Goal: Task Accomplishment & Management: Manage account settings

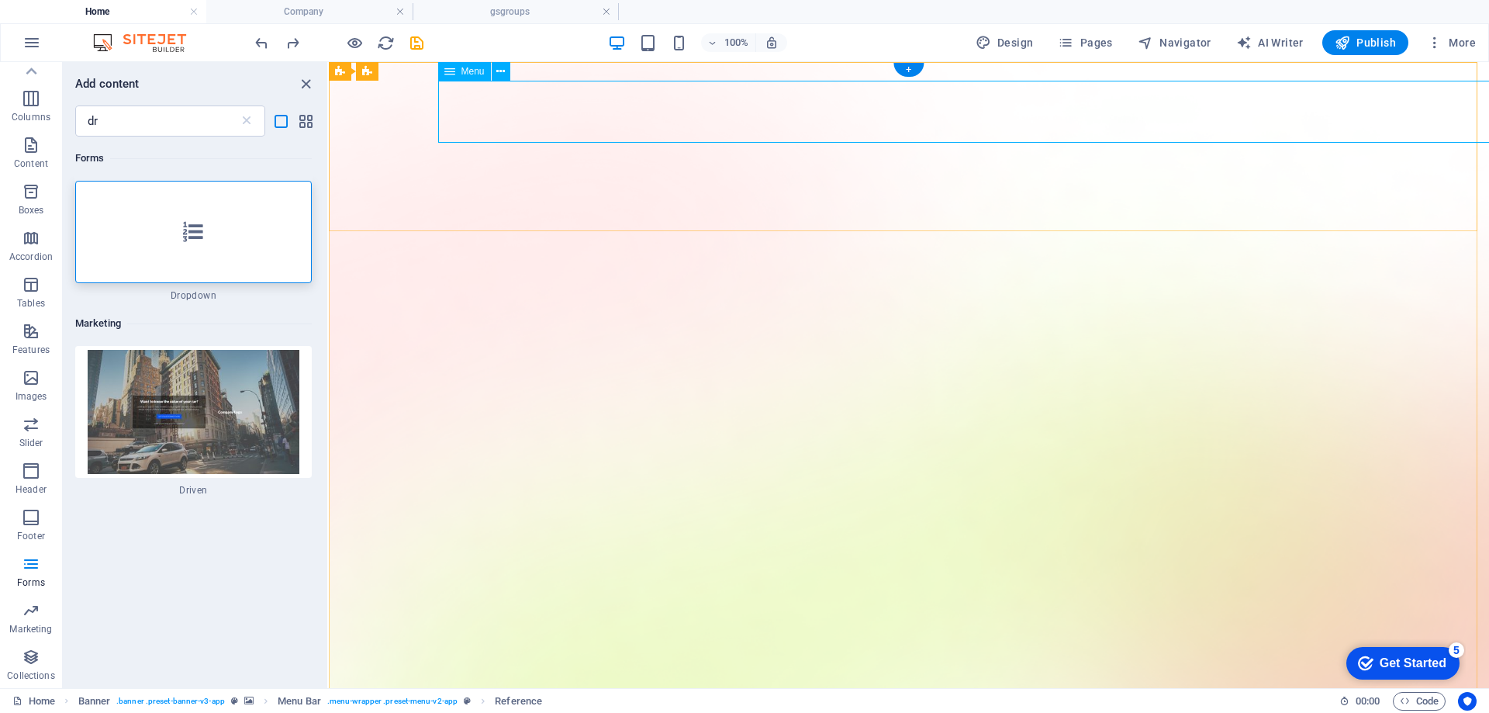
click at [466, 75] on span "Menu" at bounding box center [472, 71] width 23 height 9
click at [1098, 38] on span "Pages" at bounding box center [1085, 43] width 54 height 16
click at [1104, 38] on span "Pages" at bounding box center [1085, 43] width 54 height 16
click at [302, 91] on icon "close panel" at bounding box center [306, 84] width 18 height 18
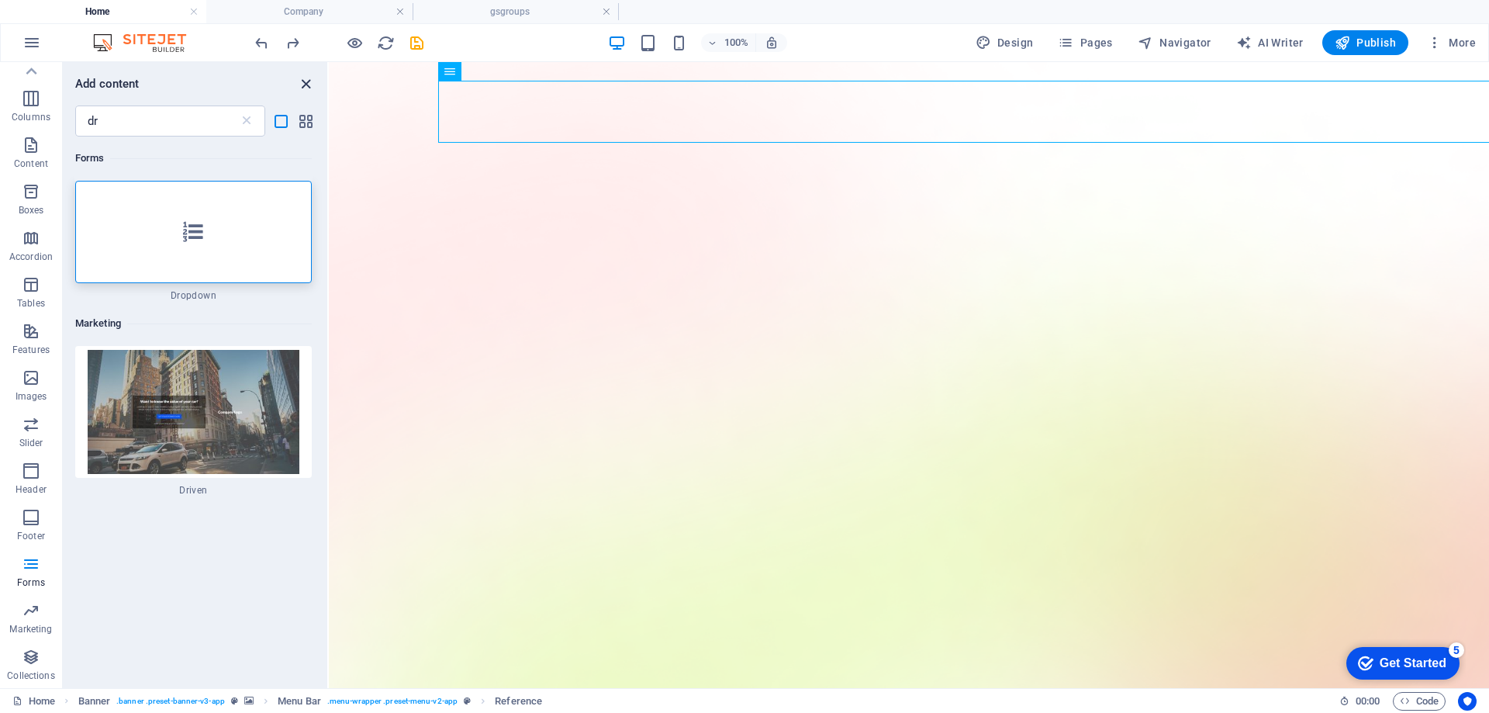
click at [308, 88] on icon "close panel" at bounding box center [306, 84] width 18 height 18
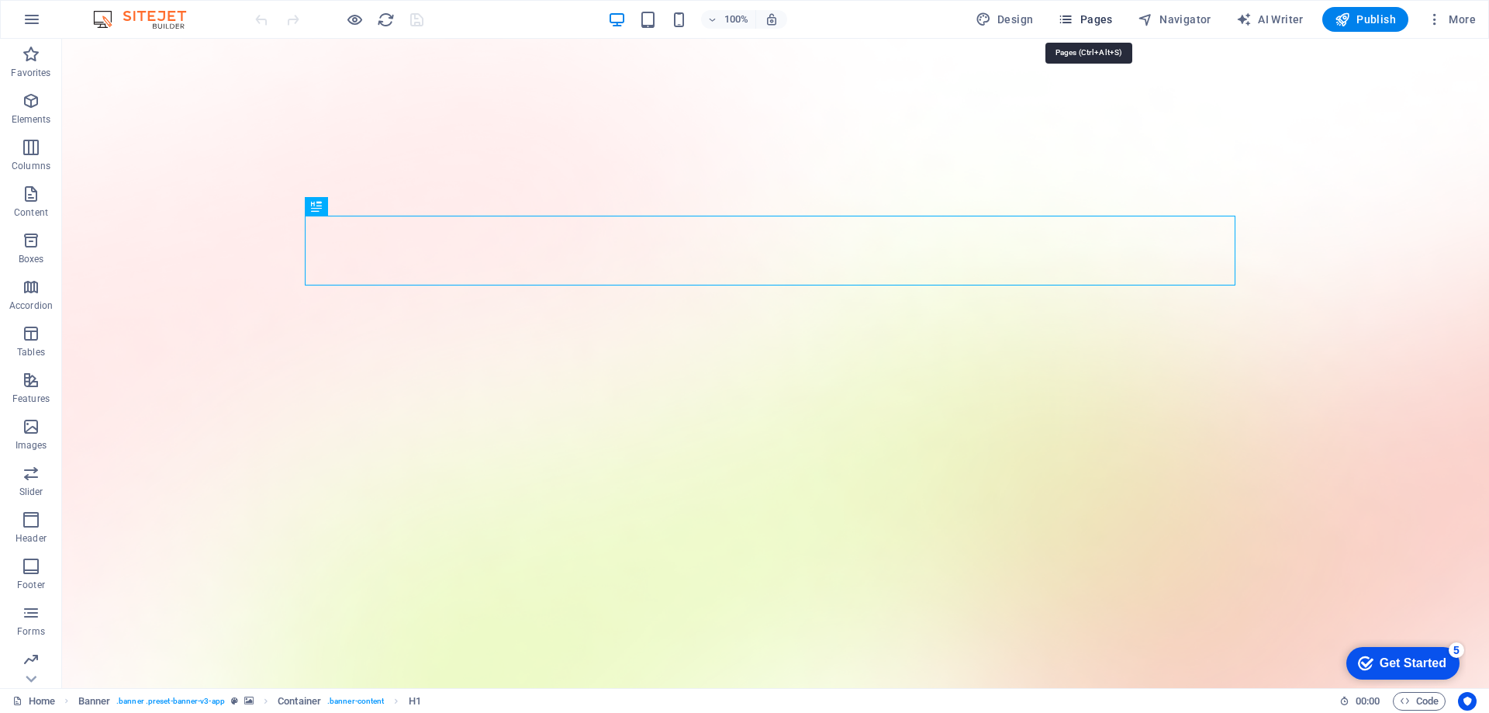
click at [1101, 19] on span "Pages" at bounding box center [1085, 20] width 54 height 16
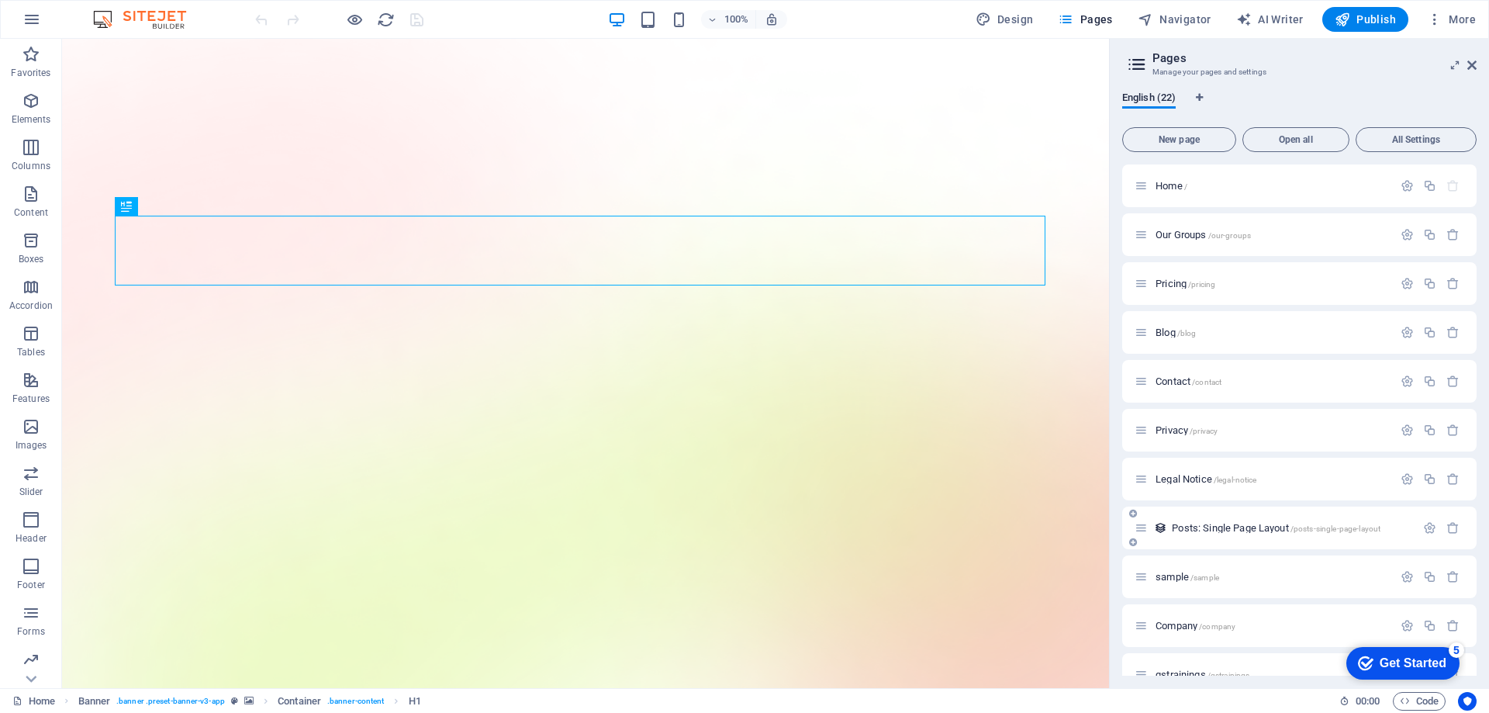
scroll to position [155, 0]
drag, startPoint x: 1175, startPoint y: 523, endPoint x: 1143, endPoint y: 475, distance: 57.6
click at [1143, 475] on div "Home / Our Groups /our-groups Pricing /pricing Blog /blog Contact /contact Priv…" at bounding box center [1299, 543] width 354 height 1068
drag, startPoint x: 1172, startPoint y: 512, endPoint x: 1173, endPoint y: 478, distance: 34.9
click at [1173, 478] on div "Home / Our Groups /our-groups Pricing /pricing Blog /blog Contact /contact Priv…" at bounding box center [1299, 543] width 354 height 1068
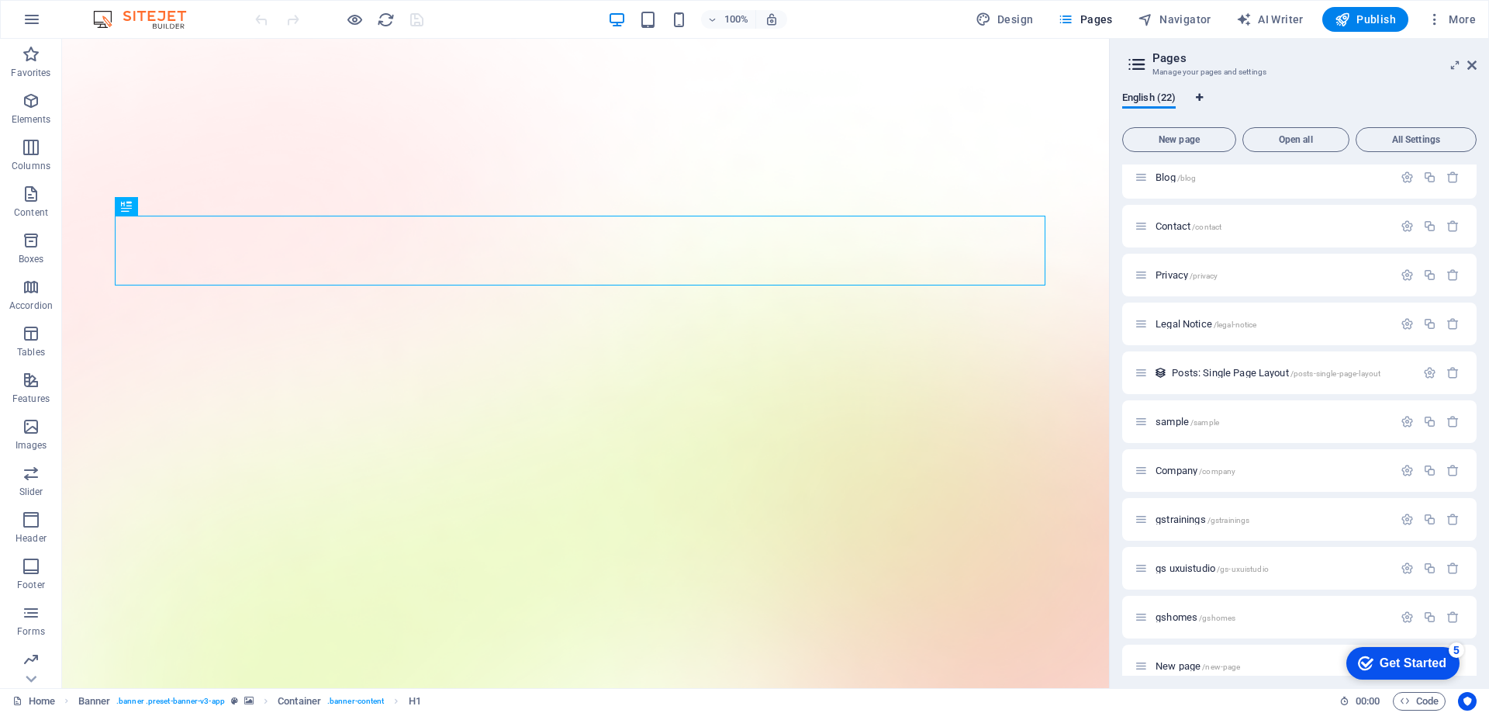
click at [1203, 96] on icon "Language Tabs" at bounding box center [1199, 97] width 7 height 9
select select "41"
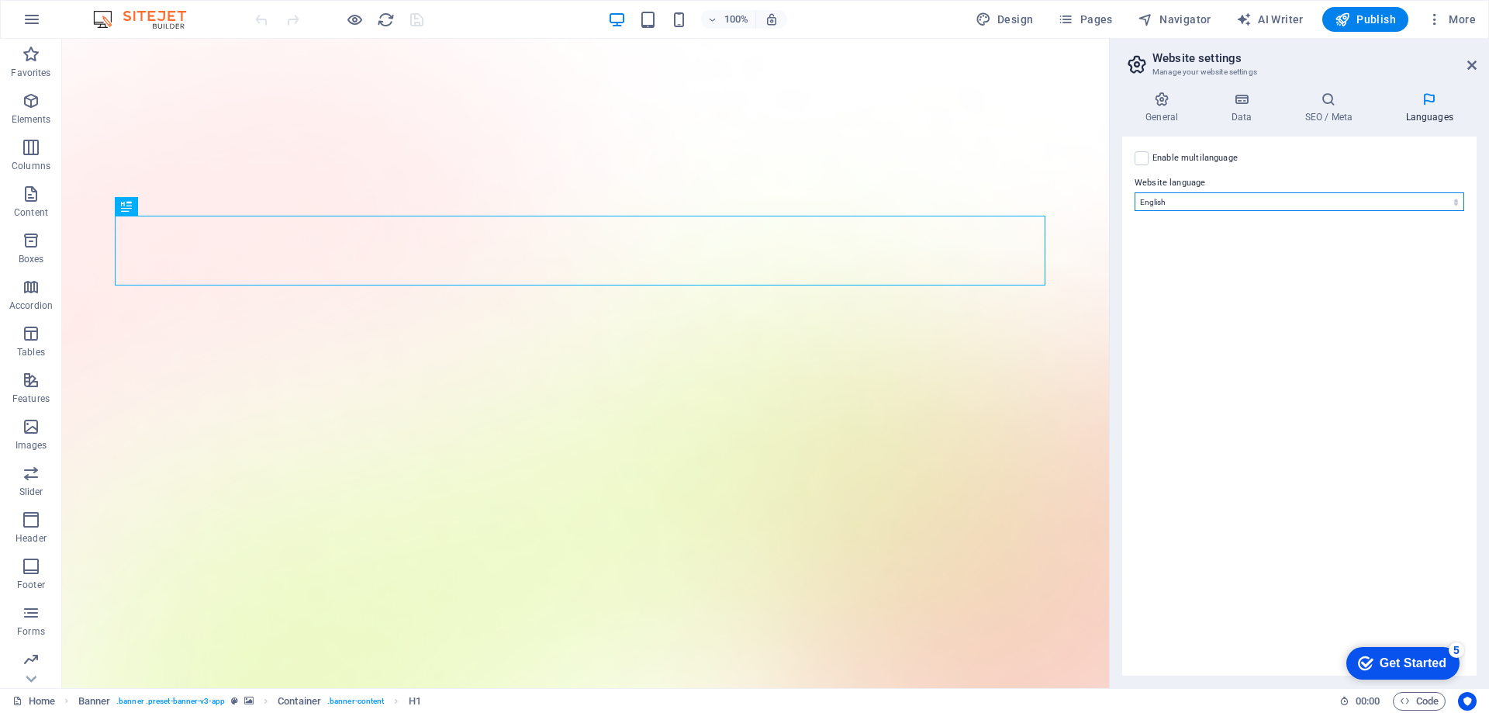
click at [1216, 197] on select "Abkhazian Afar Afrikaans Akan Albanian Amharic Arabic Aragonese Armenian Assame…" at bounding box center [1299, 201] width 330 height 19
click at [1138, 155] on label at bounding box center [1141, 158] width 14 height 14
click at [0, 0] on input "Enable multilanguage To disable multilanguage delete all languages until only o…" at bounding box center [0, 0] width 0 height 0
select select
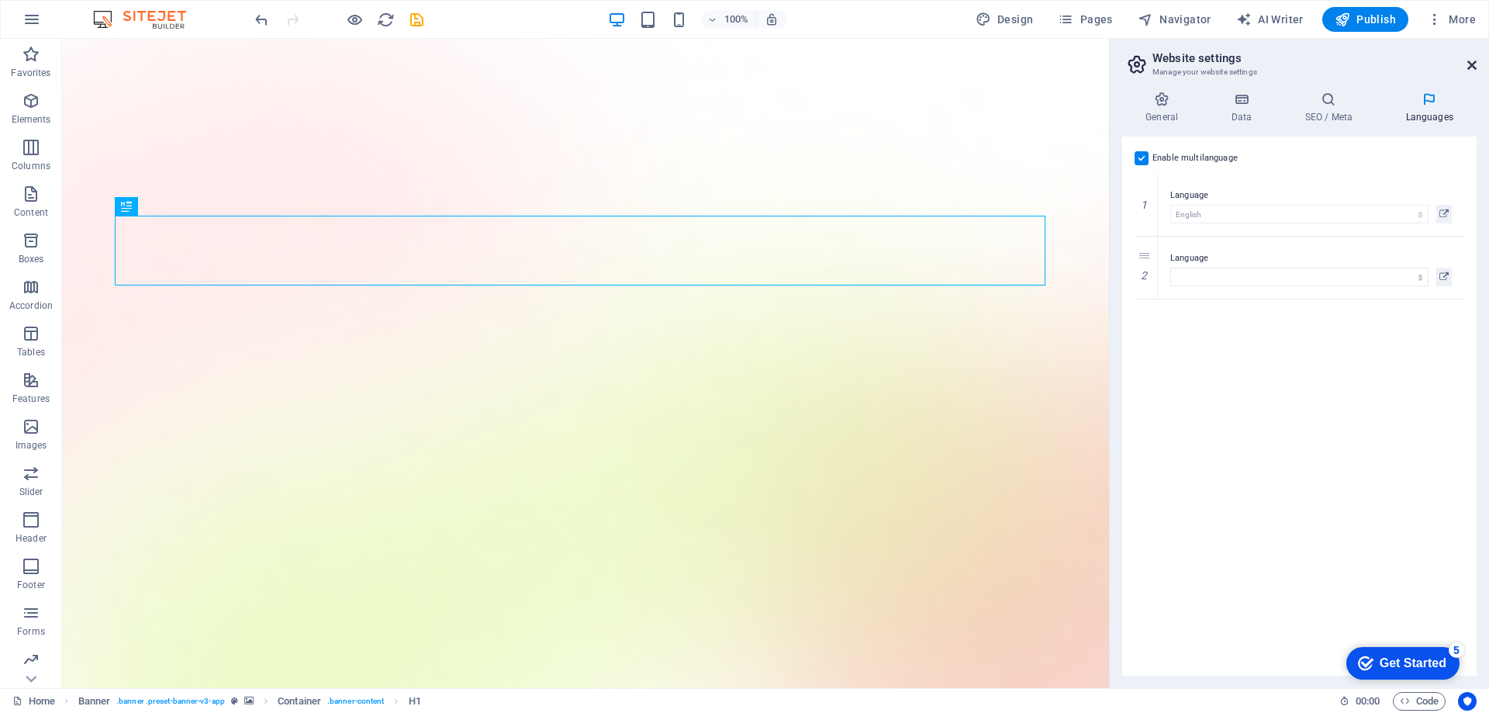
drag, startPoint x: 1468, startPoint y: 65, endPoint x: 1405, endPoint y: 29, distance: 72.6
click at [1468, 65] on icon at bounding box center [1471, 65] width 9 height 12
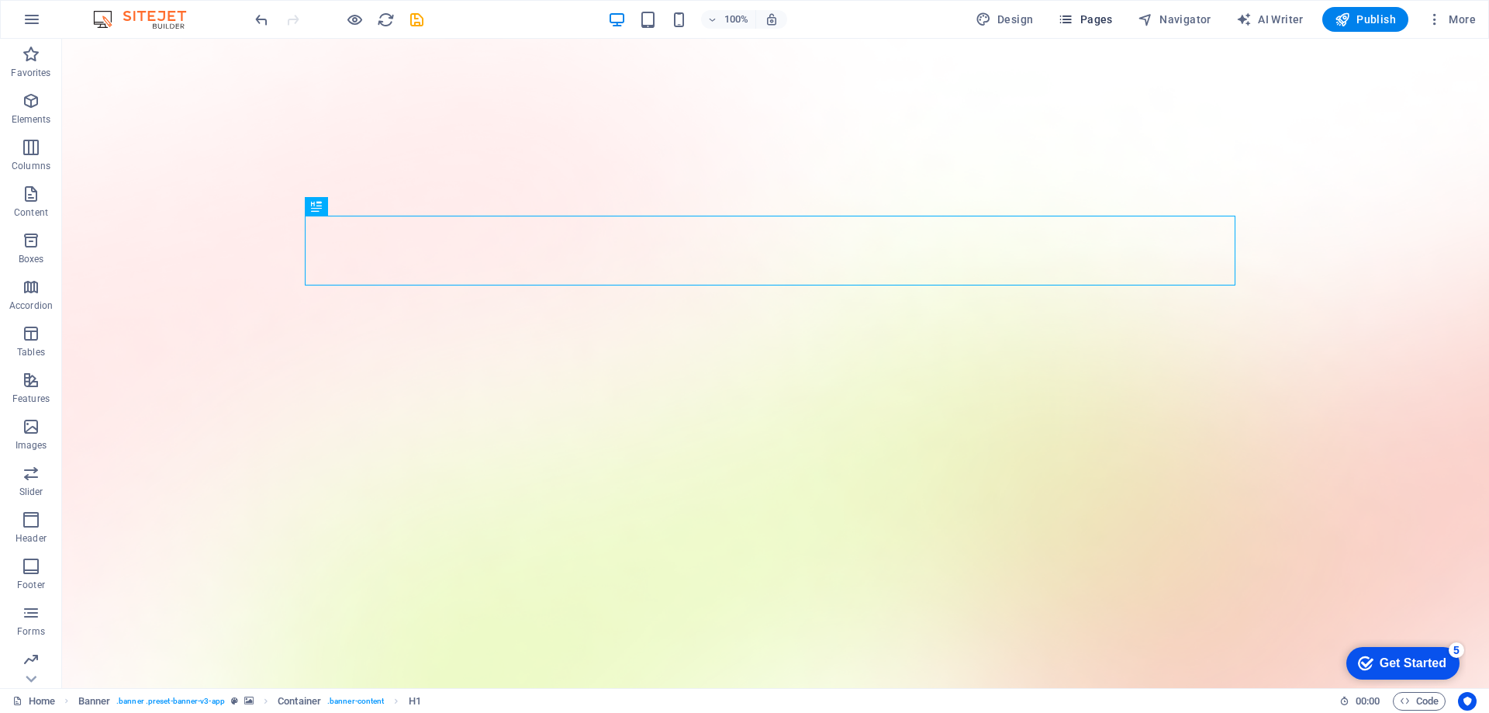
click at [1111, 22] on span "Pages" at bounding box center [1085, 20] width 54 height 16
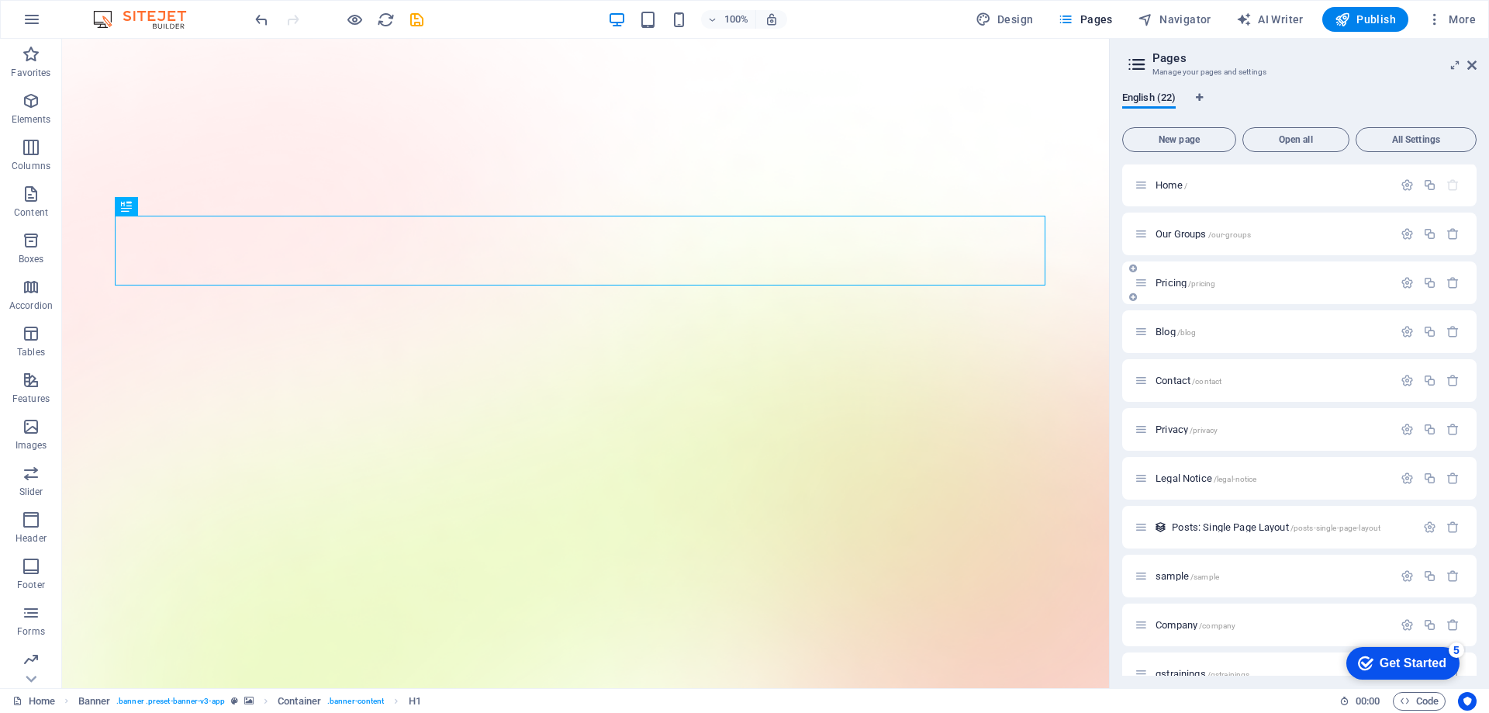
scroll to position [0, 0]
click at [1237, 191] on div "Home /" at bounding box center [1263, 186] width 258 height 18
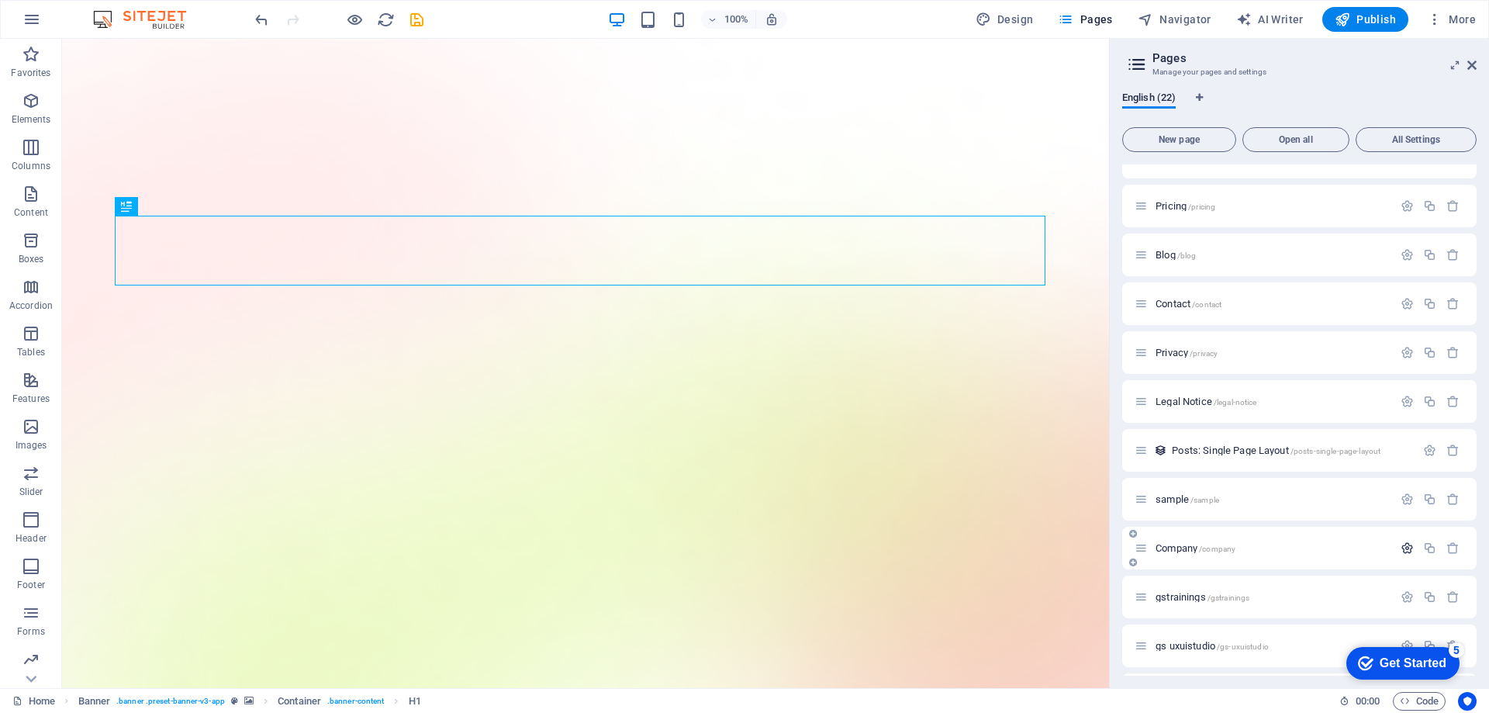
click at [1405, 550] on icon "button" at bounding box center [1406, 547] width 13 height 13
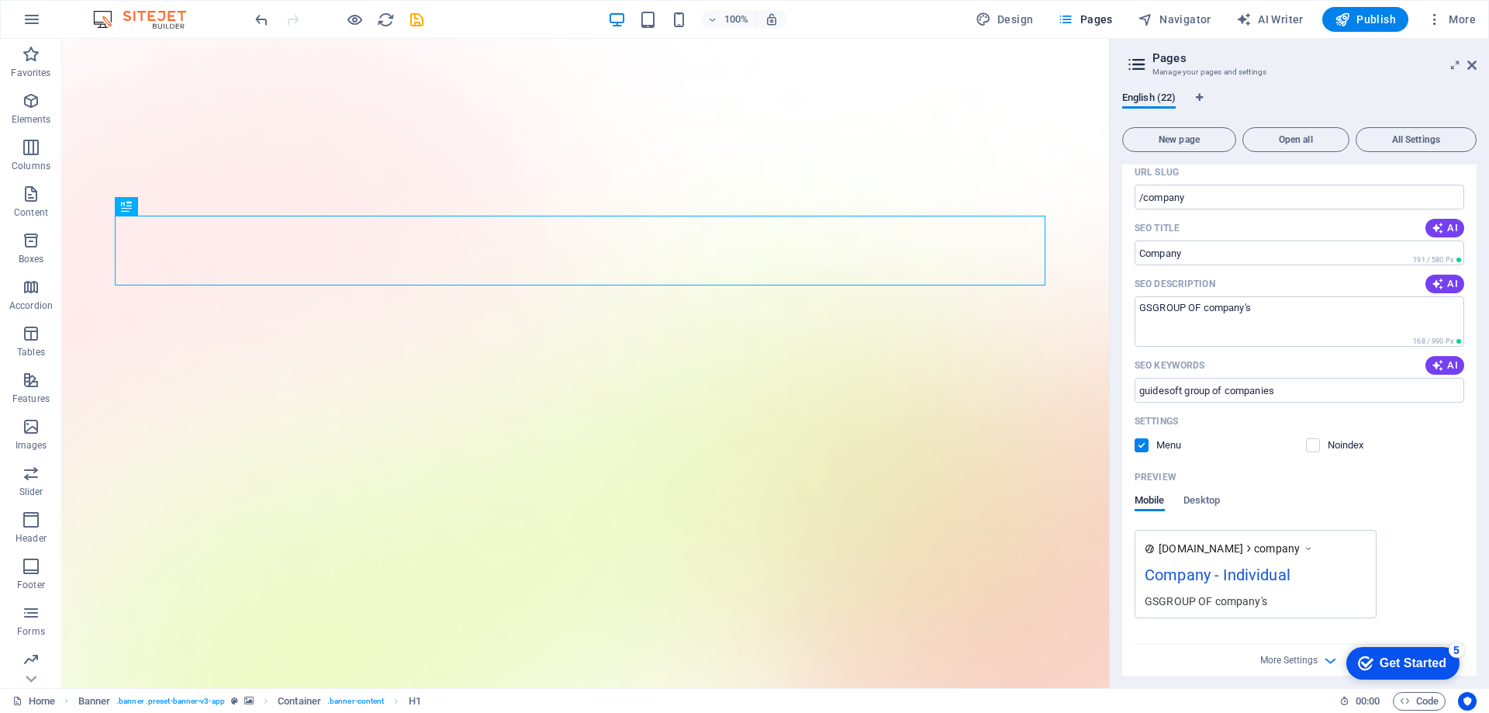
scroll to position [698, 0]
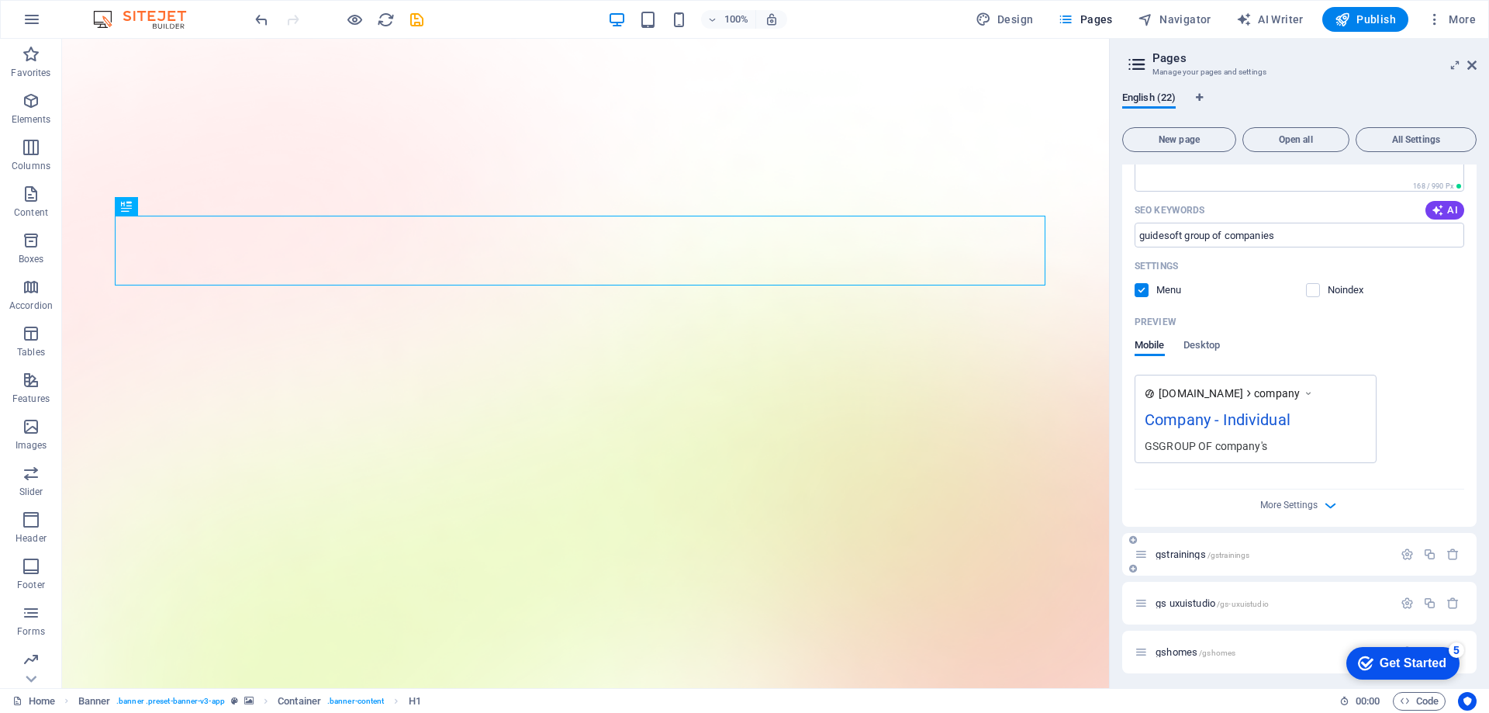
drag, startPoint x: 1219, startPoint y: 553, endPoint x: 1243, endPoint y: 556, distance: 24.2
click at [1243, 556] on span "/gstrainings" at bounding box center [1228, 554] width 43 height 9
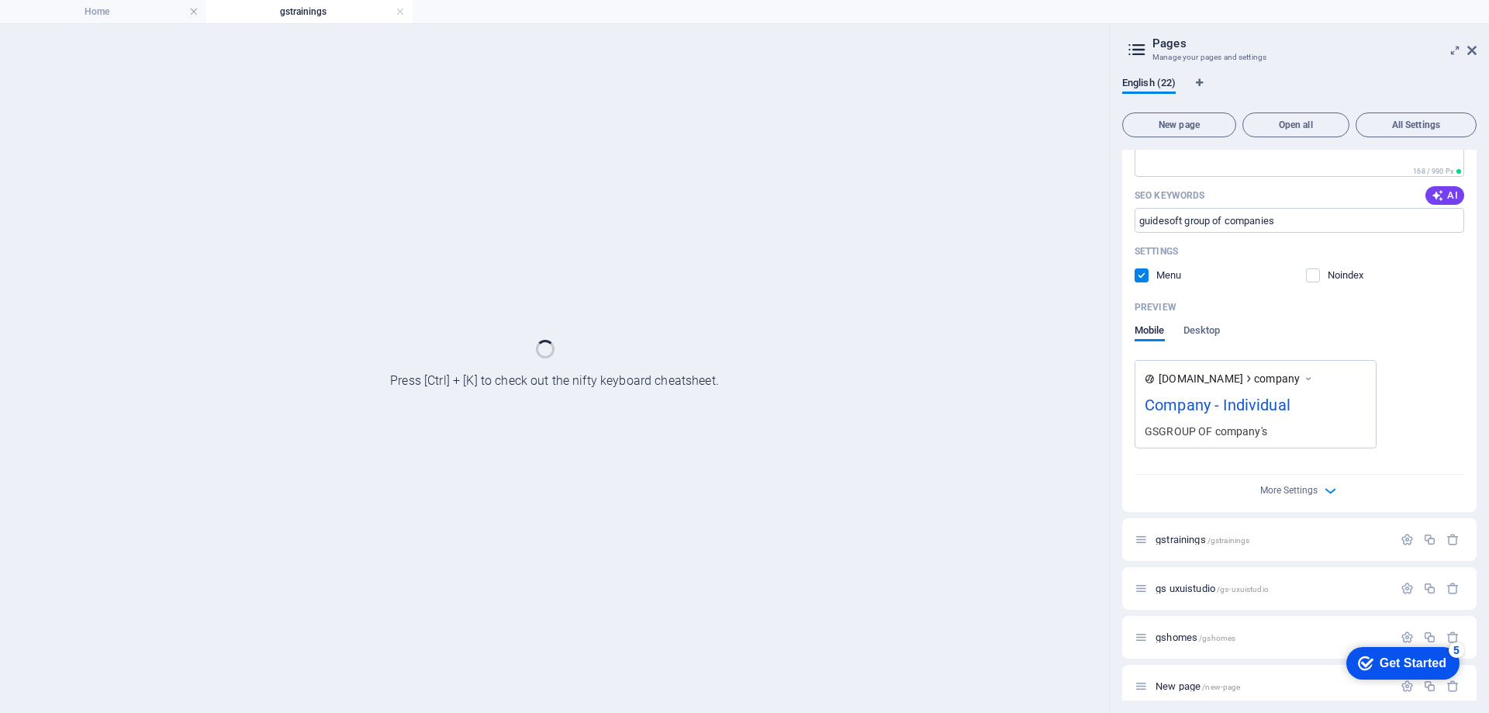
drag, startPoint x: 1312, startPoint y: 566, endPoint x: 1345, endPoint y: 504, distance: 70.4
click at [1345, 504] on div "Home / Our Groups /our-groups Pricing /pricing Blog /blog Contact /contact Priv…" at bounding box center [1299, 275] width 354 height 1646
click at [1316, 493] on div "Name Company ​ URL SLUG /company ​ SEO Title AI ​ 191 / 580 Px SEO Description …" at bounding box center [1299, 223] width 354 height 578
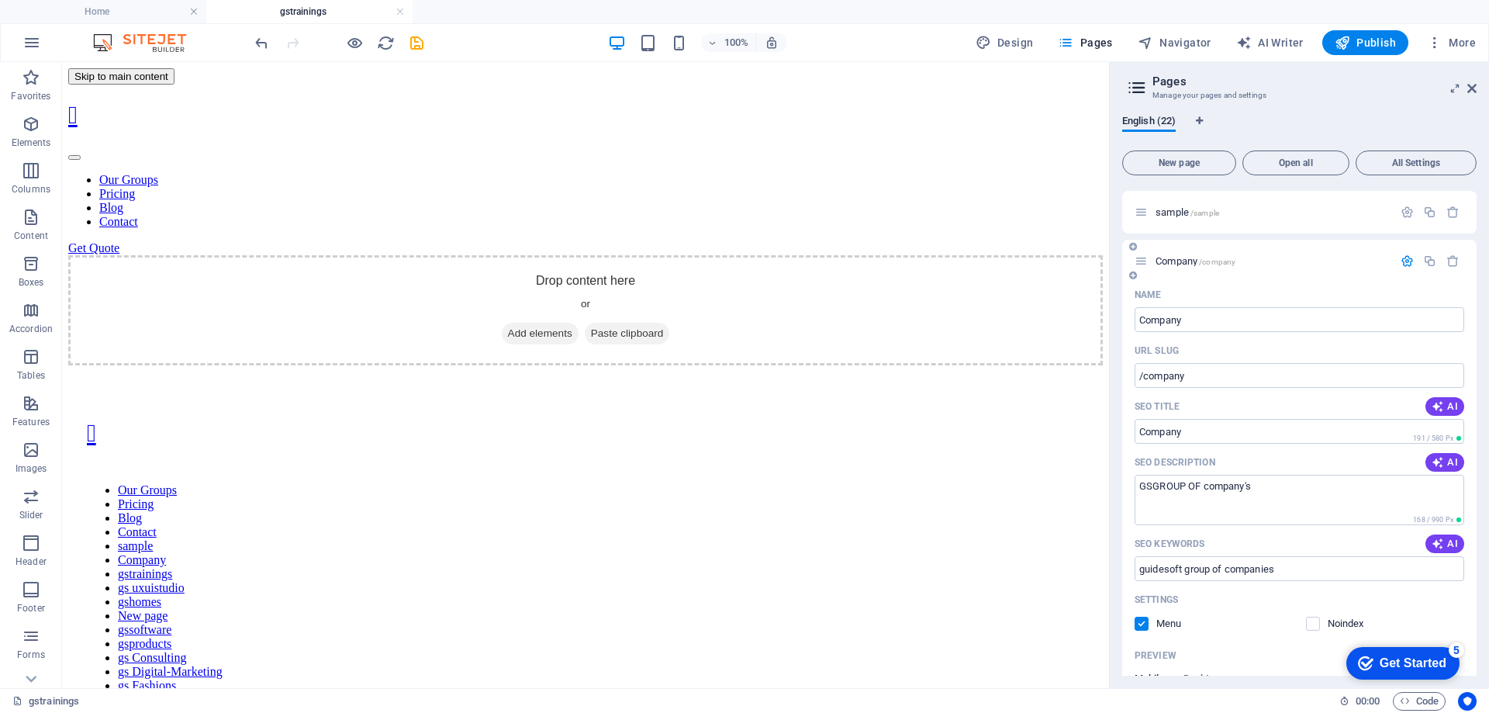
scroll to position [155, 0]
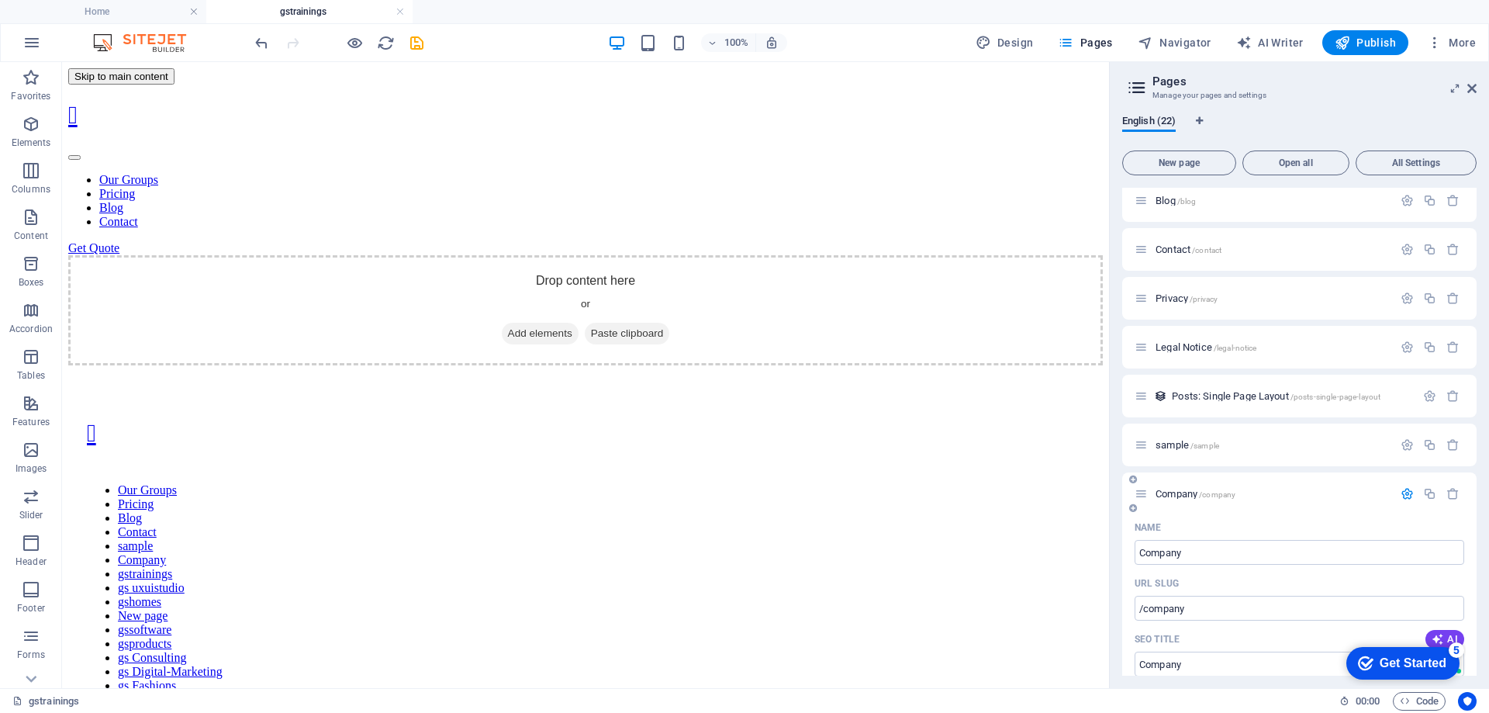
click at [1403, 492] on icon "button" at bounding box center [1406, 493] width 13 height 13
click at [1378, 538] on p "gstrainings /gstrainings" at bounding box center [1271, 542] width 233 height 10
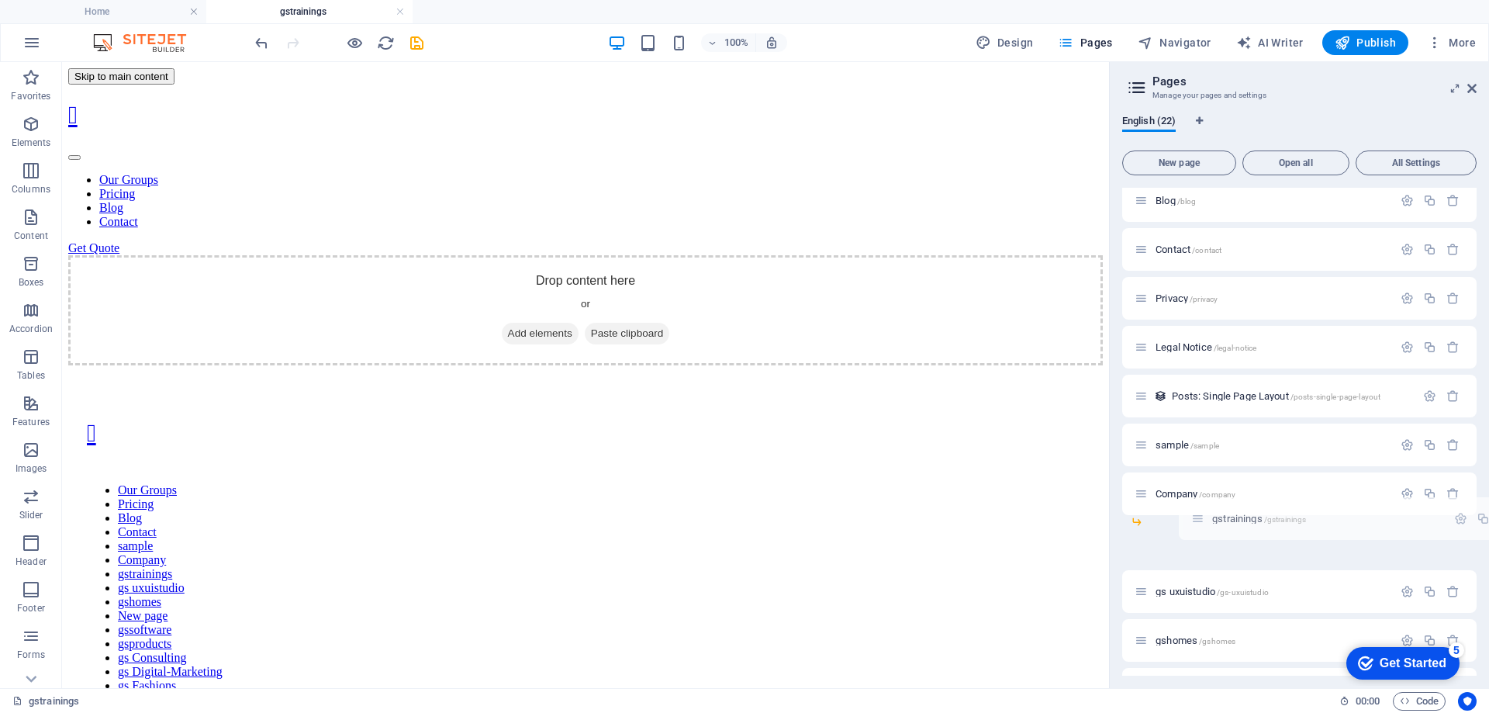
drag, startPoint x: 1141, startPoint y: 543, endPoint x: 1204, endPoint y: 517, distance: 68.5
click at [1204, 517] on div "Home / Our Groups /our-groups Pricing /pricing Blog /blog Contact /contact Priv…" at bounding box center [1299, 543] width 354 height 1020
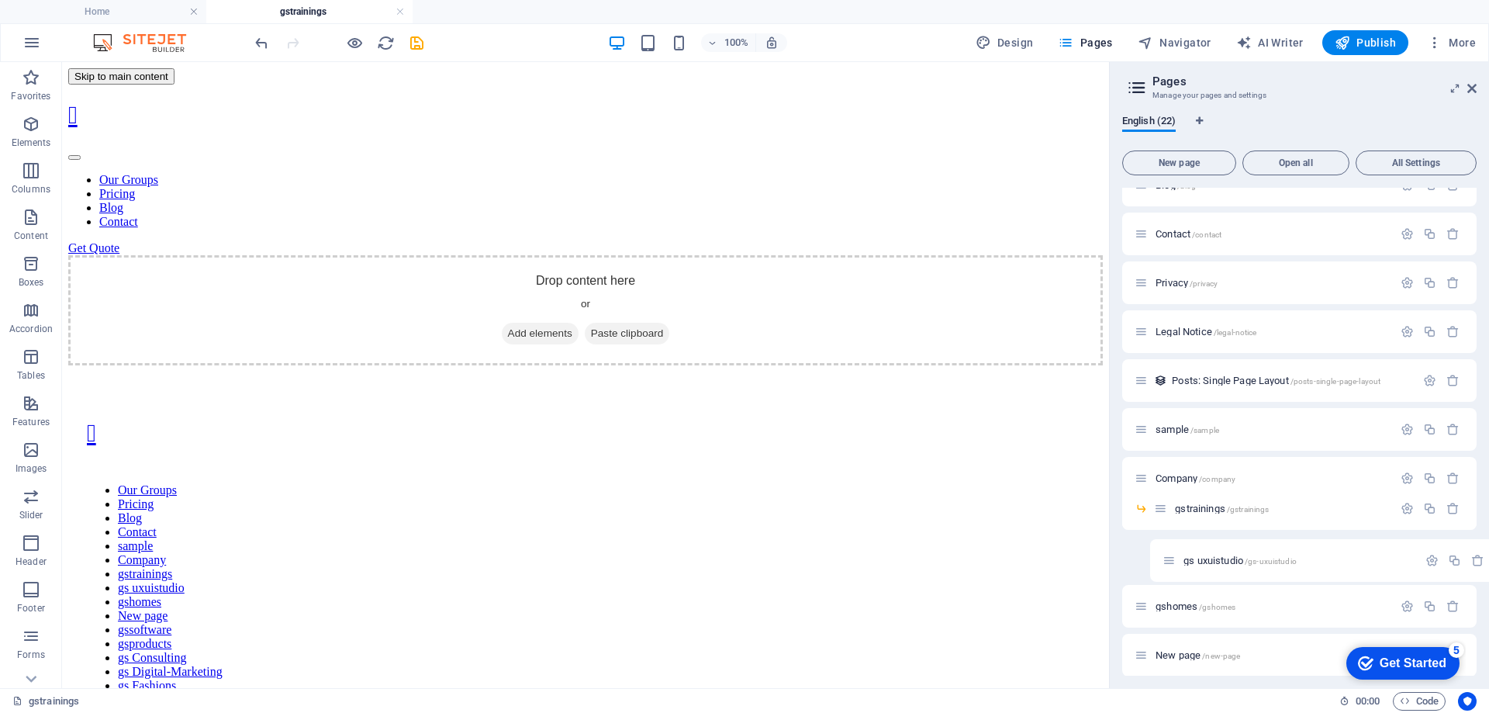
scroll to position [181, 0]
drag, startPoint x: 1141, startPoint y: 571, endPoint x: 1174, endPoint y: 557, distance: 35.4
click at [1174, 557] on div "Home / Our Groups /our-groups Pricing /pricing Blog /blog Contact /contact Priv…" at bounding box center [1299, 509] width 354 height 1001
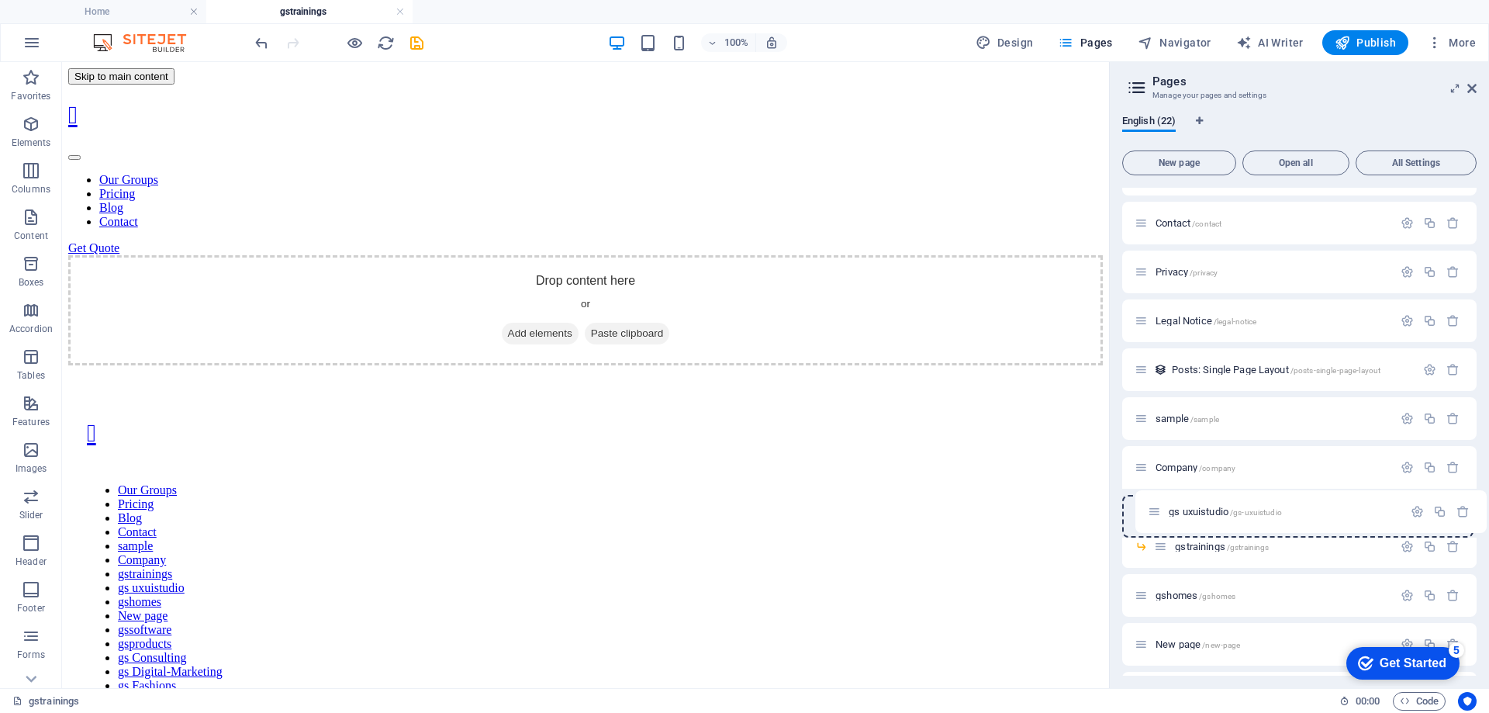
drag, startPoint x: 1147, startPoint y: 547, endPoint x: 1165, endPoint y: 509, distance: 42.0
click at [1165, 509] on div "Home / Our Groups /our-groups Pricing /pricing Blog /blog Contact /contact Priv…" at bounding box center [1299, 531] width 354 height 1050
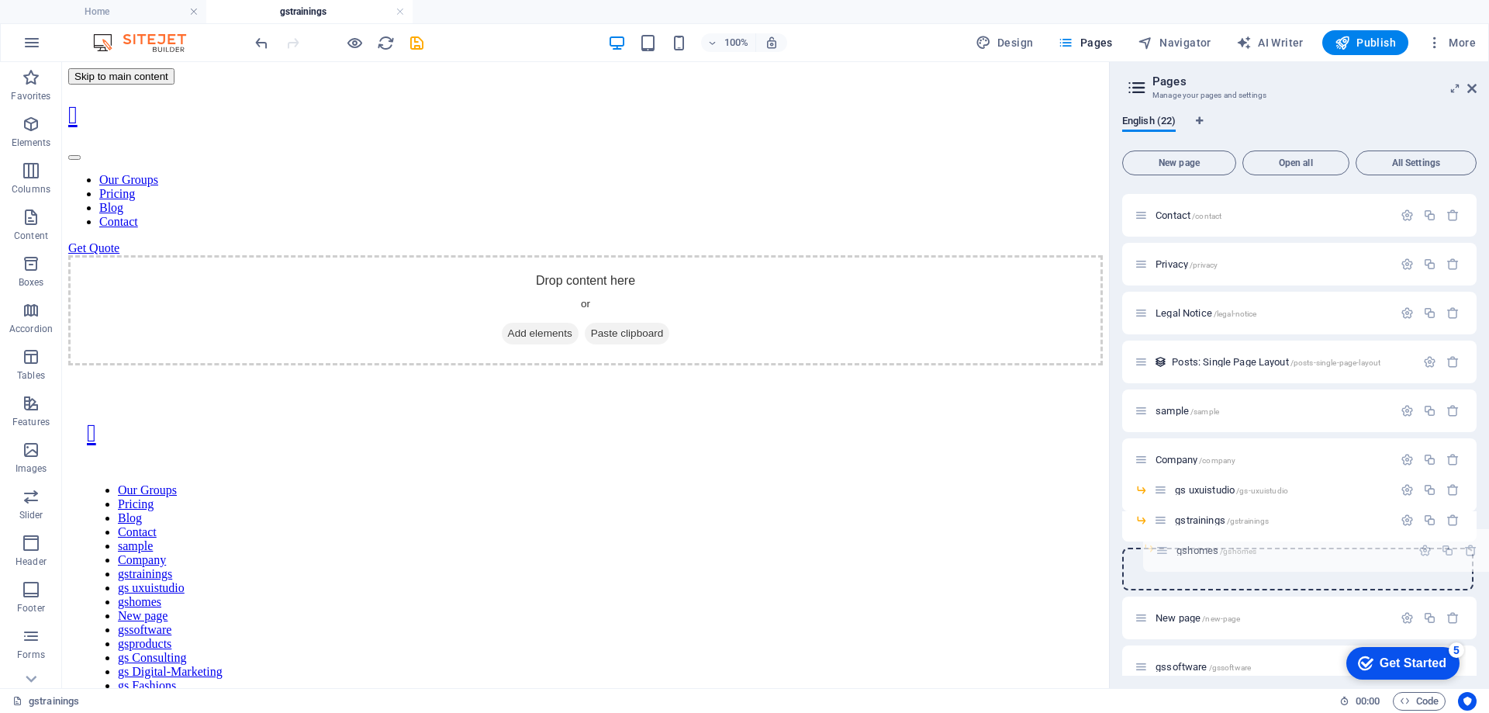
drag, startPoint x: 1138, startPoint y: 577, endPoint x: 1164, endPoint y: 545, distance: 40.8
click at [1164, 545] on div "Home / Our Groups /our-groups Pricing /pricing Blog /blog Contact /contact Priv…" at bounding box center [1299, 489] width 354 height 982
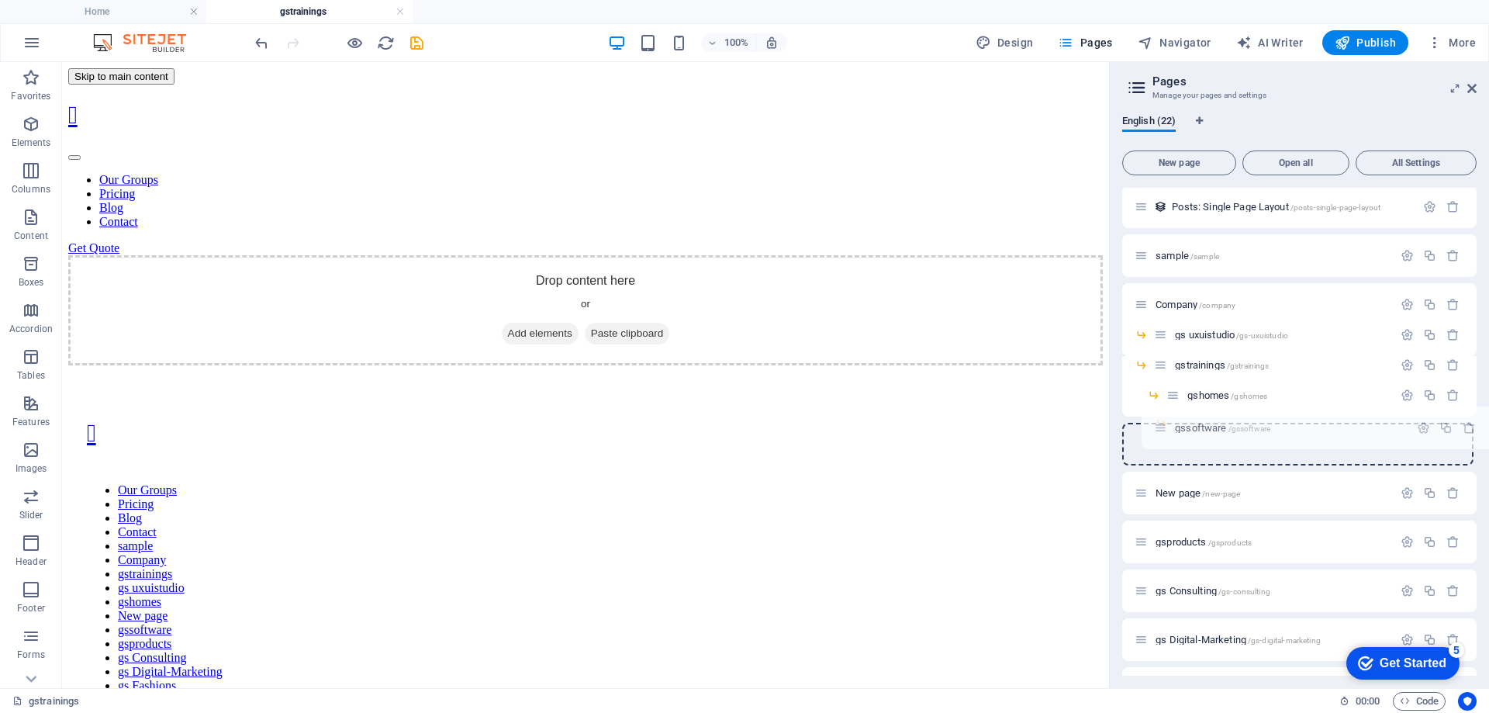
drag, startPoint x: 1137, startPoint y: 495, endPoint x: 1161, endPoint y: 430, distance: 69.2
click at [1161, 430] on div "Home / Our Groups /our-groups Pricing /pricing Blog /blog Contact /contact Priv…" at bounding box center [1299, 349] width 354 height 1013
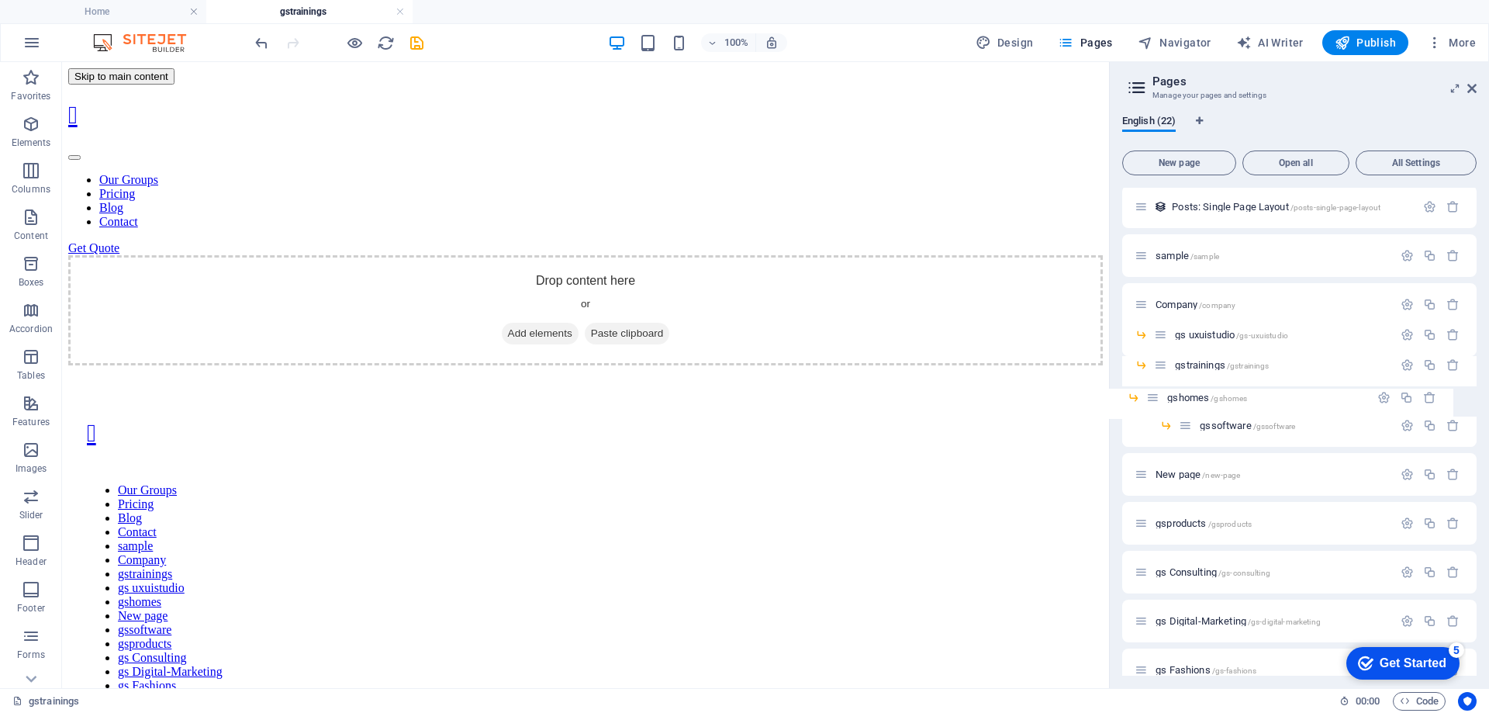
drag, startPoint x: 1175, startPoint y: 396, endPoint x: 1150, endPoint y: 399, distance: 25.0
click at [1150, 399] on div "Home / Our Groups /our-groups Pricing /pricing Blog /blog Contact /contact Priv…" at bounding box center [1299, 325] width 354 height 964
drag, startPoint x: 1175, startPoint y: 423, endPoint x: 1157, endPoint y: 422, distance: 17.8
click at [1157, 422] on div "Home / Our Groups /our-groups Pricing /pricing Blog /blog Contact /contact Priv…" at bounding box center [1299, 325] width 354 height 964
drag, startPoint x: 1143, startPoint y: 520, endPoint x: 1148, endPoint y: 448, distance: 72.3
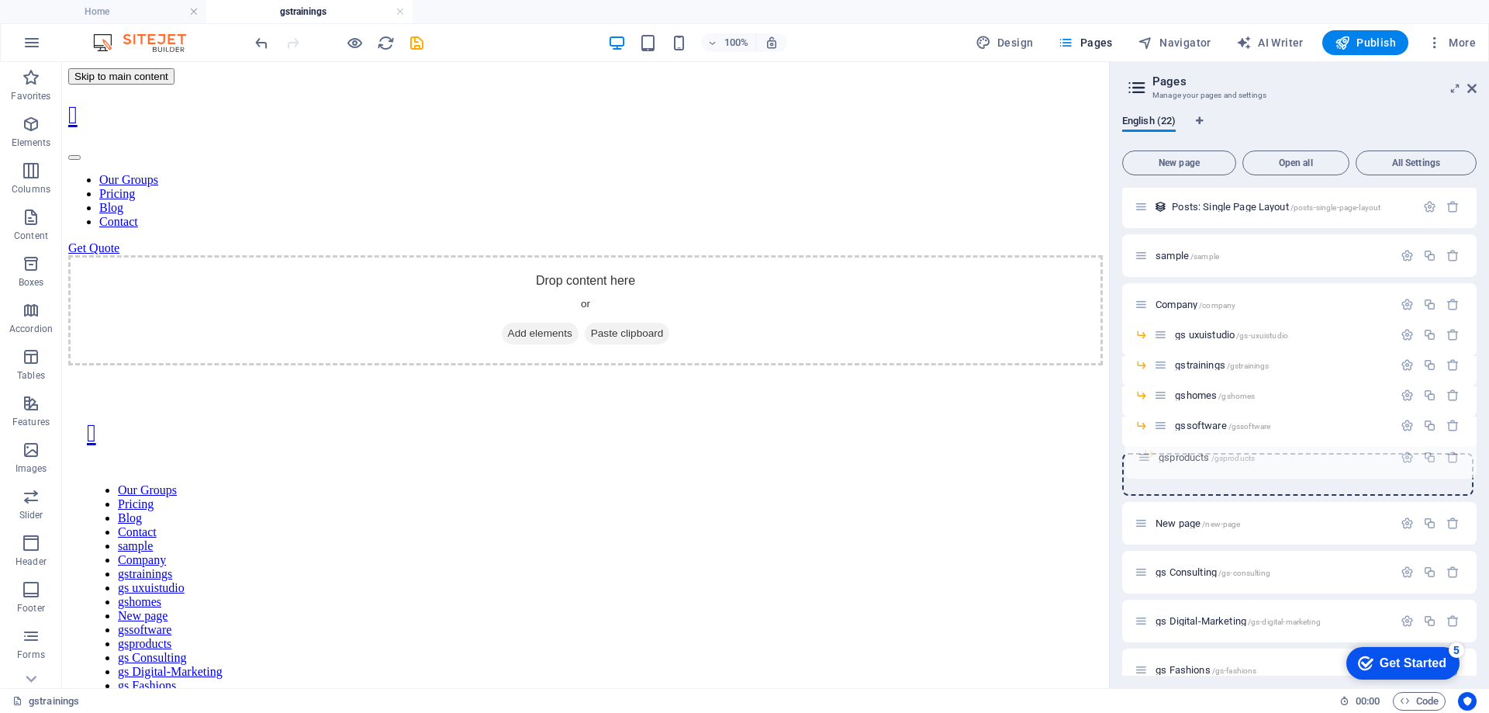
click at [1148, 448] on div "Home / Our Groups /our-groups Pricing /pricing Blog /blog Contact /contact Priv…" at bounding box center [1299, 315] width 354 height 945
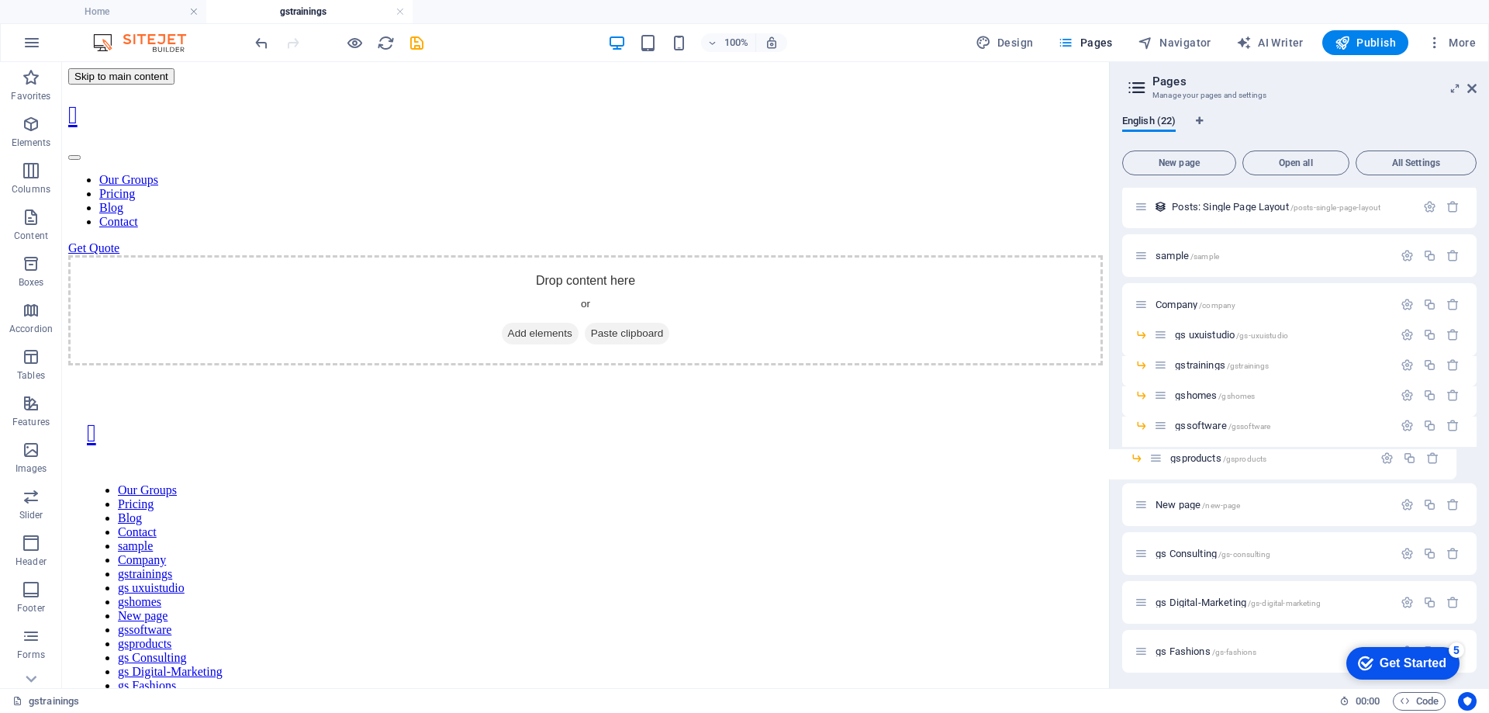
drag, startPoint x: 1173, startPoint y: 460, endPoint x: 1151, endPoint y: 462, distance: 21.8
click at [1151, 462] on div "Home / Our Groups /our-groups Pricing /pricing Blog /blog Contact /contact Priv…" at bounding box center [1299, 315] width 354 height 945
click at [1182, 454] on div "gsproducts /gsproducts" at bounding box center [1285, 455] width 207 height 10
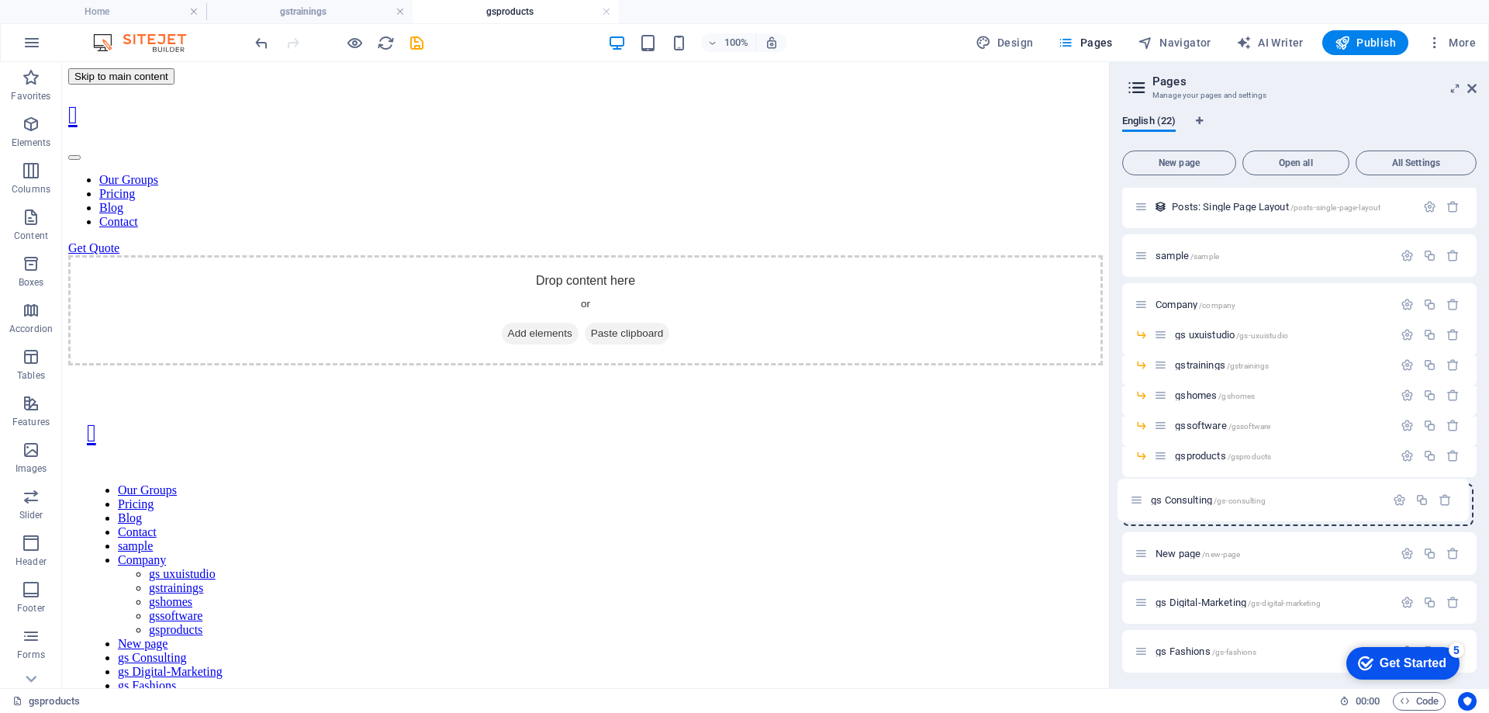
drag, startPoint x: 1147, startPoint y: 554, endPoint x: 1143, endPoint y: 495, distance: 59.1
click at [1143, 495] on div "Home / Our Groups /our-groups Pricing /pricing Blog /blog Contact /contact Priv…" at bounding box center [1299, 330] width 354 height 975
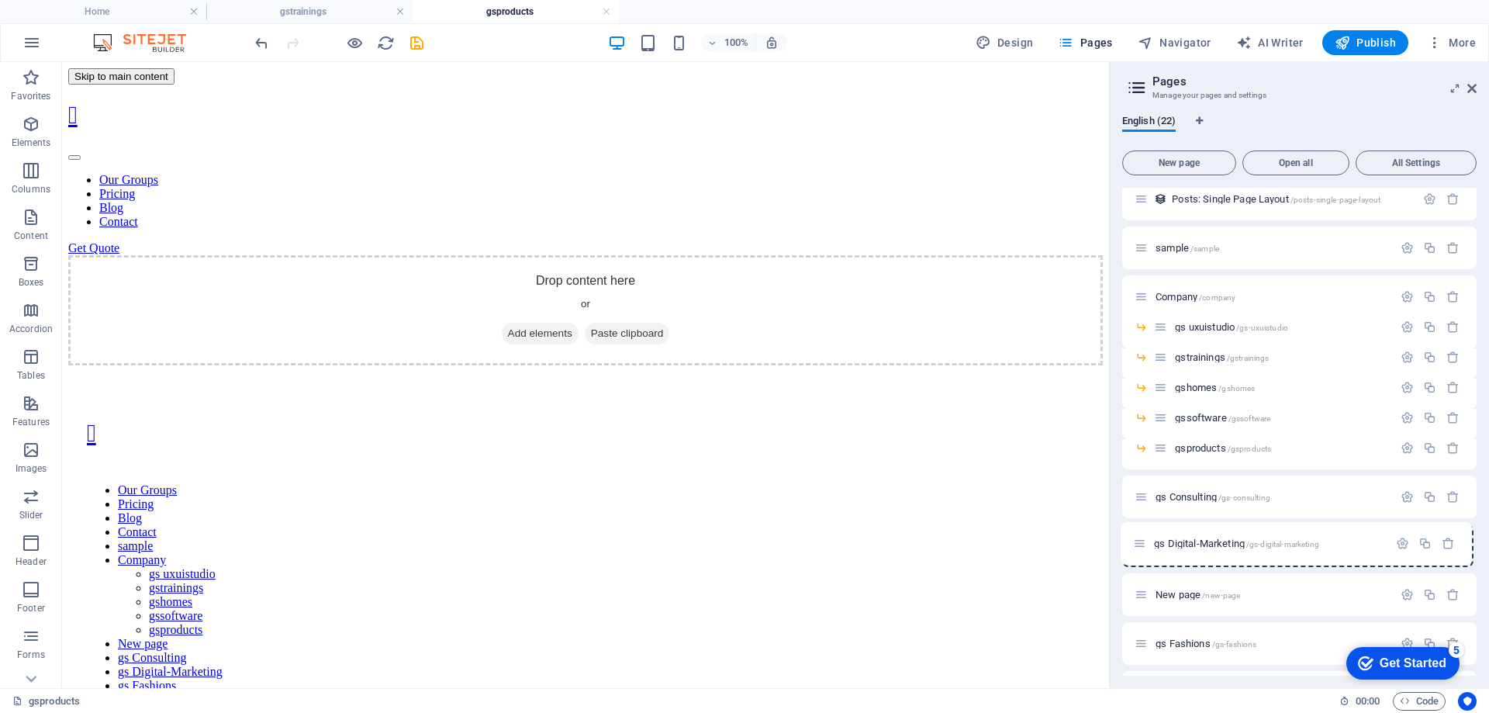
scroll to position [354, 0]
drag, startPoint x: 1141, startPoint y: 600, endPoint x: 1131, endPoint y: 523, distance: 77.4
click at [1131, 523] on div "Home / Our Groups /our-groups Pricing /pricing Blog /blog Contact /contact Priv…" at bounding box center [1299, 321] width 354 height 975
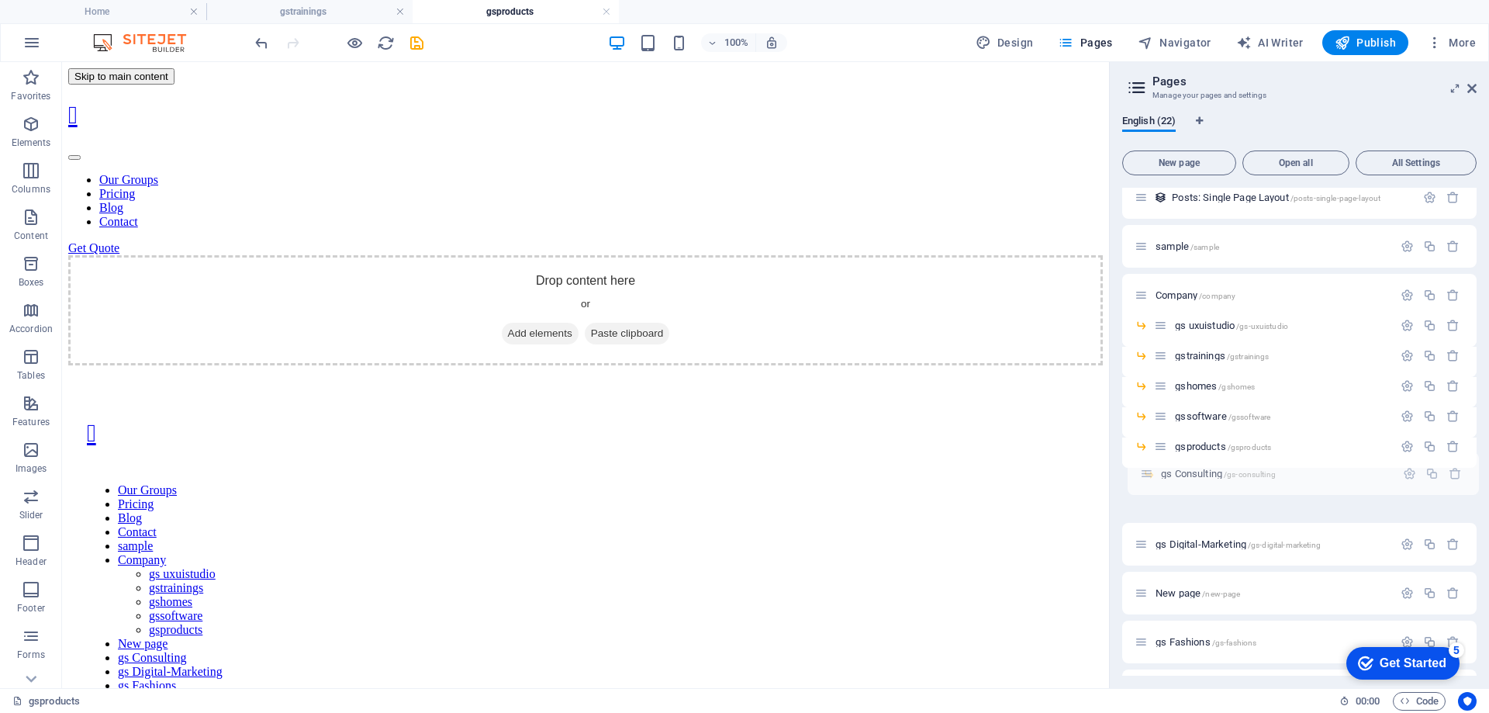
drag, startPoint x: 1143, startPoint y: 492, endPoint x: 1153, endPoint y: 468, distance: 26.1
click at [1153, 468] on div "Home / Our Groups /our-groups Pricing /pricing Blog /blog Contact /contact Priv…" at bounding box center [1299, 297] width 354 height 927
drag, startPoint x: 1146, startPoint y: 530, endPoint x: 1156, endPoint y: 509, distance: 23.2
click at [1156, 509] on div "Home / Our Groups /our-groups Pricing /pricing Blog /blog Contact /contact Priv…" at bounding box center [1299, 288] width 354 height 908
drag, startPoint x: 1173, startPoint y: 478, endPoint x: 1157, endPoint y: 482, distance: 16.9
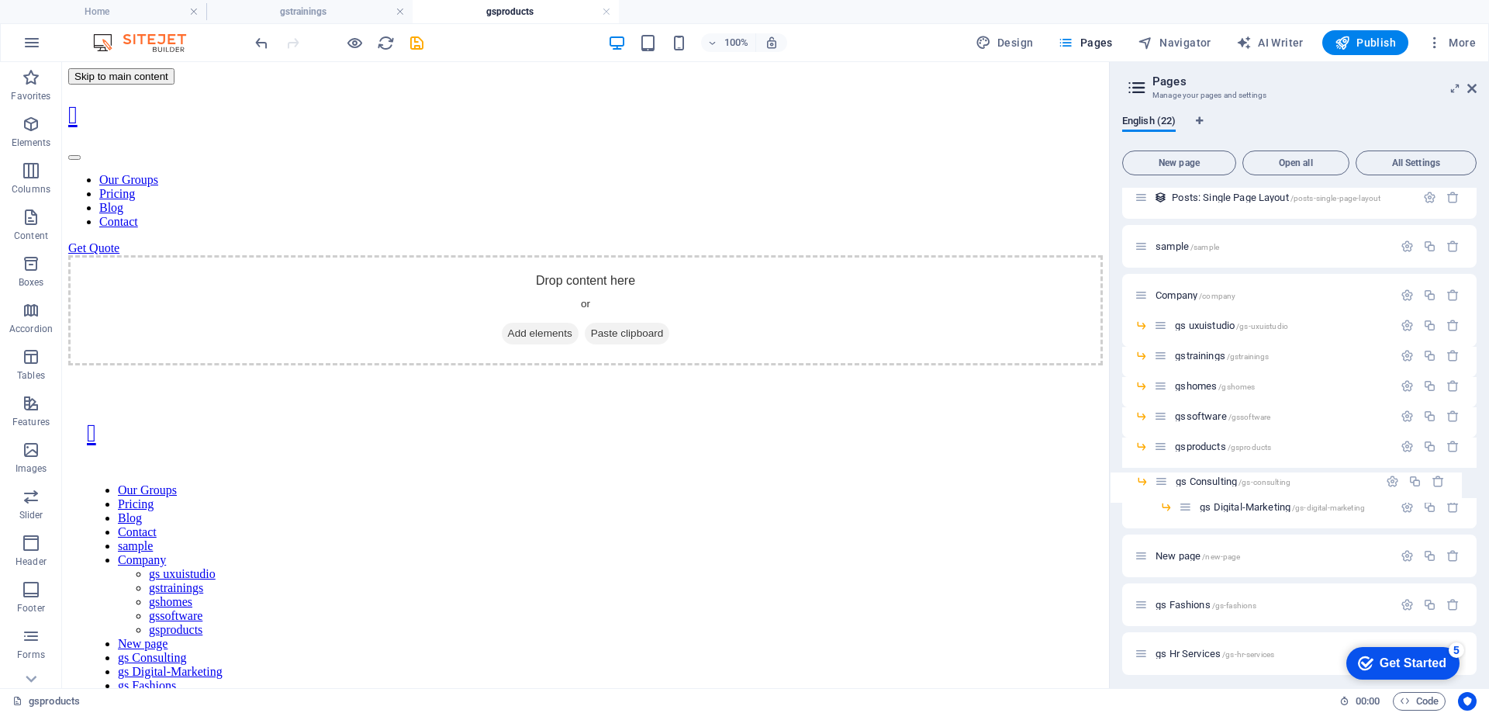
click at [1157, 482] on div "Home / Our Groups /our-groups Pricing /pricing Blog /blog Contact /contact Priv…" at bounding box center [1299, 288] width 354 height 908
drag, startPoint x: 1172, startPoint y: 504, endPoint x: 1157, endPoint y: 506, distance: 14.9
click at [1157, 506] on div "Home / Our Groups /our-groups Pricing /pricing Blog /blog Contact /contact Priv…" at bounding box center [1299, 288] width 354 height 908
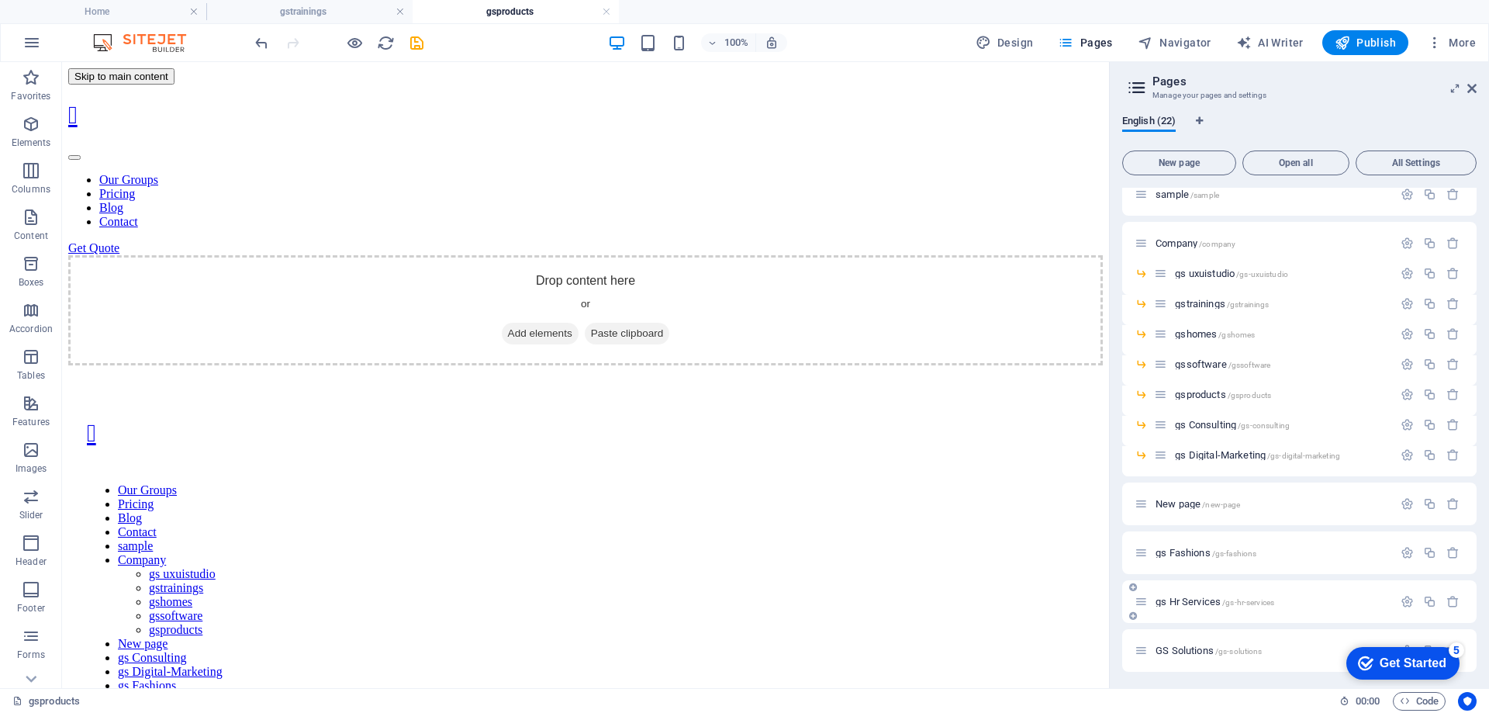
scroll to position [431, 0]
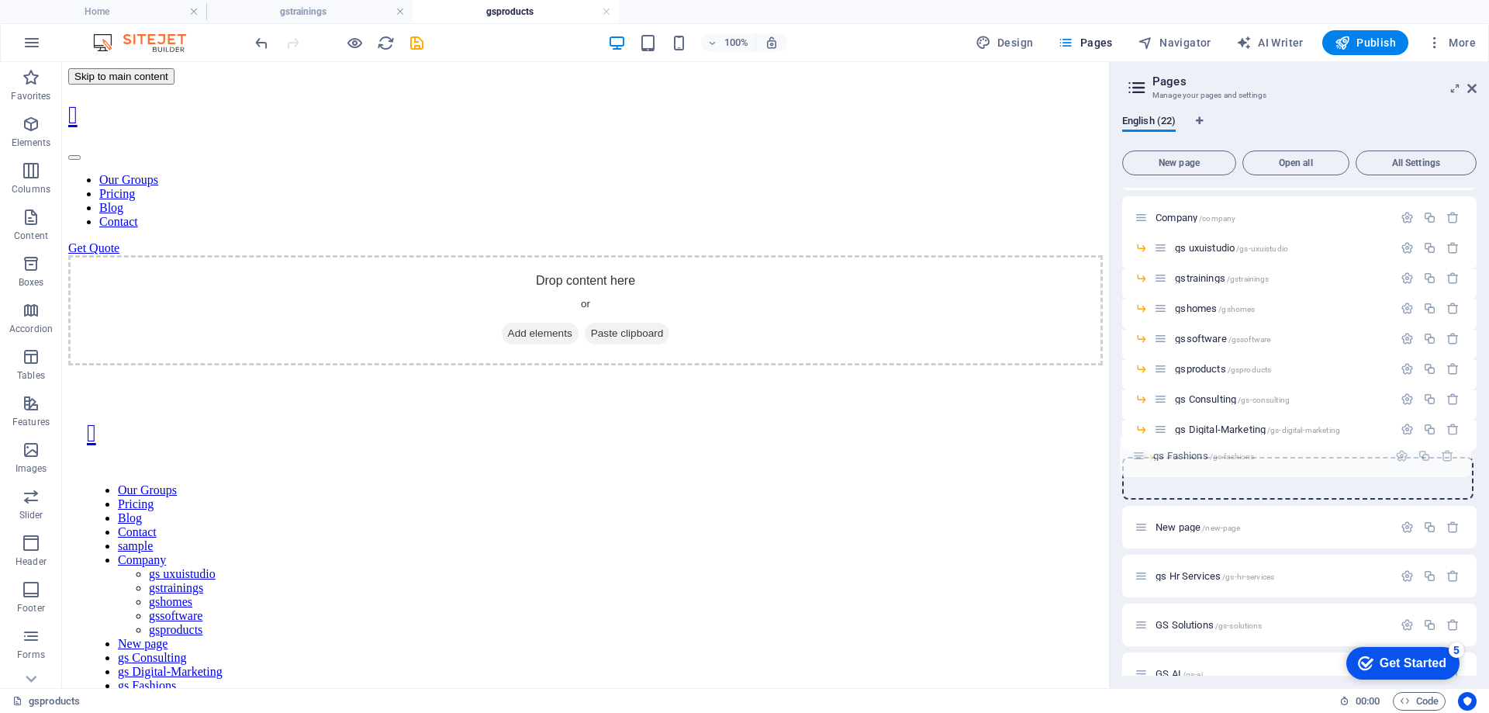
drag, startPoint x: 1143, startPoint y: 530, endPoint x: 1141, endPoint y: 454, distance: 76.0
click at [1141, 454] on div "Home / Our Groups /our-groups Pricing /pricing Blog /blog Contact /contact Priv…" at bounding box center [1299, 201] width 354 height 889
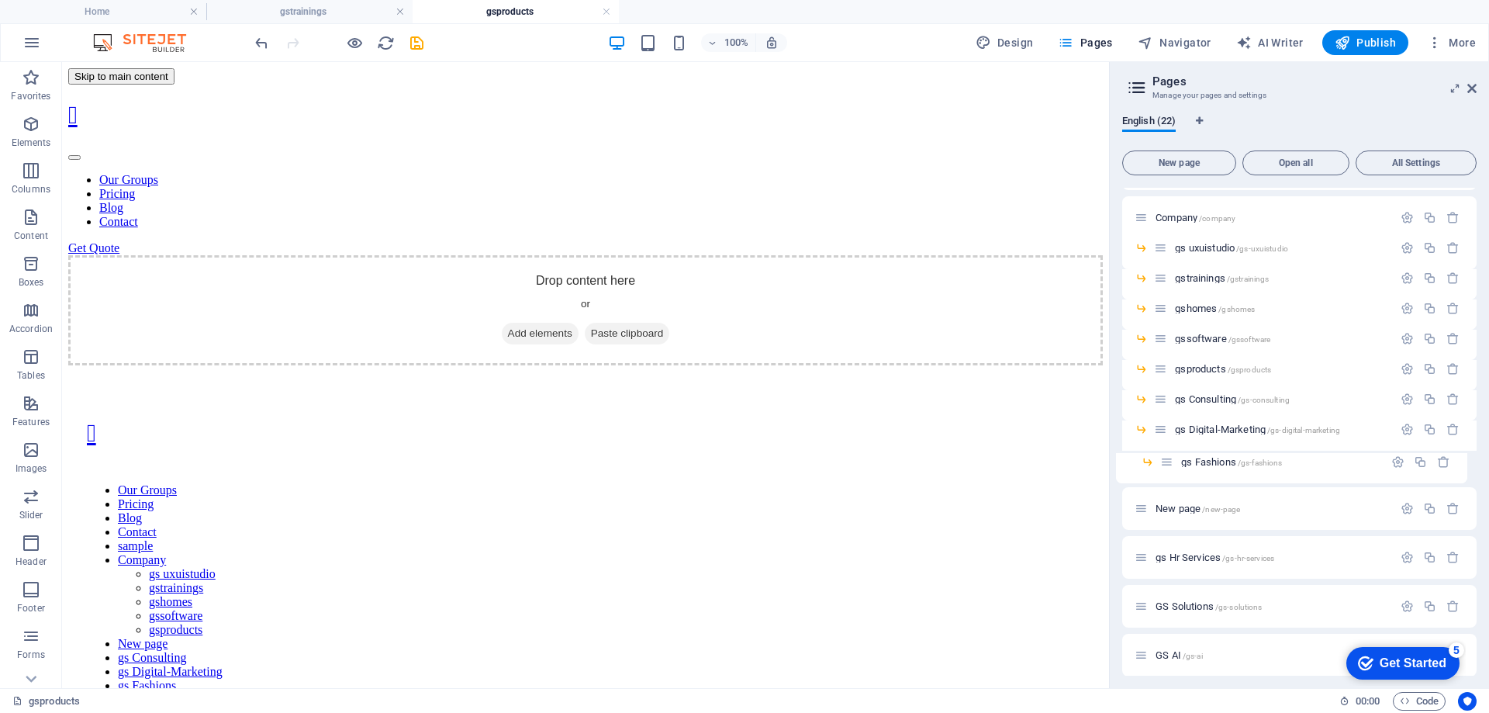
drag, startPoint x: 1171, startPoint y: 461, endPoint x: 1160, endPoint y: 464, distance: 11.3
click at [1160, 464] on div "Home / Our Groups /our-groups Pricing /pricing Blog /blog Contact /contact Priv…" at bounding box center [1299, 201] width 354 height 889
drag, startPoint x: 1147, startPoint y: 538, endPoint x: 1144, endPoint y: 490, distance: 48.2
click at [1144, 490] on div "Home / Our Groups /our-groups Pricing /pricing Blog /blog Contact /contact Priv…" at bounding box center [1299, 216] width 354 height 920
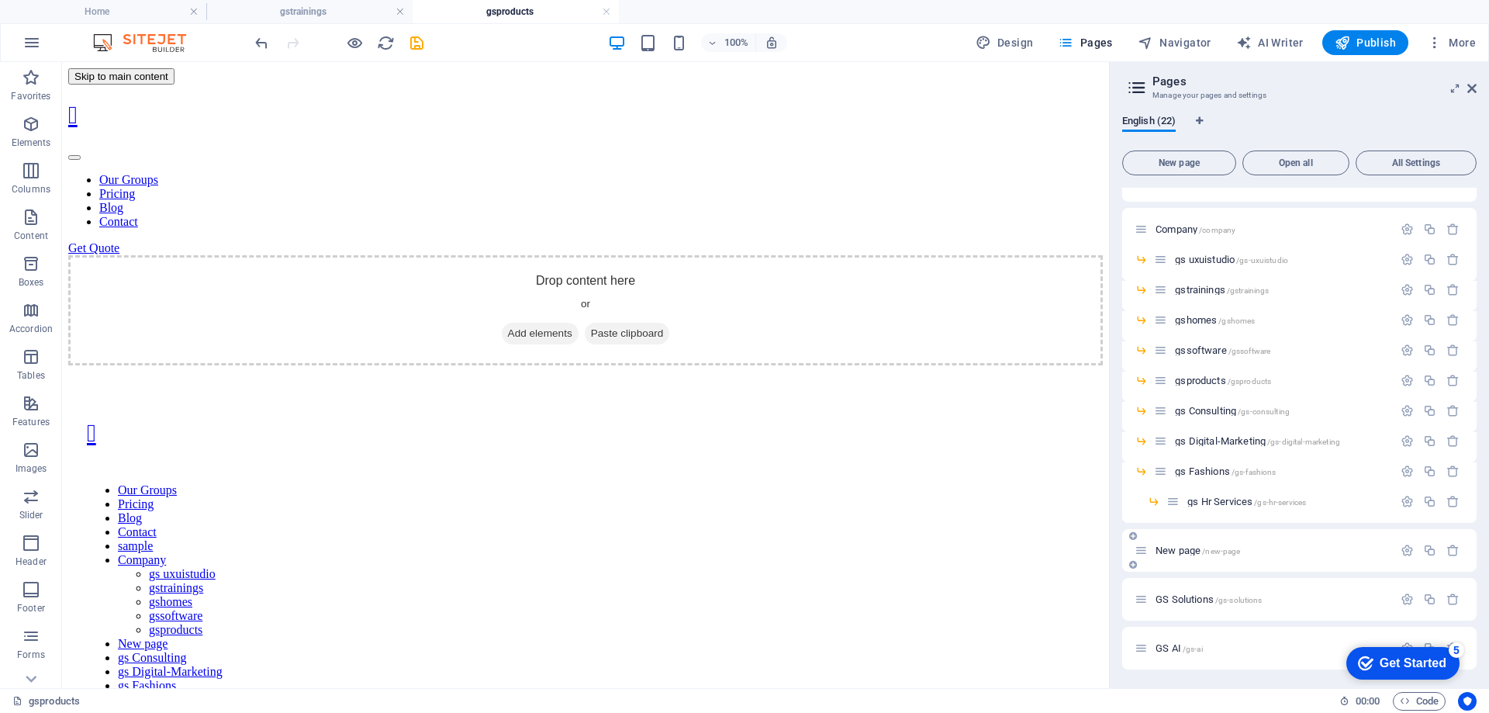
scroll to position [419, 0]
drag, startPoint x: 1180, startPoint y: 501, endPoint x: 1153, endPoint y: 504, distance: 27.3
click at [1153, 504] on div "gs Hr Services /gs-hr-services" at bounding box center [1299, 507] width 354 height 30
drag, startPoint x: 1171, startPoint y: 499, endPoint x: 1149, endPoint y: 502, distance: 22.1
click at [1149, 502] on div "Home / Our Groups /our-groups Pricing /pricing Blog /blog Contact /contact Priv…" at bounding box center [1299, 203] width 354 height 871
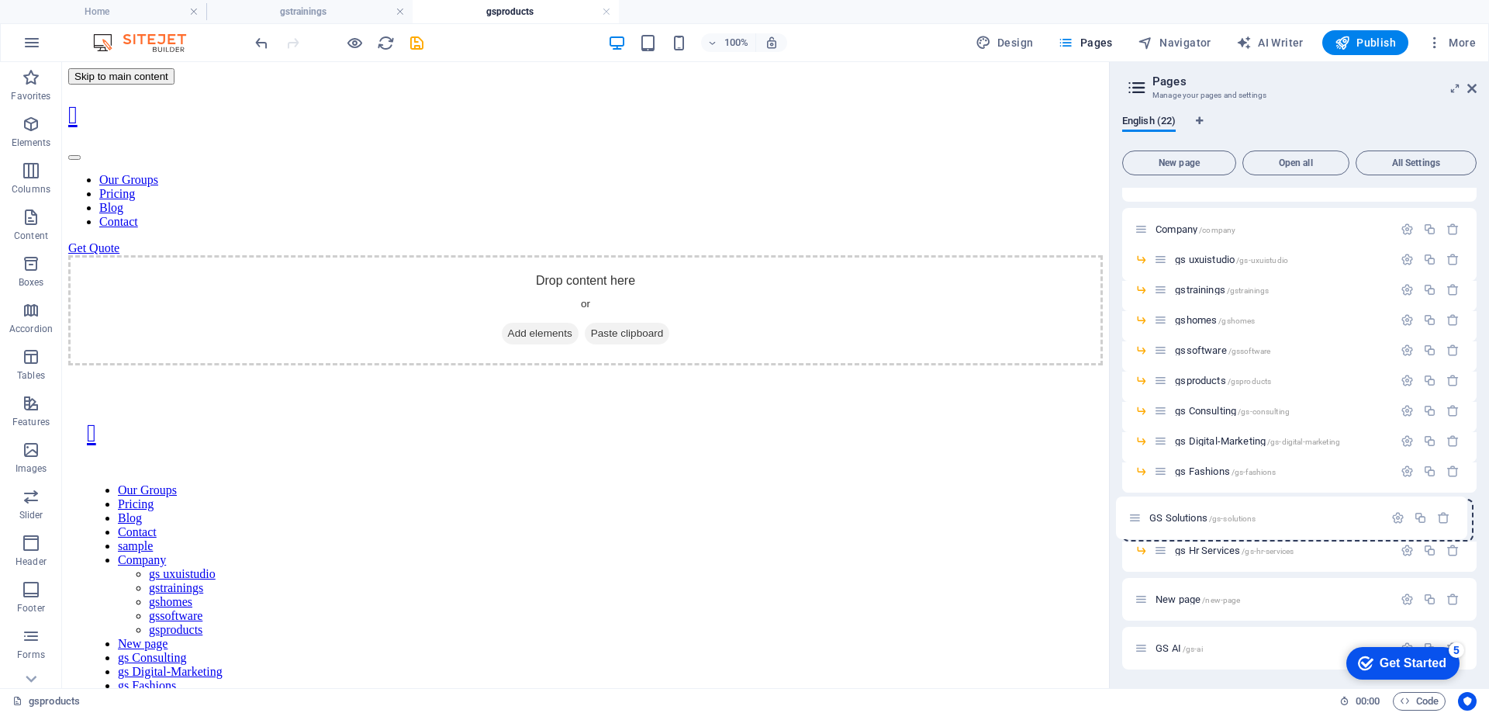
drag, startPoint x: 1145, startPoint y: 600, endPoint x: 1138, endPoint y: 512, distance: 87.9
click at [1138, 512] on div "Home / Our Groups /our-groups Pricing /pricing Blog /blog Contact /contact Priv…" at bounding box center [1299, 218] width 354 height 901
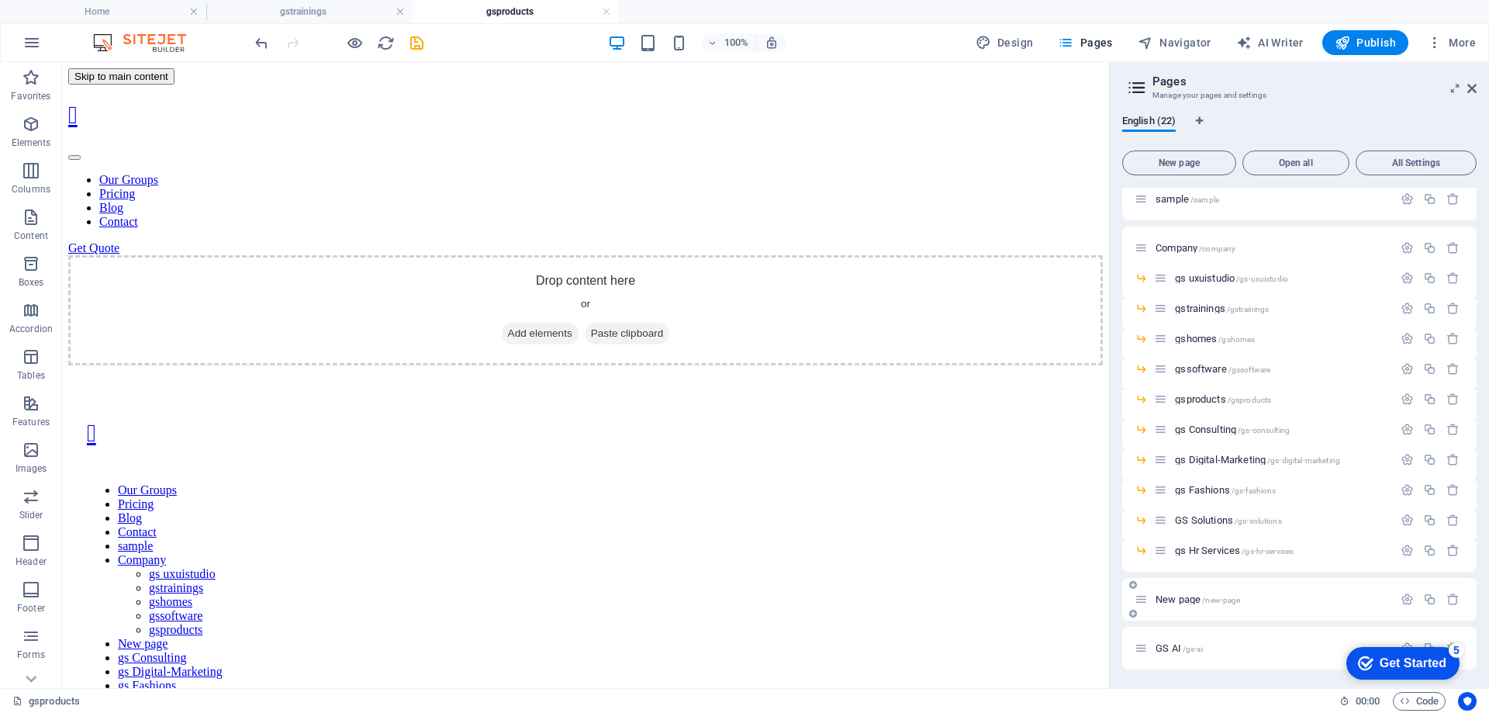
scroll to position [401, 0]
drag, startPoint x: 1141, startPoint y: 644, endPoint x: 1136, endPoint y: 546, distance: 97.8
click at [1136, 546] on div "Home / Our Groups /our-groups Pricing /pricing Blog /blog Contact /contact Priv…" at bounding box center [1299, 228] width 354 height 882
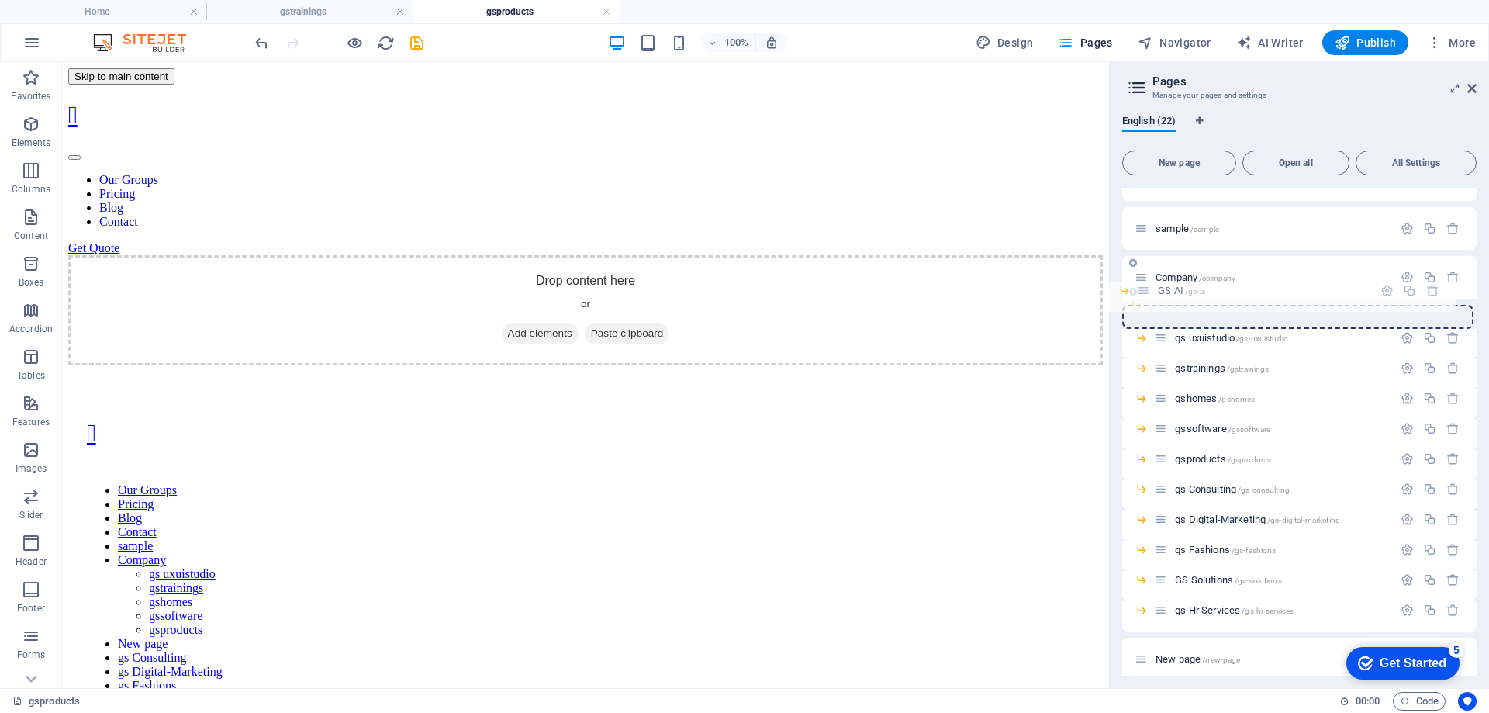
scroll to position [362, 0]
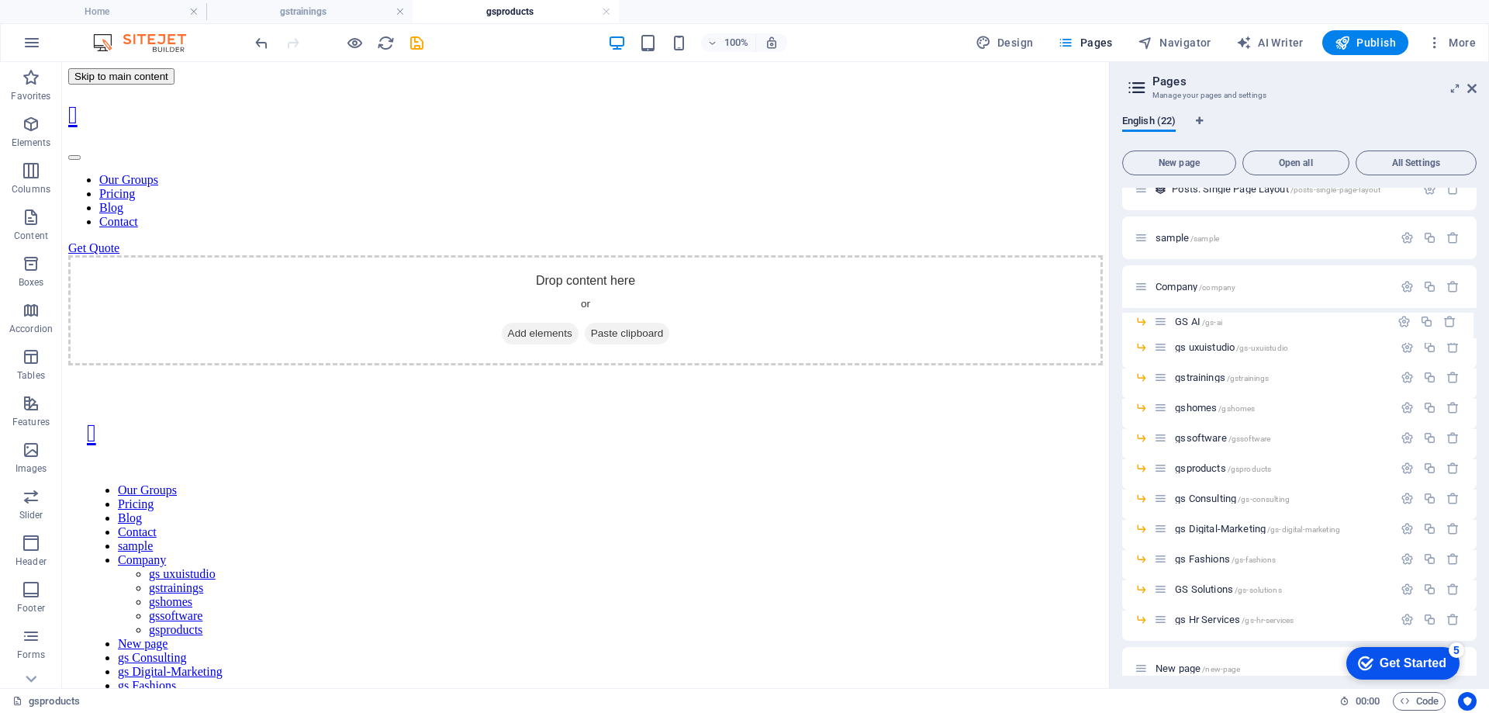
drag, startPoint x: 1162, startPoint y: 540, endPoint x: 1161, endPoint y: 316, distance: 224.8
click at [1161, 316] on div "Home / Our Groups /our-groups Pricing /pricing Blog /blog Contact /contact Priv…" at bounding box center [1299, 258] width 354 height 864
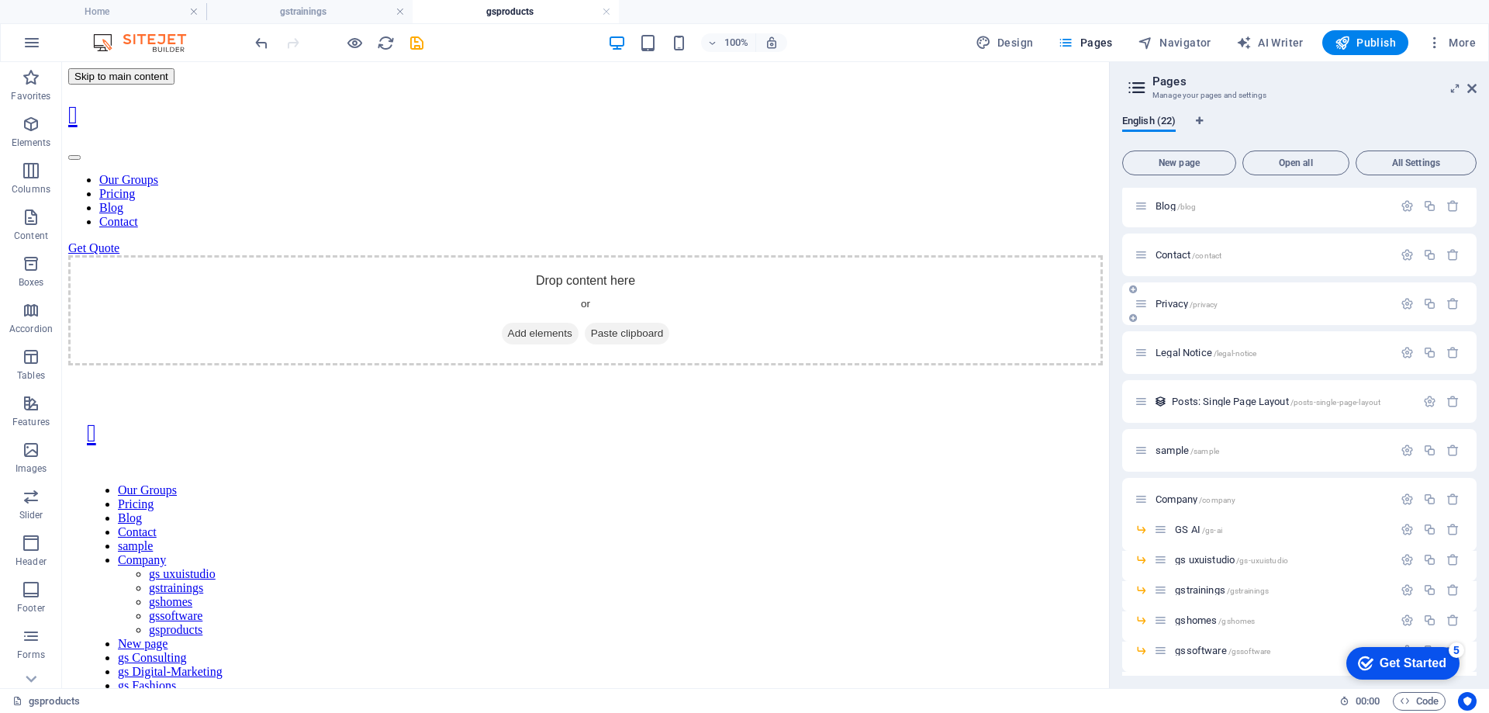
scroll to position [0, 0]
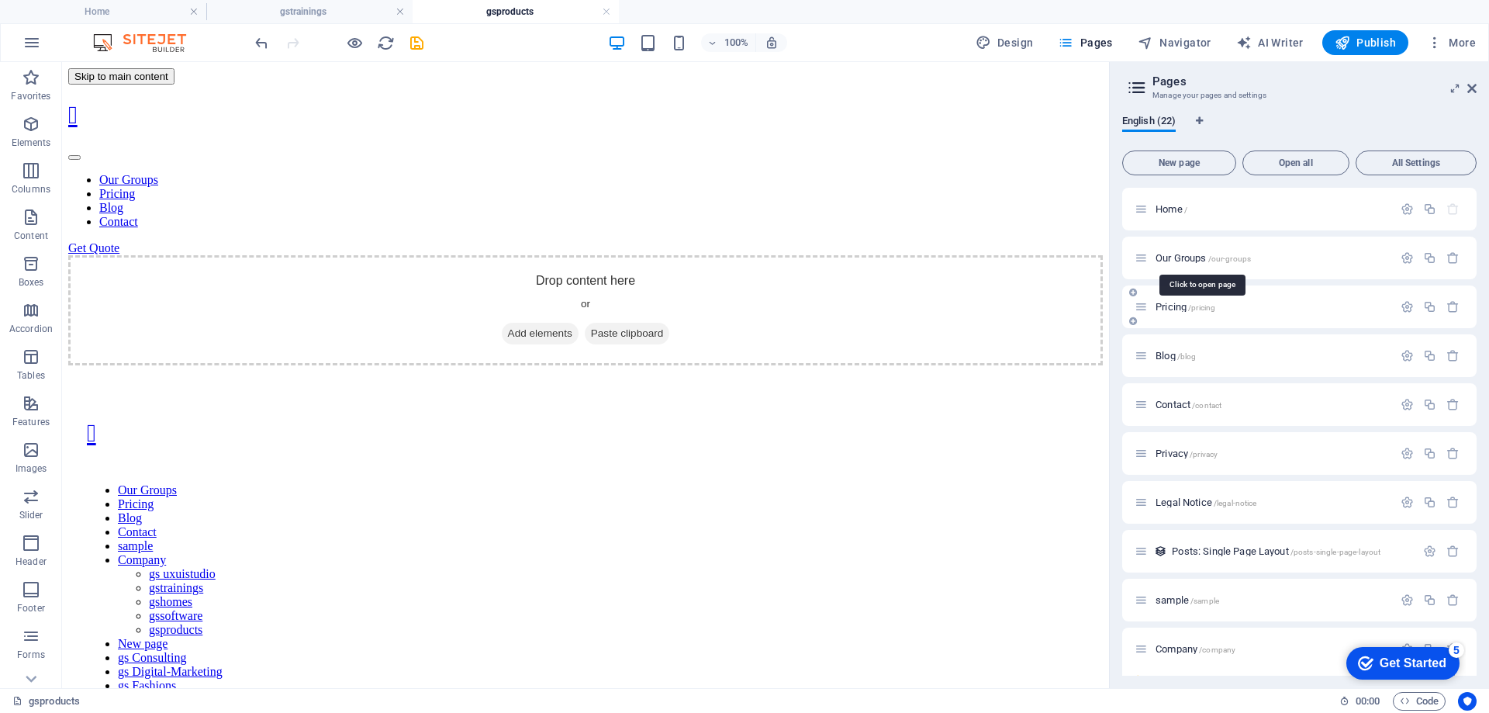
drag, startPoint x: 1175, startPoint y: 257, endPoint x: 1215, endPoint y: 253, distance: 39.7
click at [1175, 257] on span "Our Groups /our-groups" at bounding box center [1202, 258] width 95 height 12
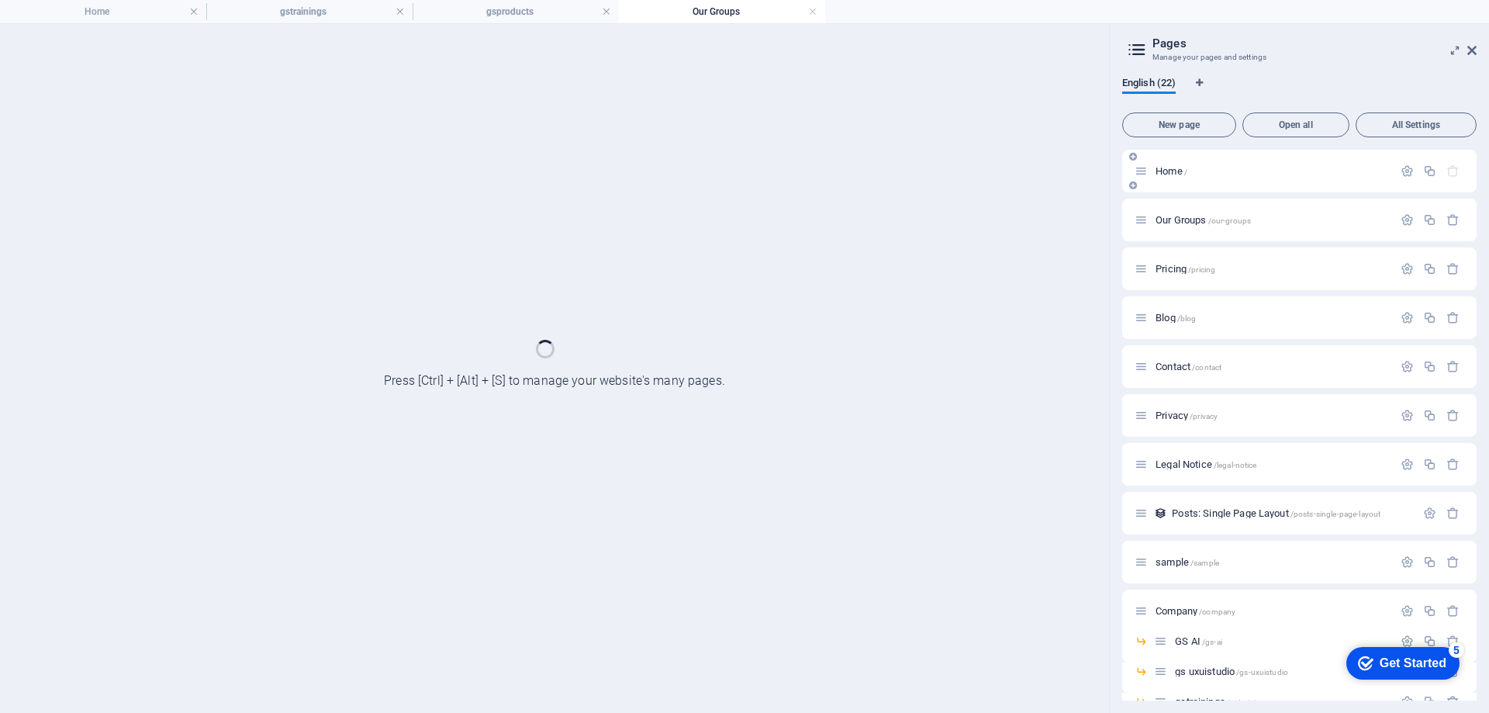
click at [1181, 180] on div "Home /" at bounding box center [1263, 171] width 258 height 18
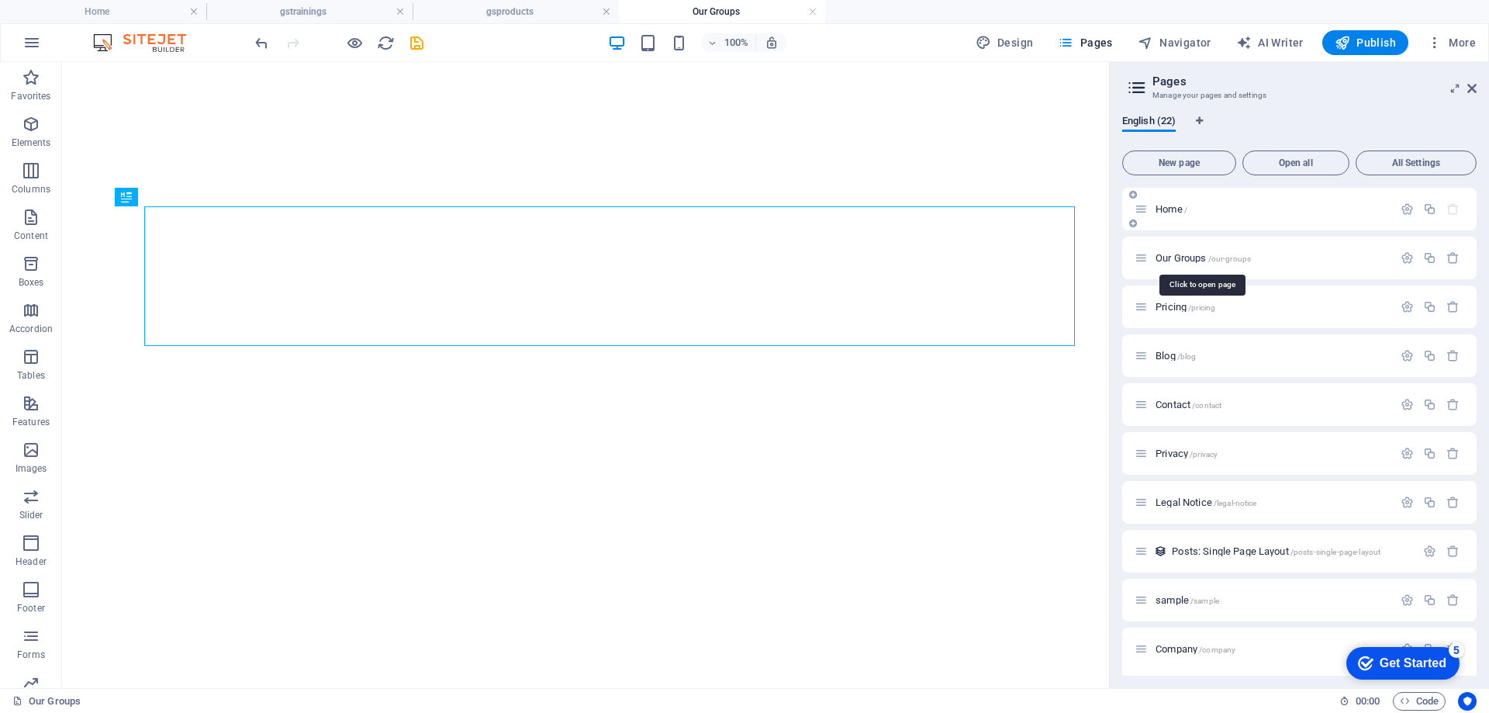
click at [1331, 229] on div "Home /" at bounding box center [1299, 209] width 354 height 43
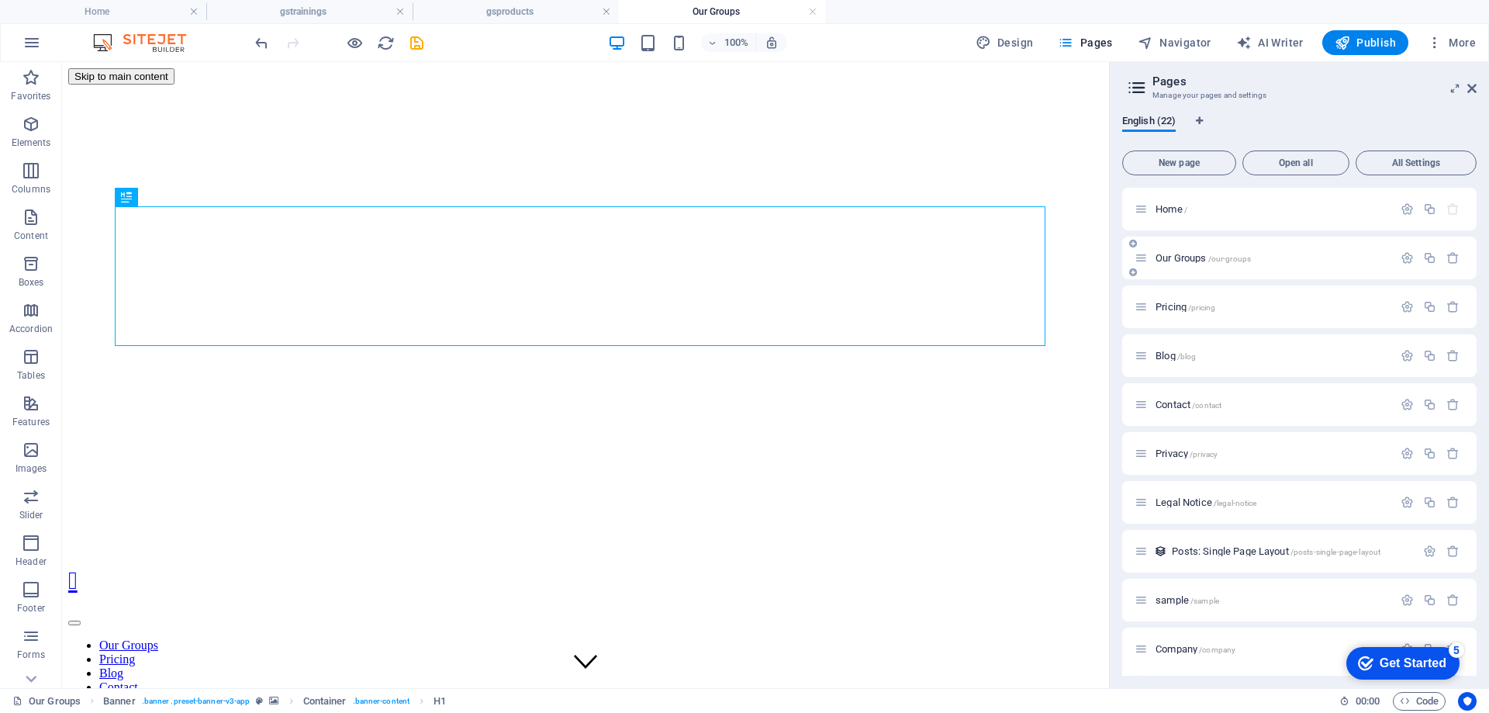
click at [1310, 260] on p "Our Groups /our-groups" at bounding box center [1271, 258] width 233 height 10
click at [1313, 202] on div "Home /" at bounding box center [1263, 209] width 258 height 18
click at [1173, 209] on span "Home /" at bounding box center [1171, 209] width 32 height 12
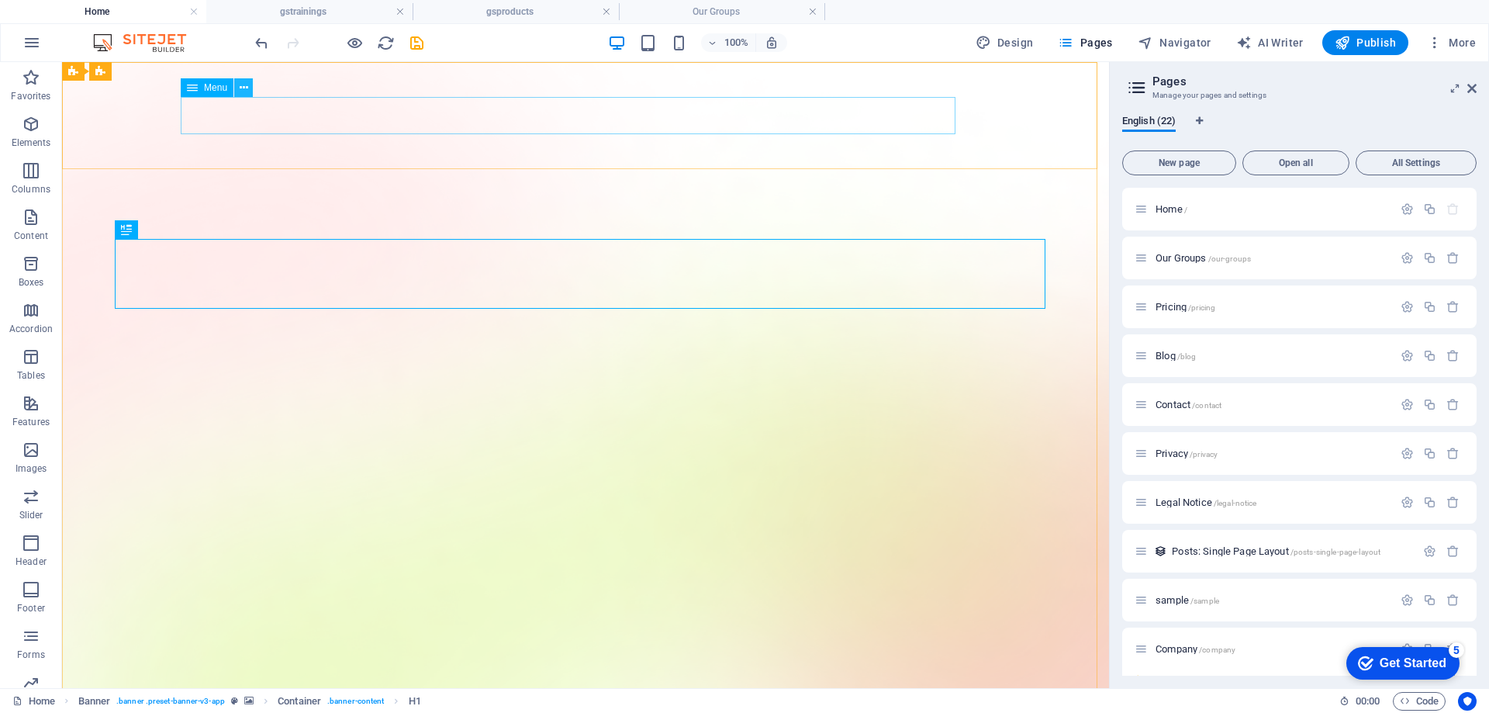
click at [245, 90] on icon at bounding box center [244, 88] width 9 height 16
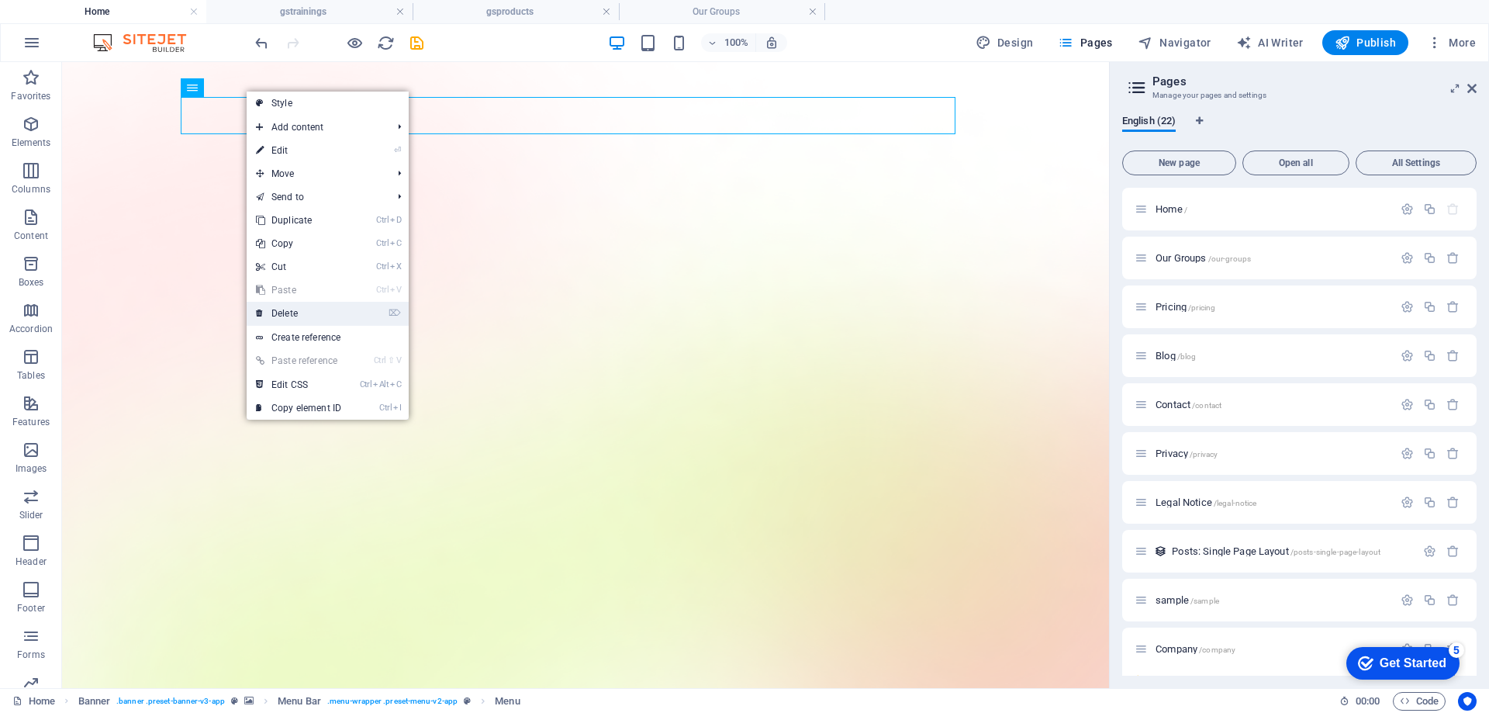
click at [304, 316] on link "⌦ Delete" at bounding box center [299, 313] width 104 height 23
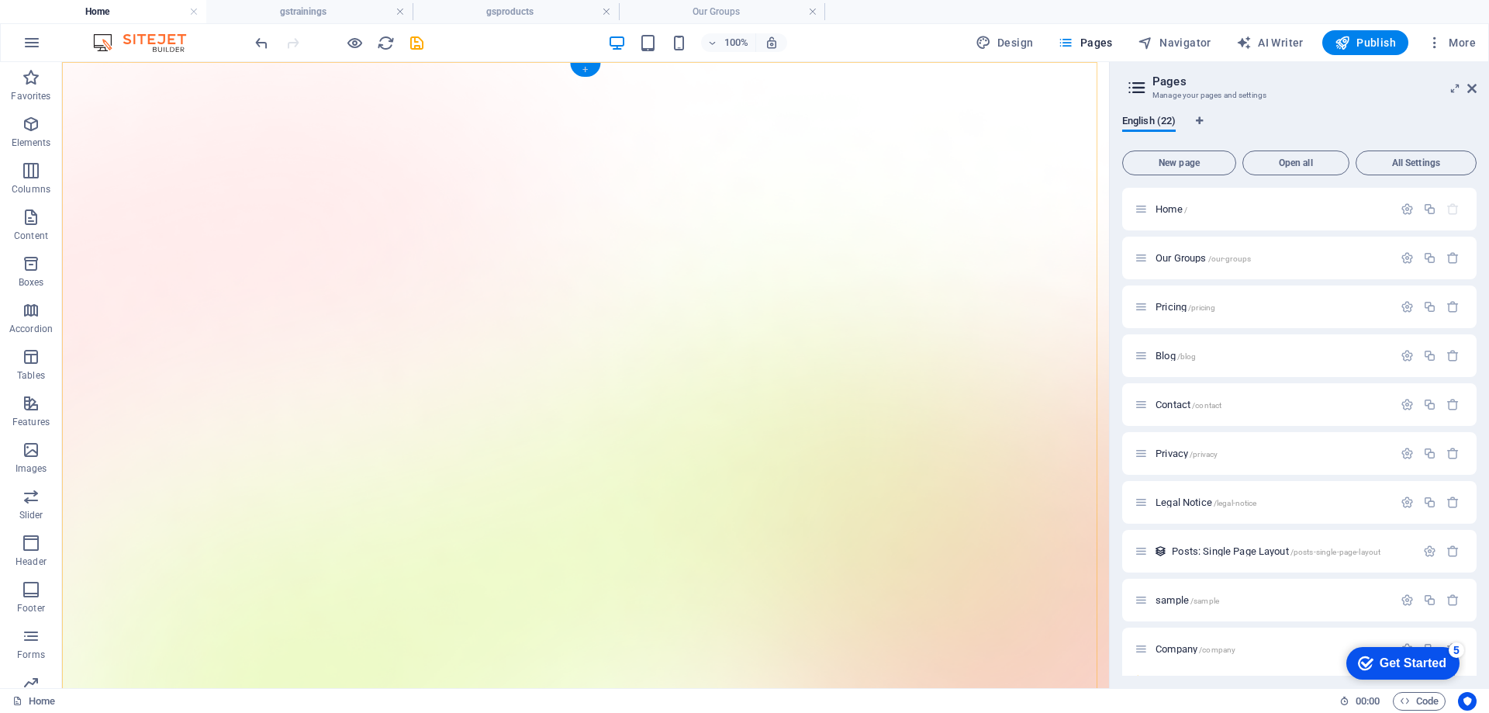
click at [585, 69] on div "+" at bounding box center [585, 70] width 30 height 14
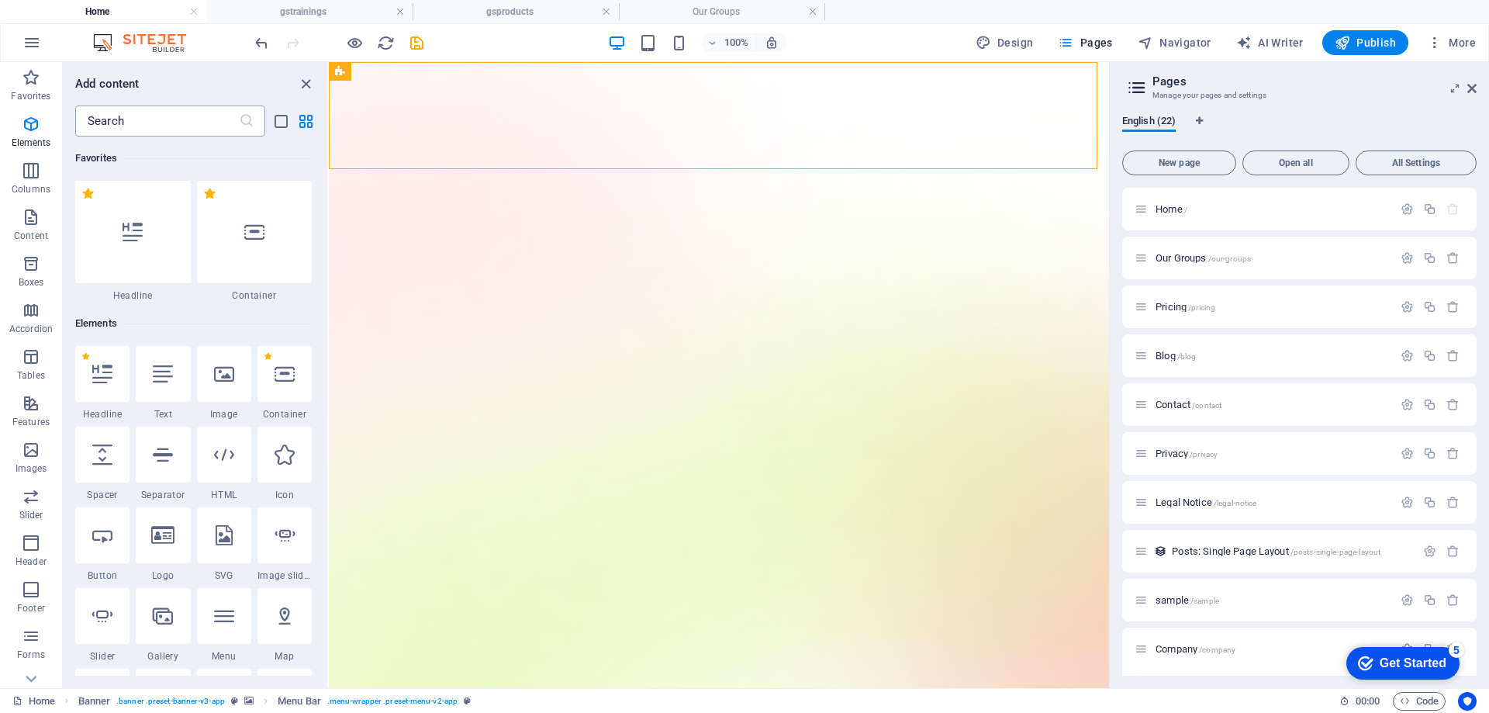
scroll to position [2713, 0]
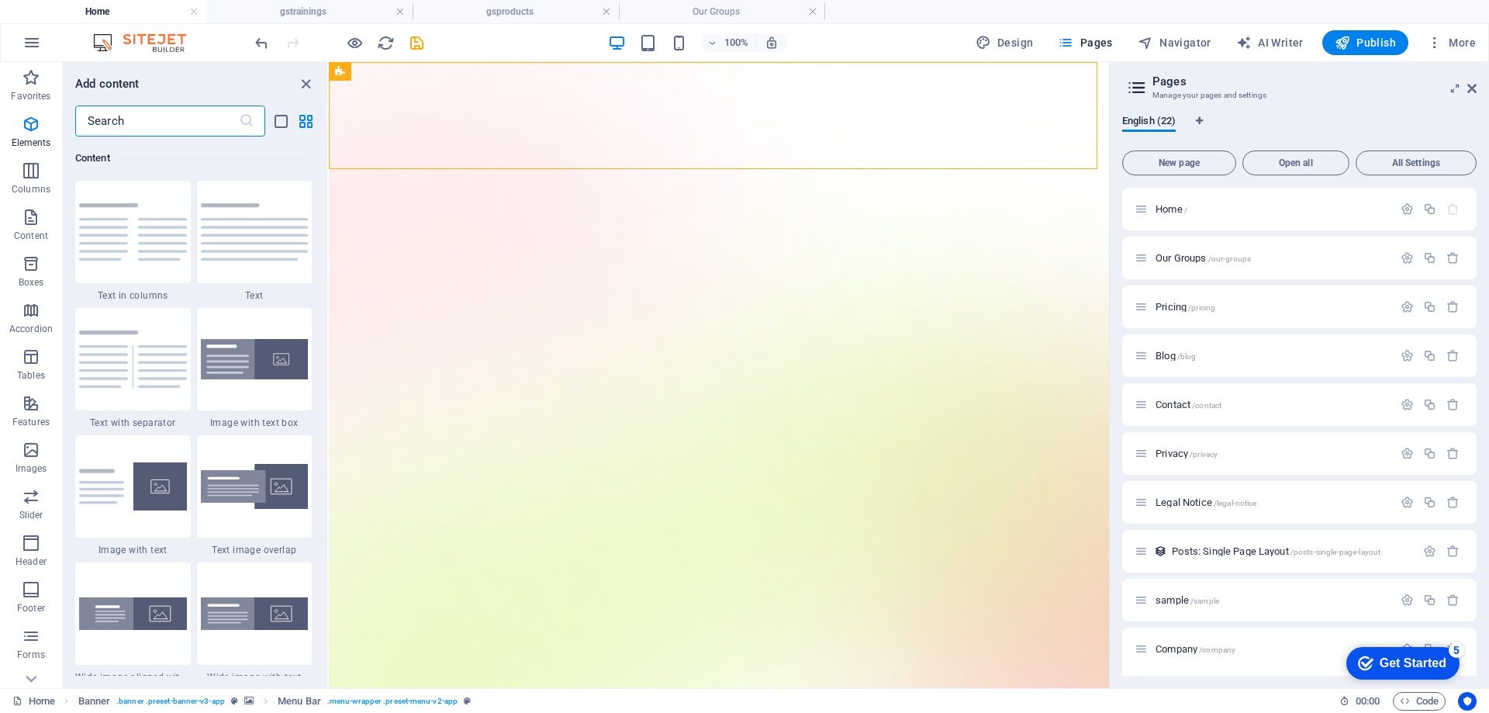
drag, startPoint x: 176, startPoint y: 121, endPoint x: 215, endPoint y: 104, distance: 42.4
click at [176, 120] on input "text" at bounding box center [157, 120] width 164 height 31
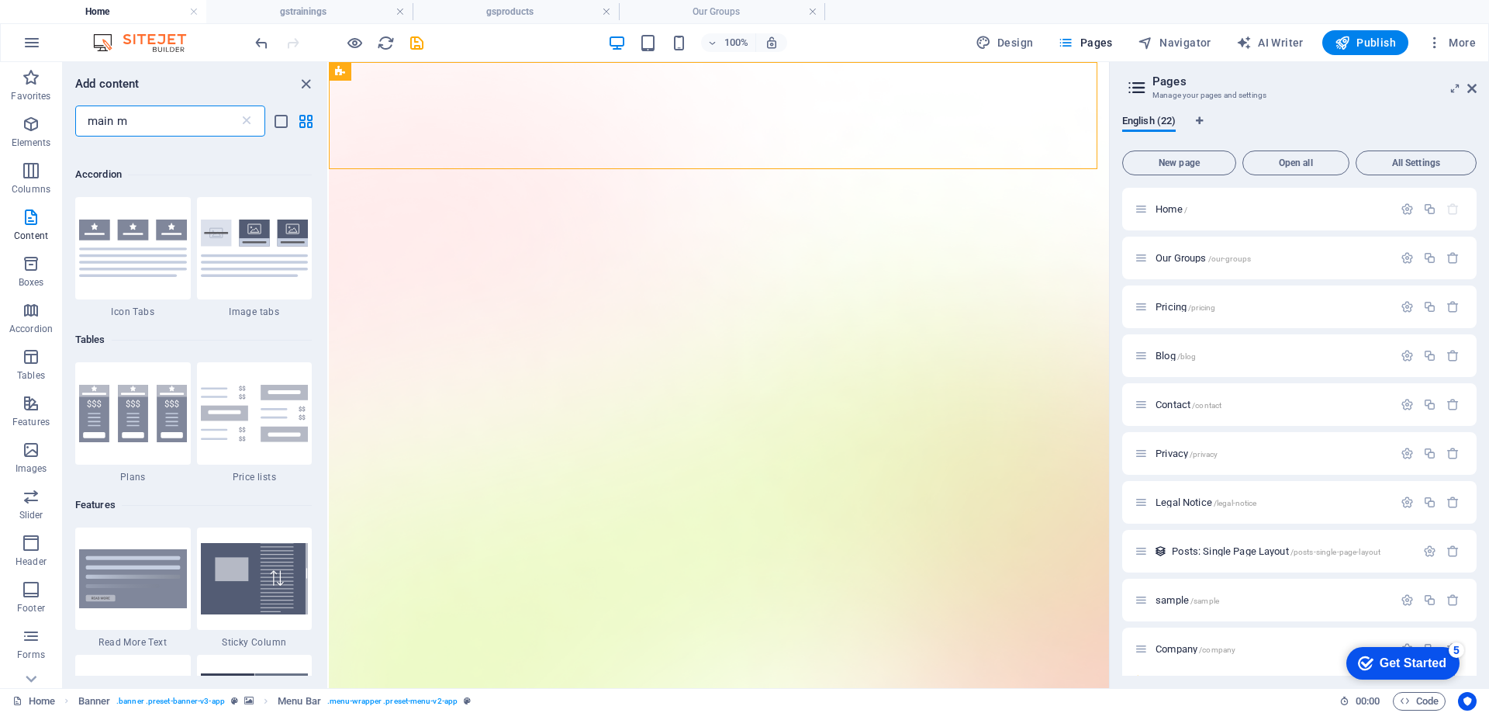
scroll to position [0, 0]
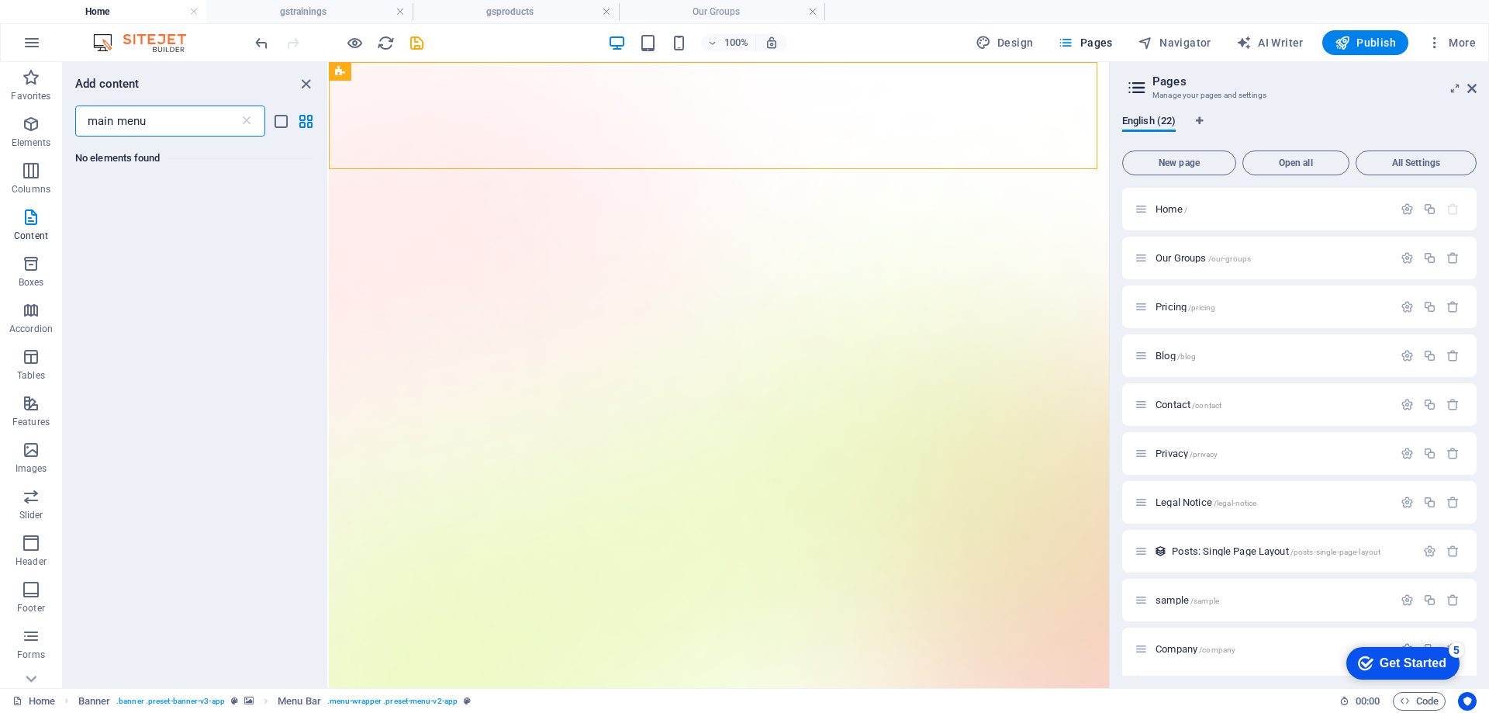
click at [188, 127] on input "main menu" at bounding box center [157, 120] width 164 height 31
click at [185, 123] on input "main menu" at bounding box center [157, 120] width 164 height 31
type input "m"
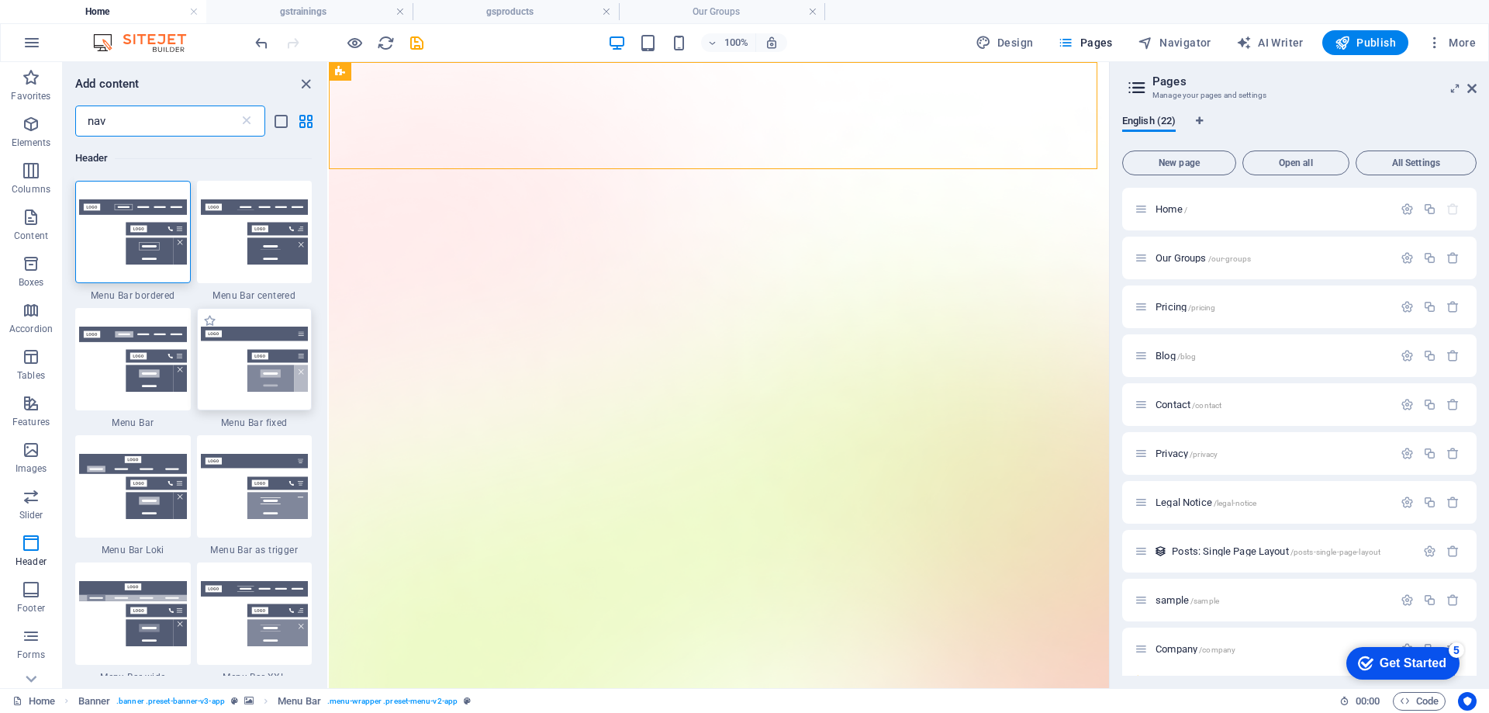
type input "nav"
click at [238, 371] on img at bounding box center [255, 358] width 108 height 65
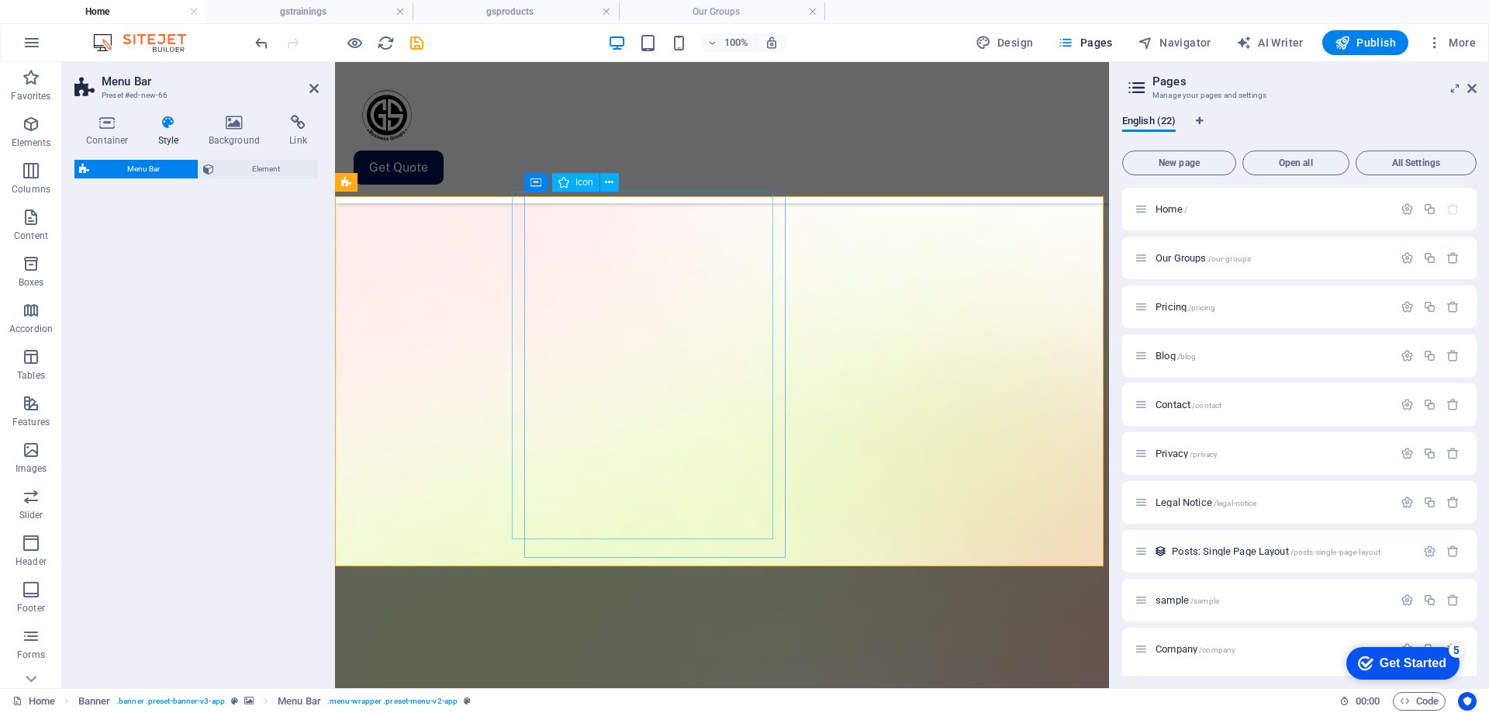
scroll to position [951, 0]
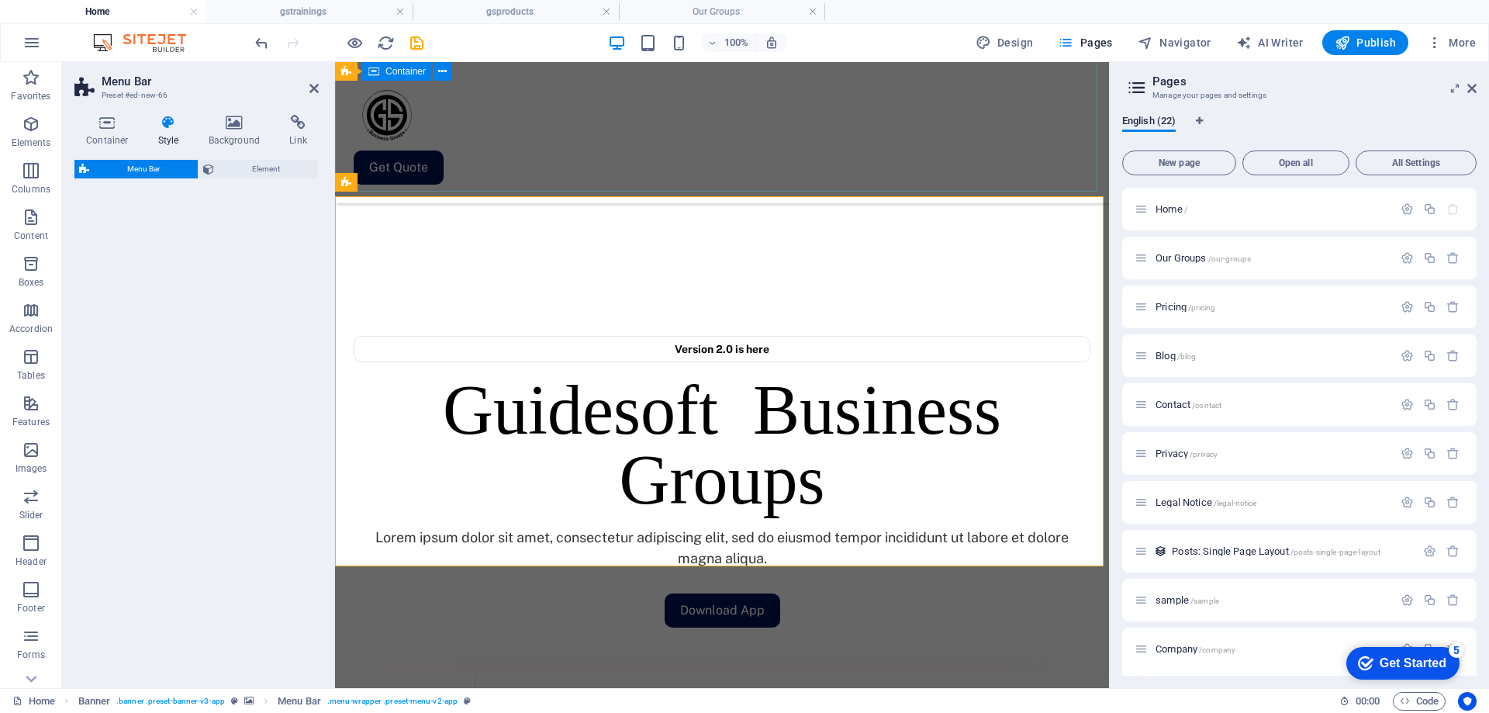
click at [764, 152] on div " Get Quote" at bounding box center [722, 132] width 774 height 141
select select "rem"
select select "preset-menu-v2-fixed"
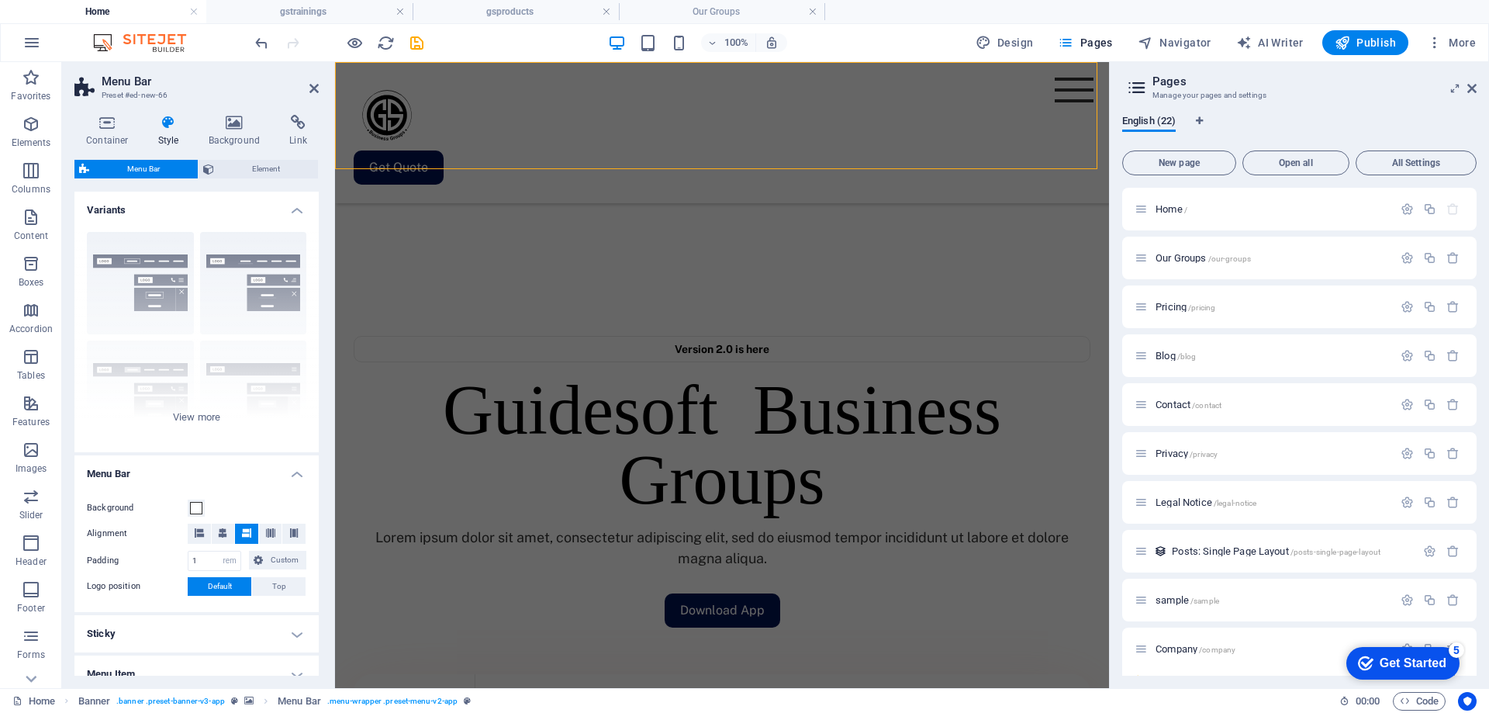
scroll to position [1317, 0]
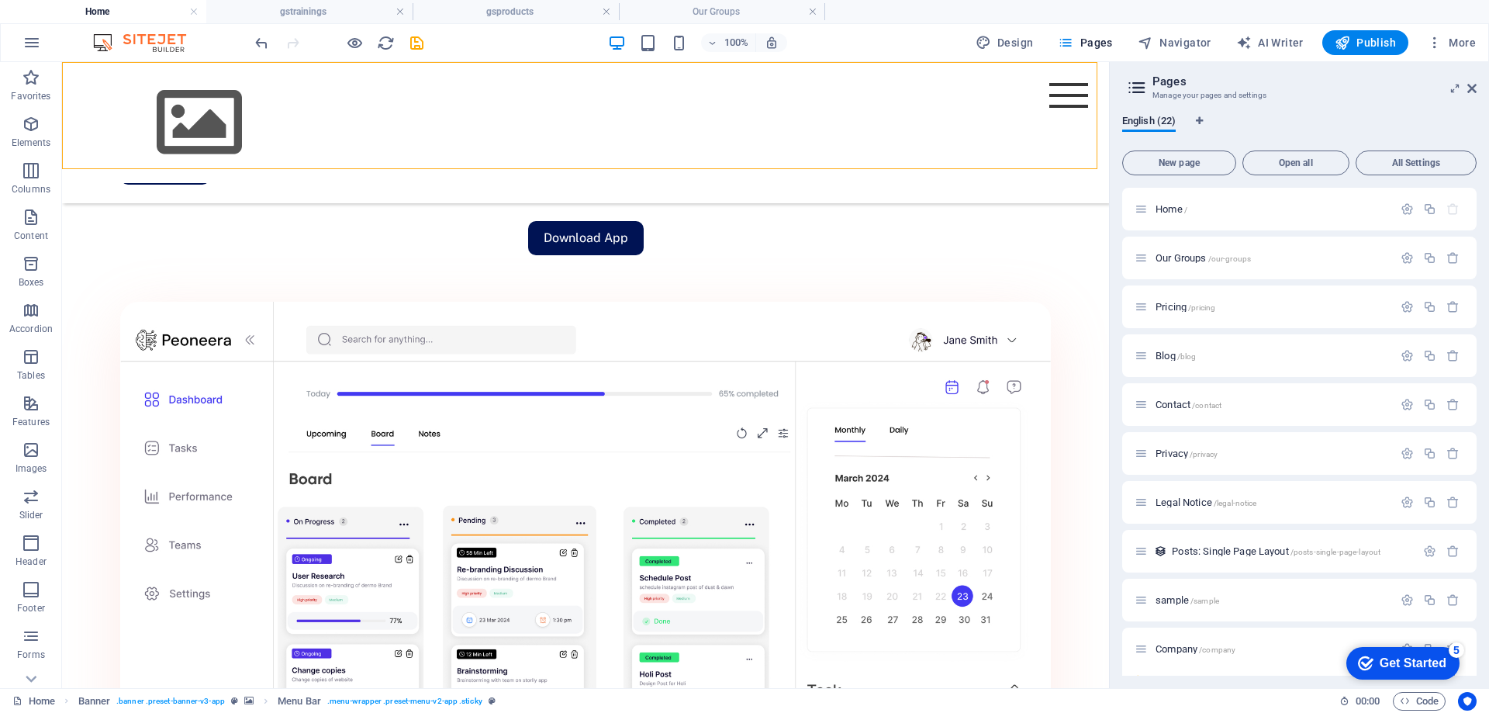
click at [886, 112] on div "Menu Home About Service Contact" at bounding box center [585, 122] width 1047 height 121
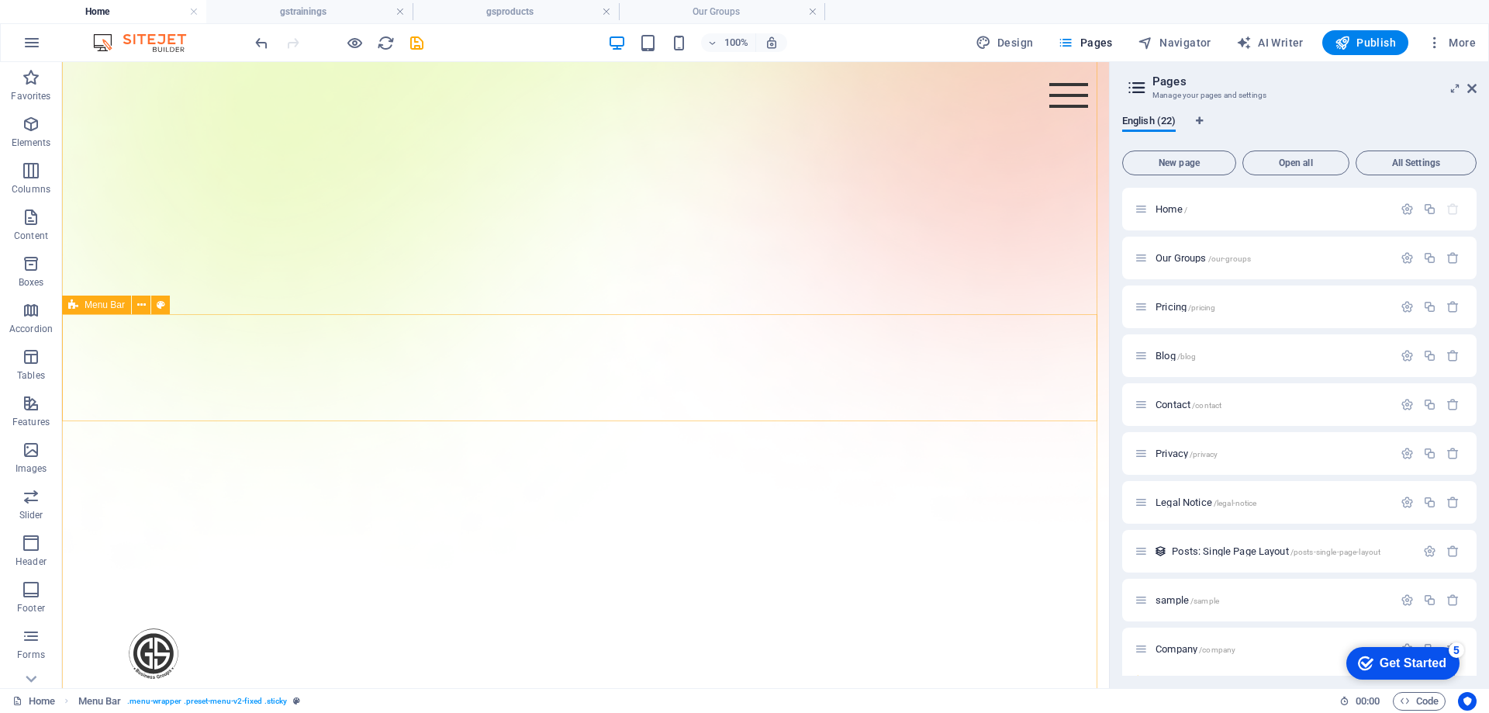
scroll to position [0, 0]
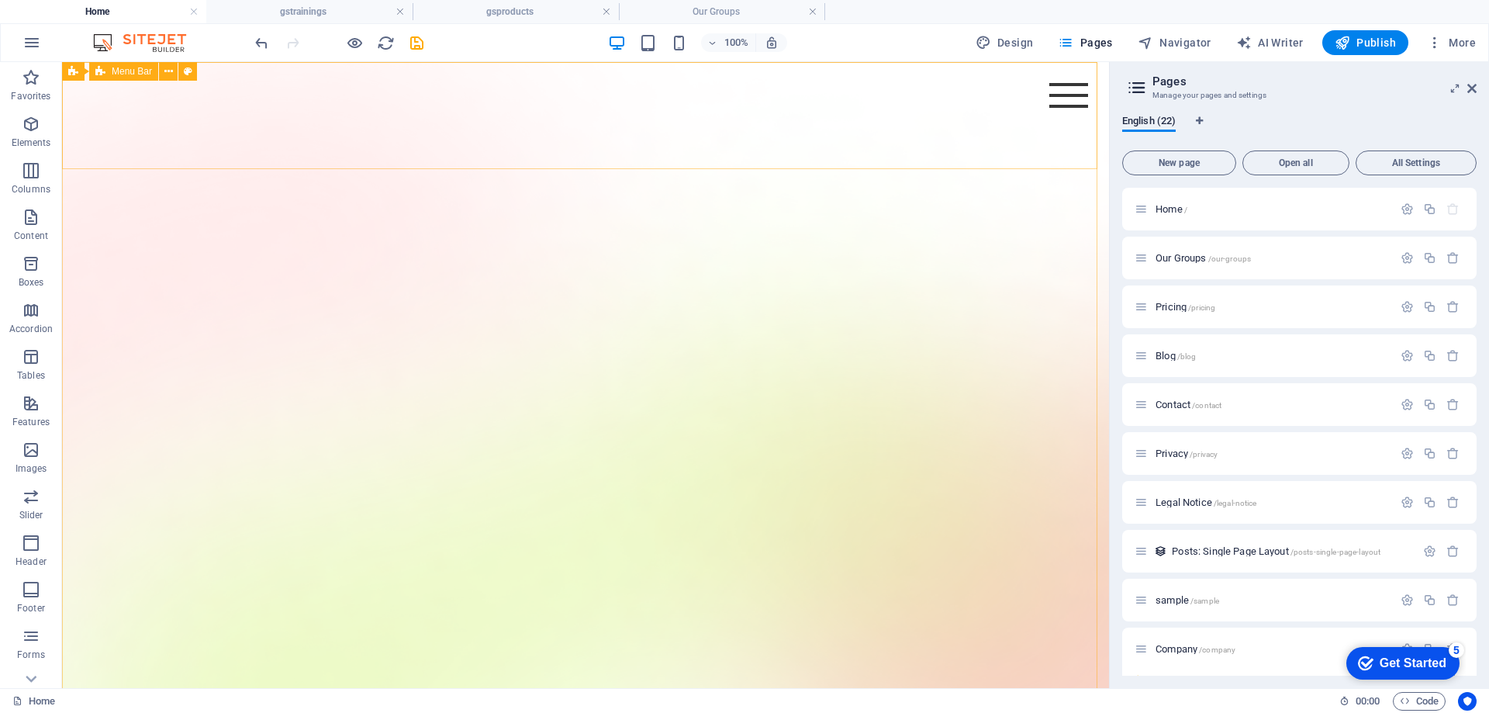
click at [133, 74] on span "Menu Bar" at bounding box center [132, 71] width 40 height 9
click at [119, 67] on span "Menu Bar" at bounding box center [132, 71] width 40 height 9
click at [592, 70] on div "+" at bounding box center [585, 70] width 30 height 14
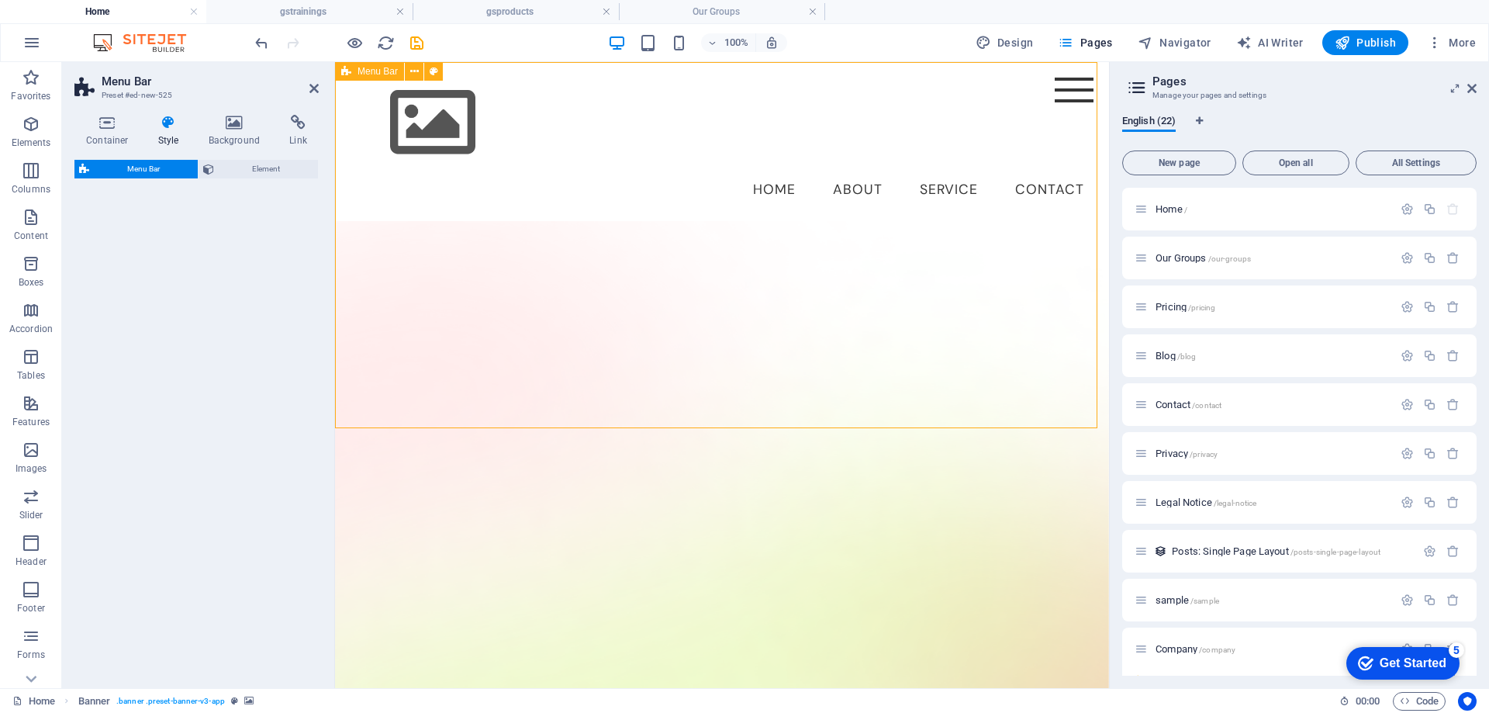
click at [312, 89] on icon at bounding box center [313, 88] width 9 height 12
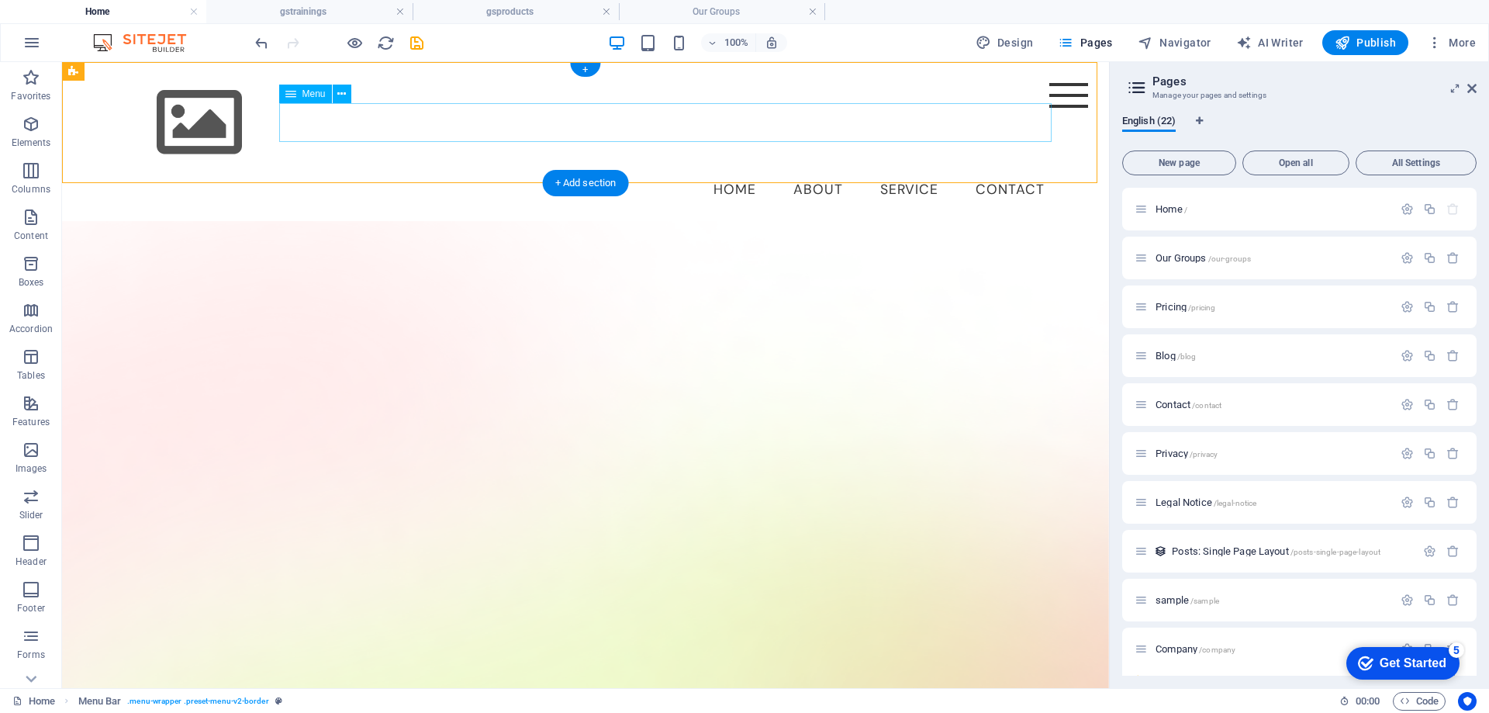
click at [768, 171] on nav "Home About Service Contact" at bounding box center [585, 190] width 943 height 39
click at [307, 98] on span "Menu" at bounding box center [313, 93] width 23 height 9
click at [324, 91] on span "Menu" at bounding box center [313, 93] width 23 height 9
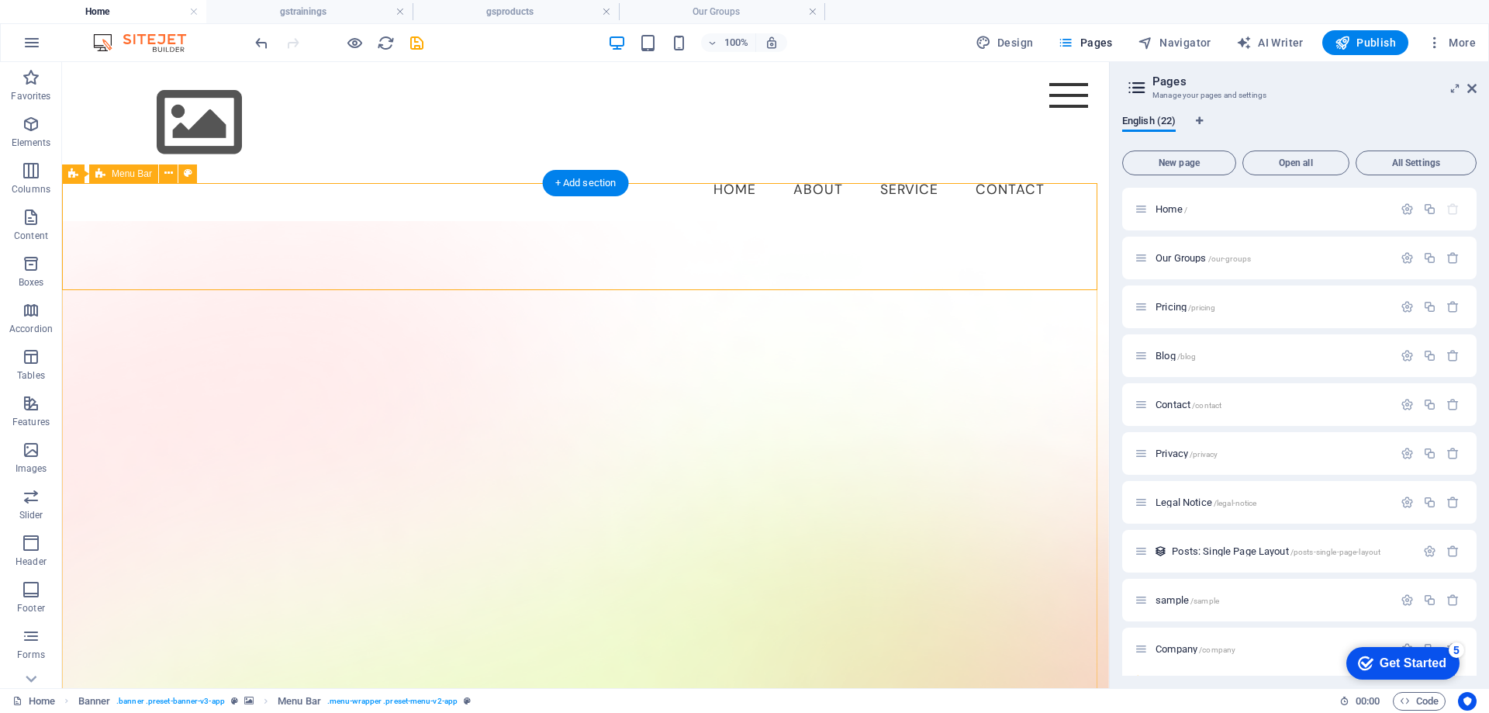
drag, startPoint x: 424, startPoint y: 237, endPoint x: 614, endPoint y: 228, distance: 190.2
drag, startPoint x: 83, startPoint y: 95, endPoint x: 140, endPoint y: 70, distance: 62.8
click at [140, 70] on icon at bounding box center [141, 72] width 9 height 16
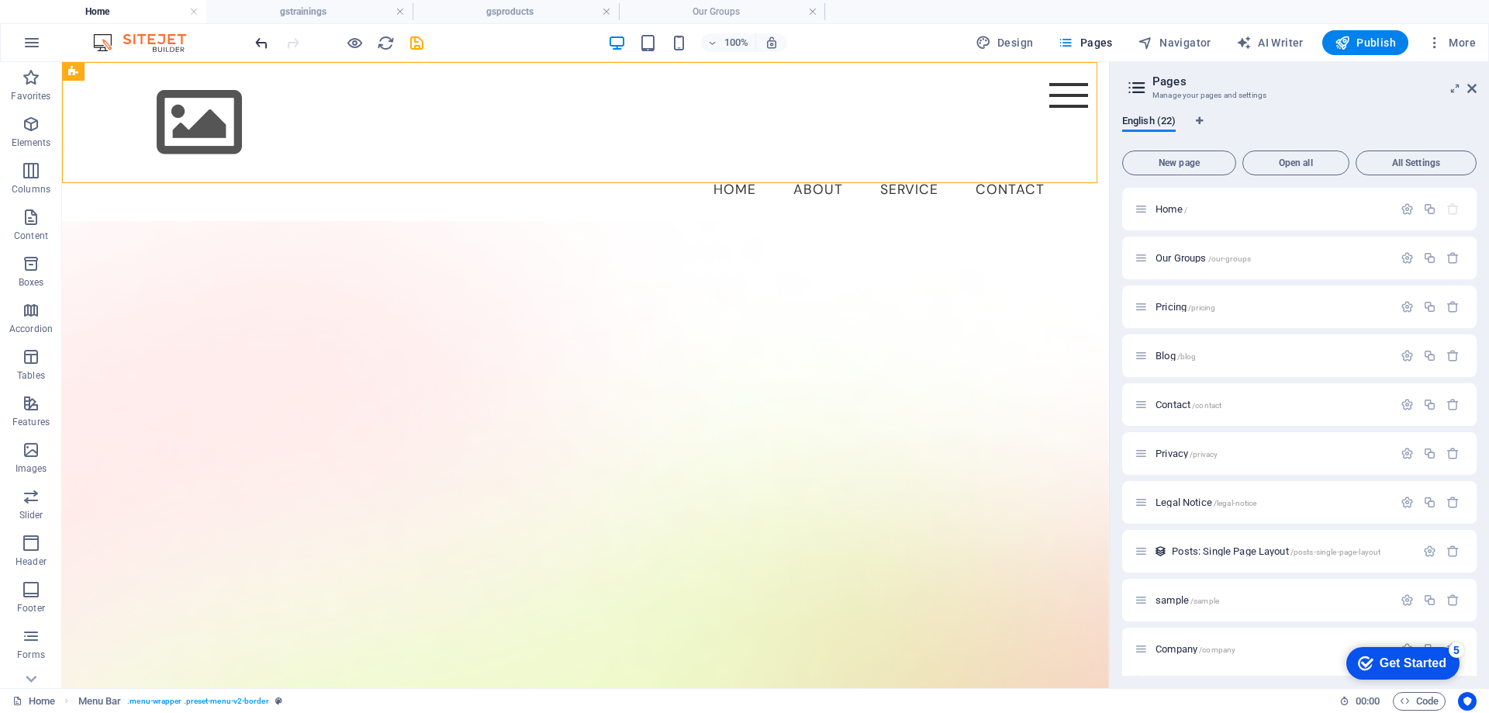
click at [261, 43] on icon "undo" at bounding box center [262, 43] width 18 height 18
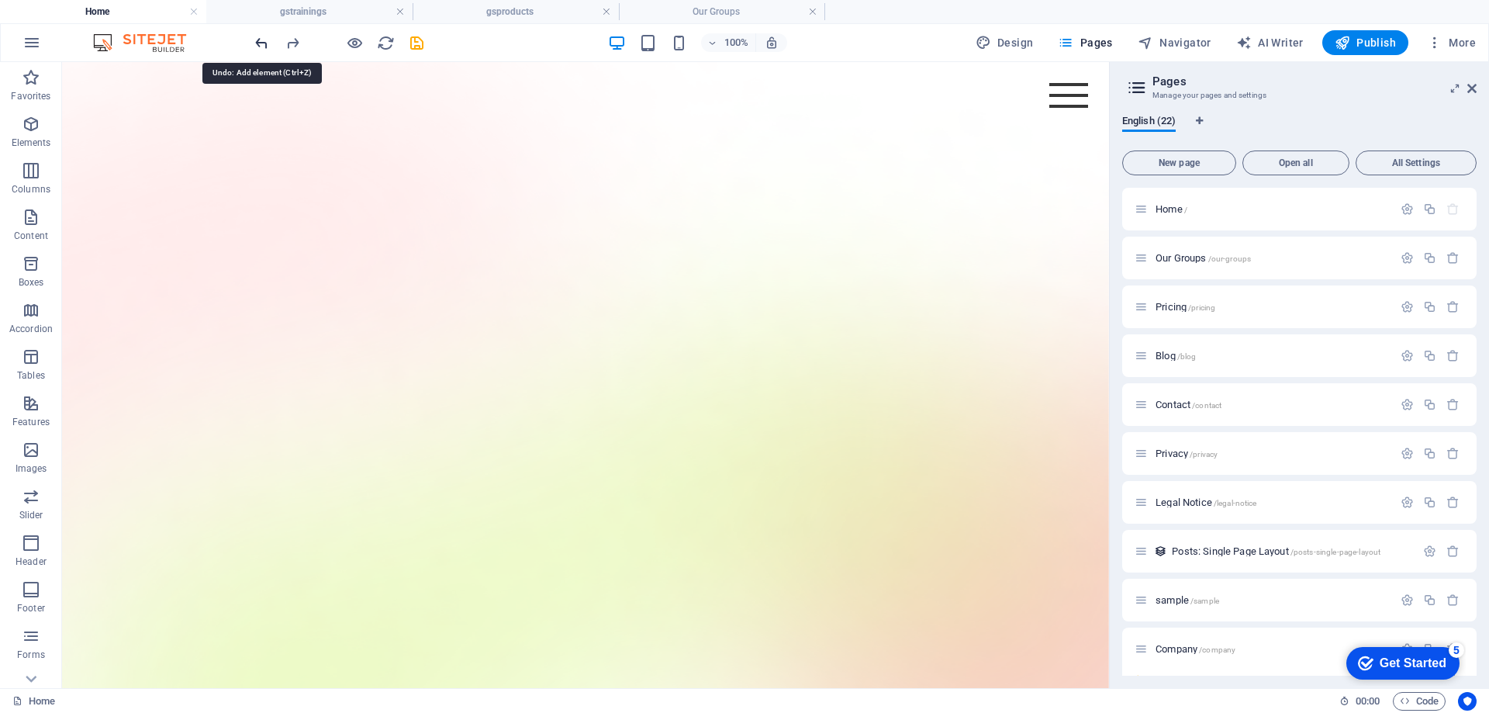
click at [261, 43] on icon "undo" at bounding box center [262, 43] width 18 height 18
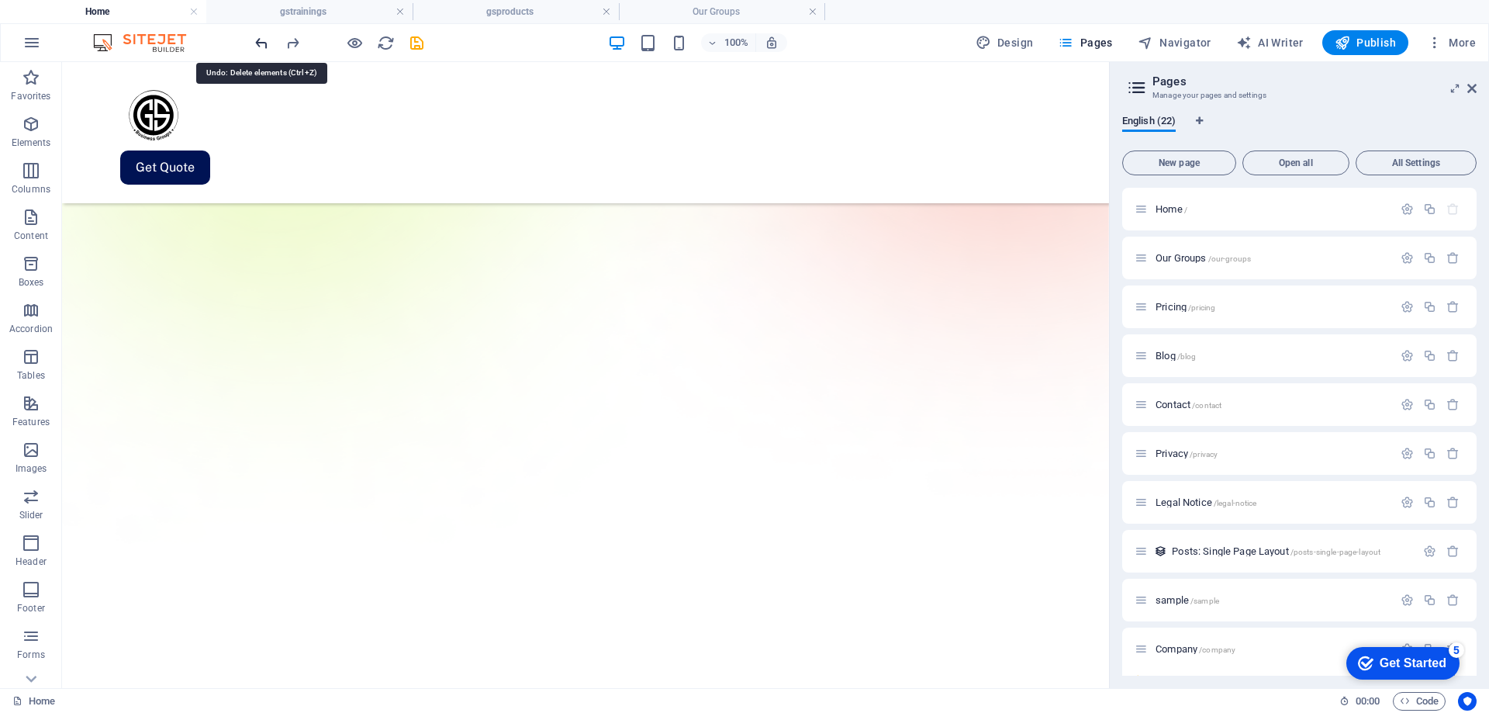
scroll to position [884, 0]
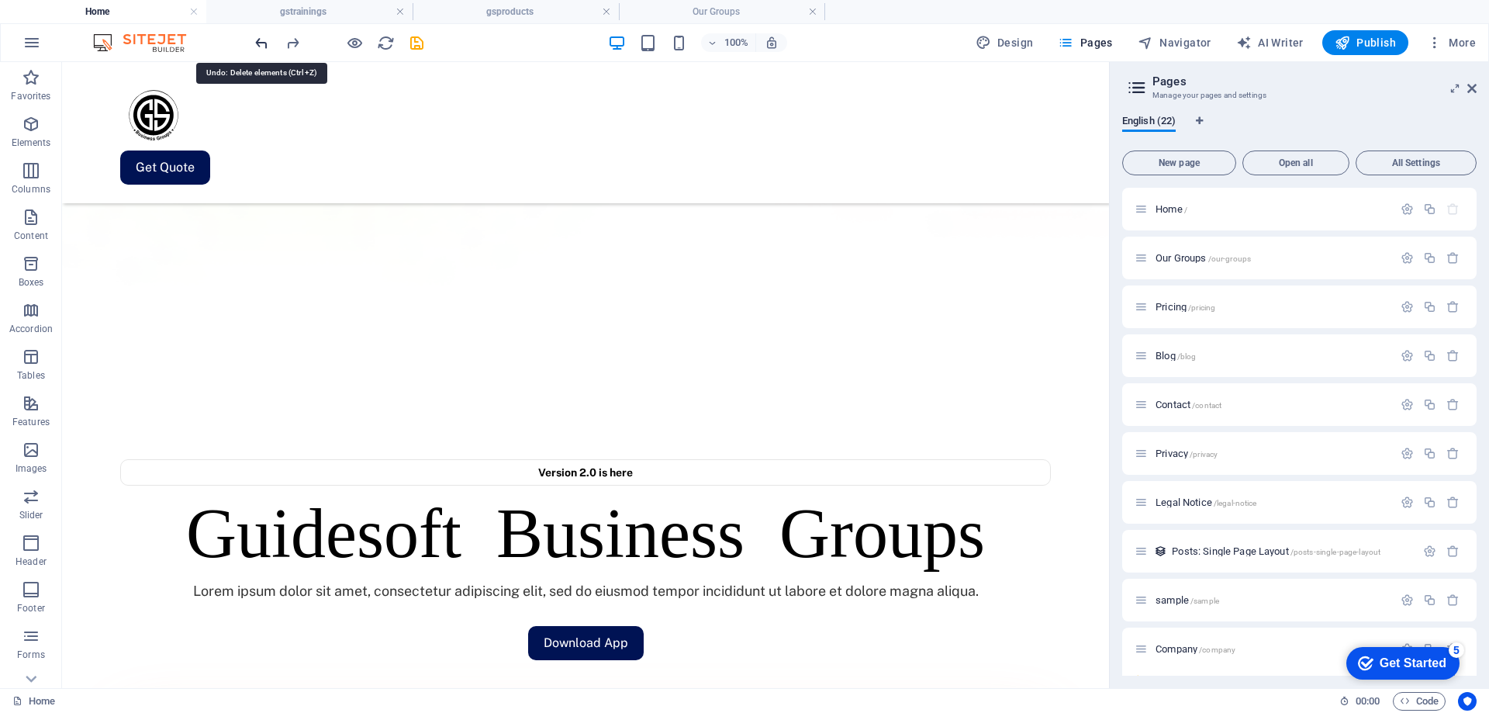
click at [261, 43] on icon "undo" at bounding box center [262, 43] width 18 height 18
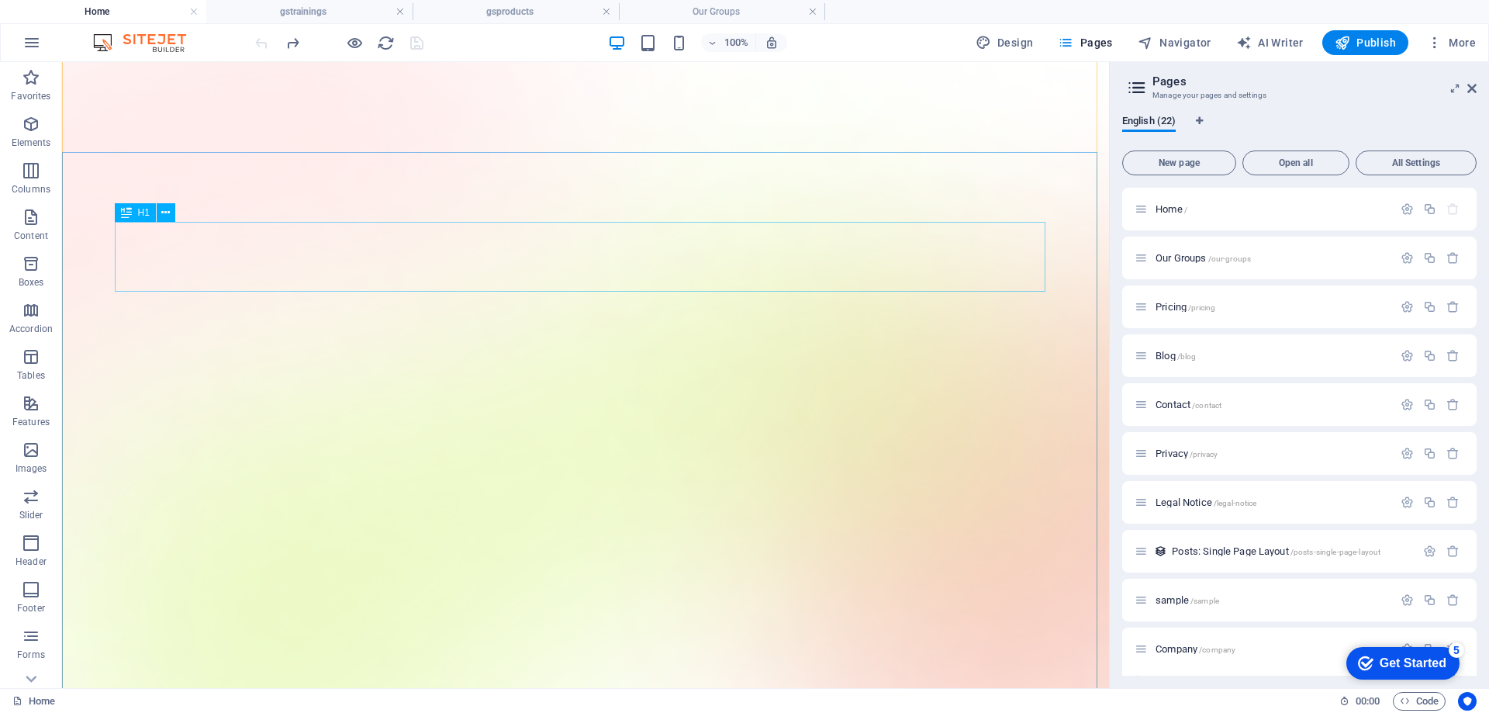
scroll to position [0, 0]
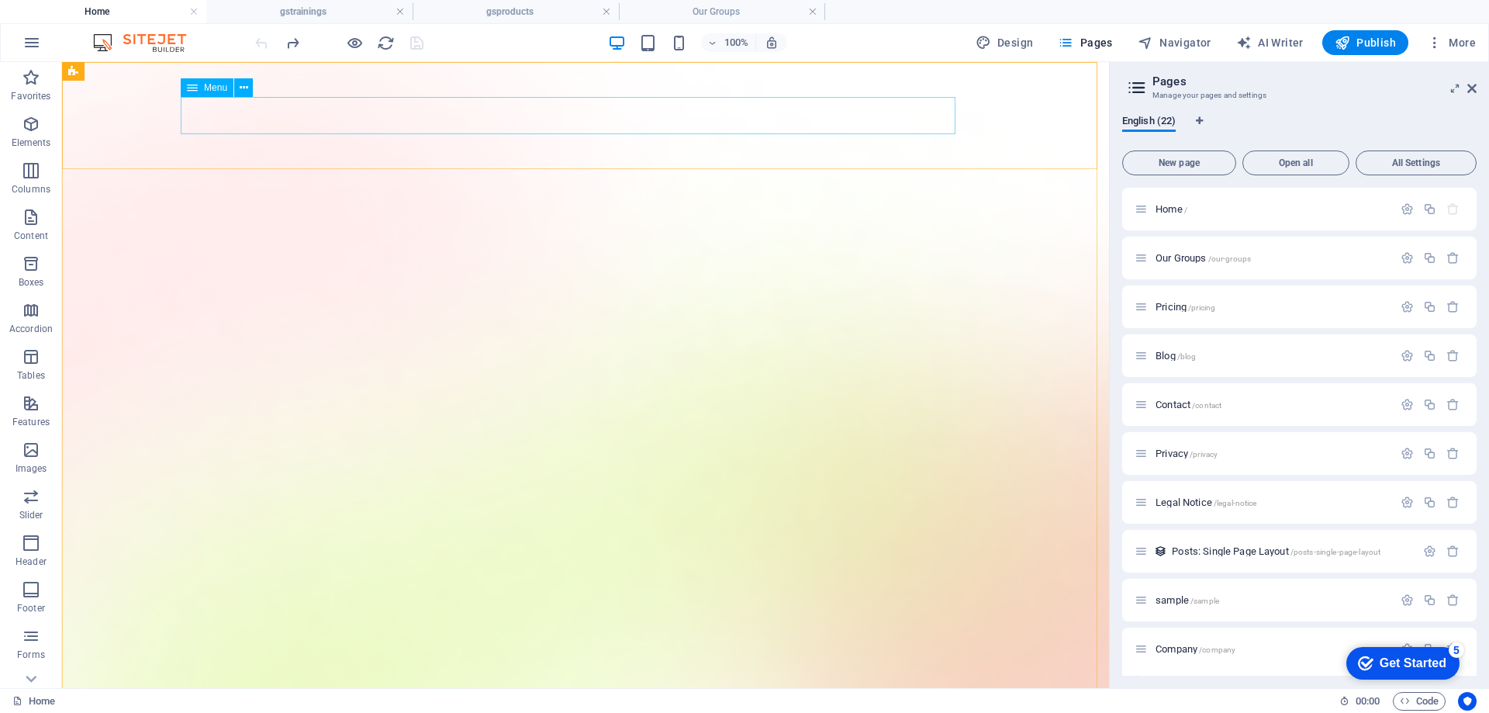
click at [209, 93] on div "Menu" at bounding box center [207, 87] width 53 height 19
click at [221, 86] on span "Menu" at bounding box center [215, 87] width 23 height 9
click at [206, 86] on span "Menu" at bounding box center [215, 87] width 23 height 9
select select "1"
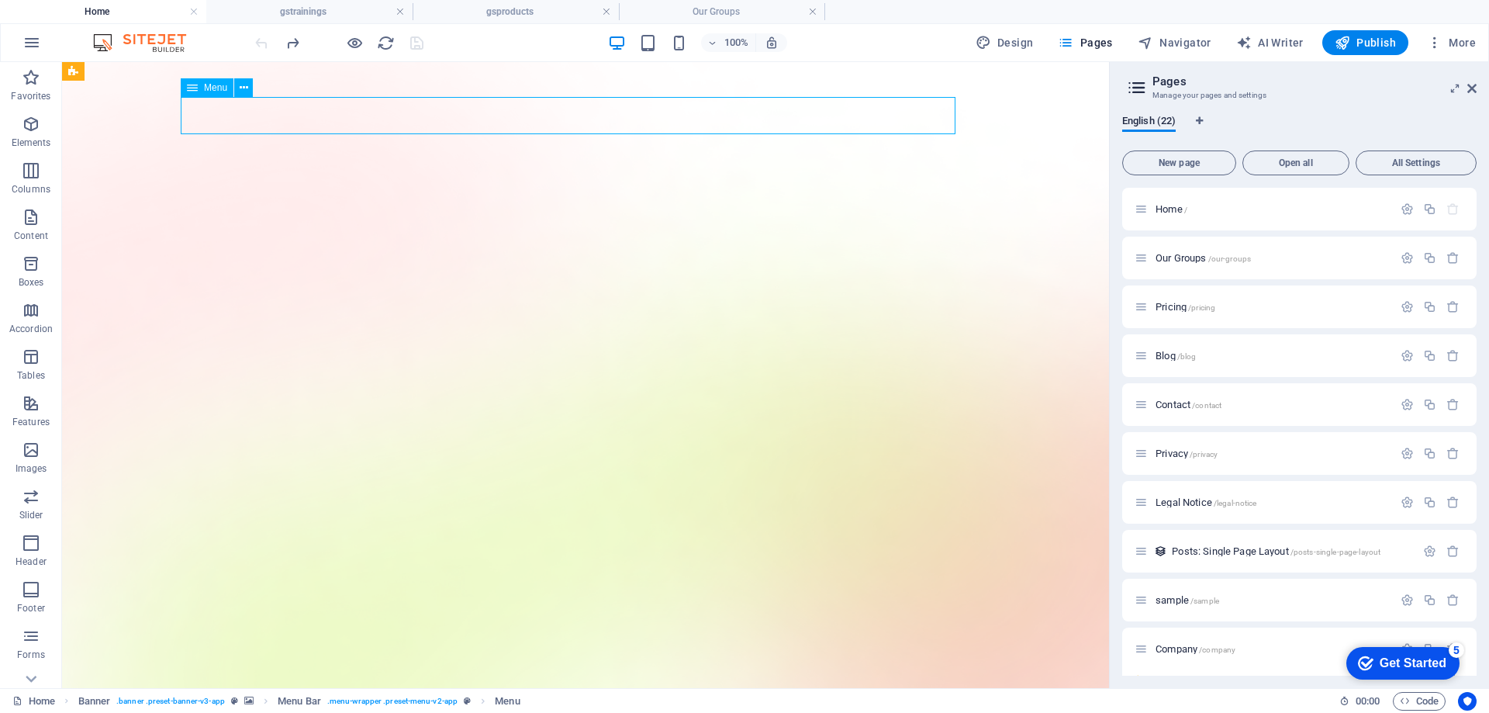
select select
select select "author"
select select "2"
select select
select select "3"
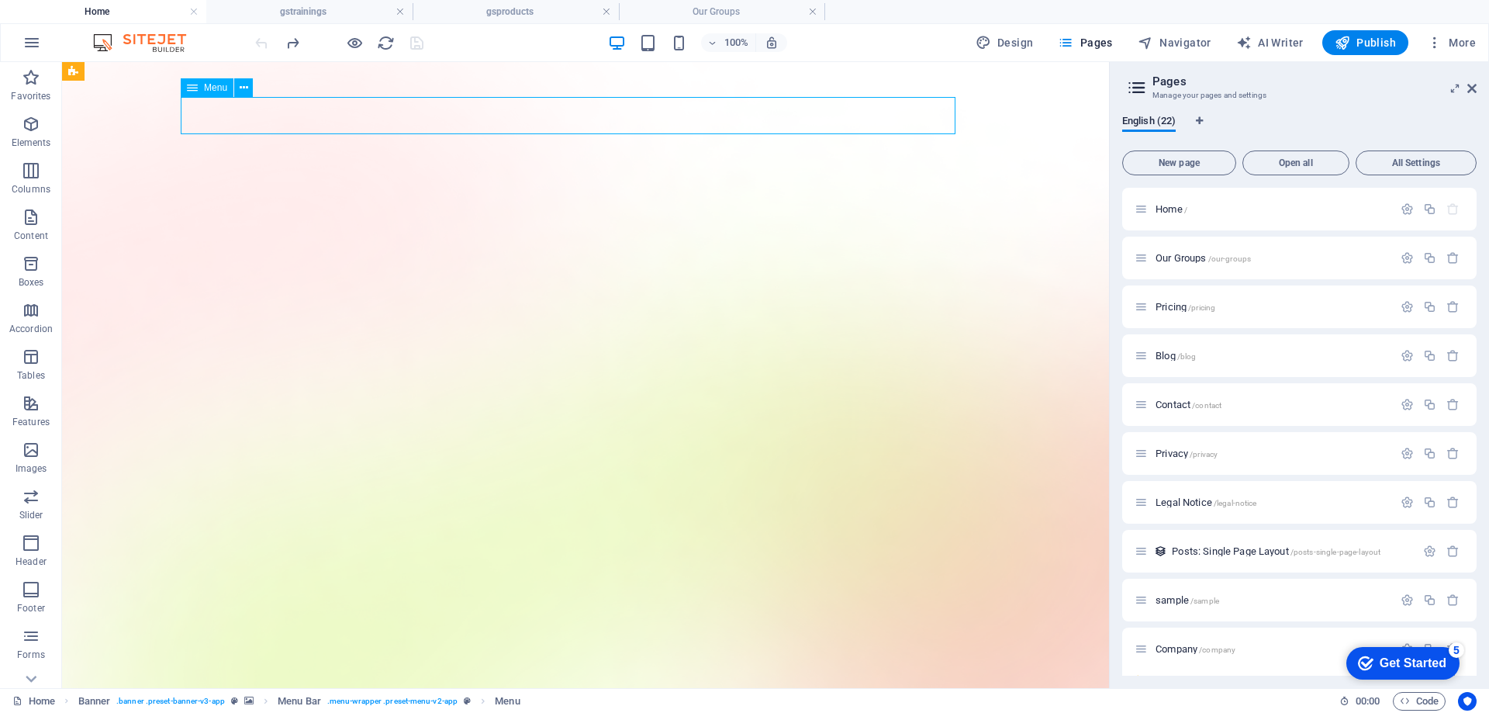
select select
select select "4"
select select
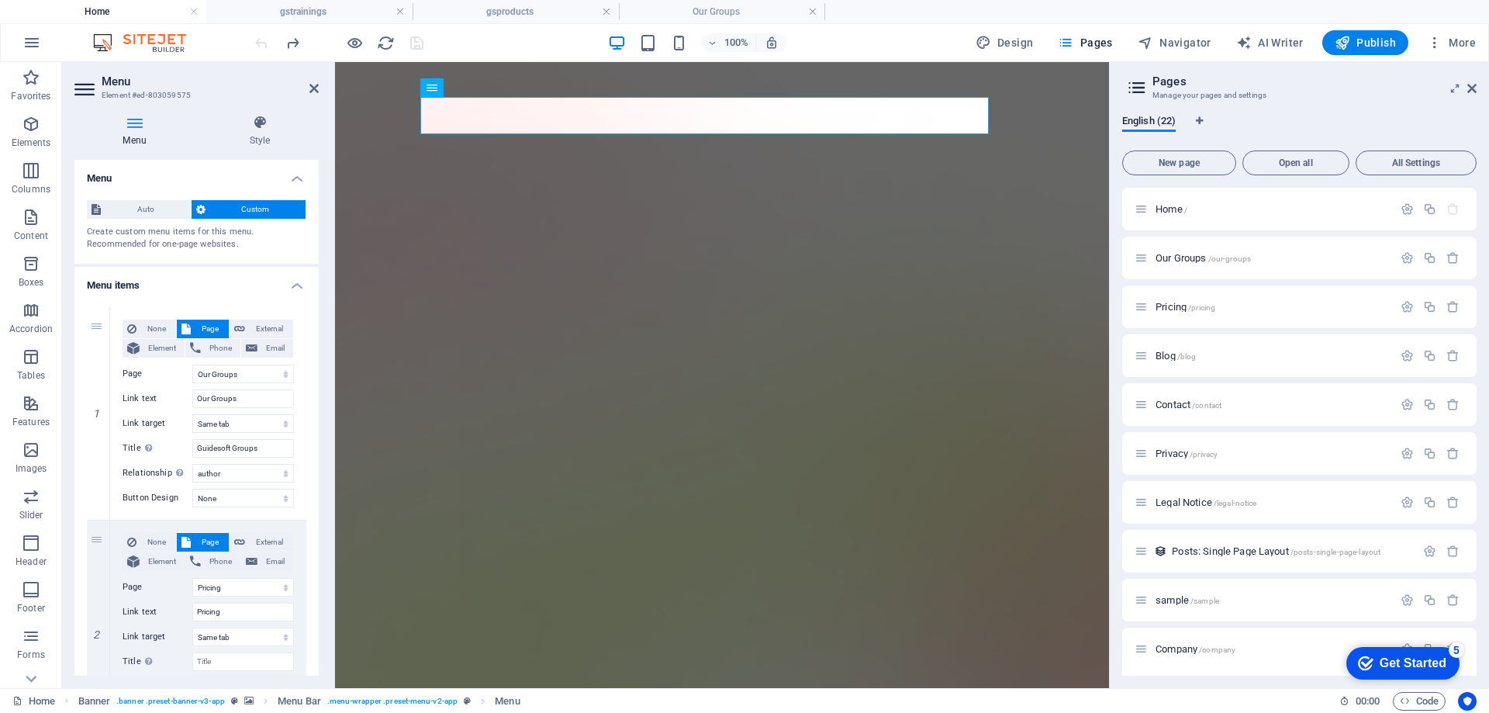
click at [141, 209] on span "Auto" at bounding box center [145, 209] width 81 height 19
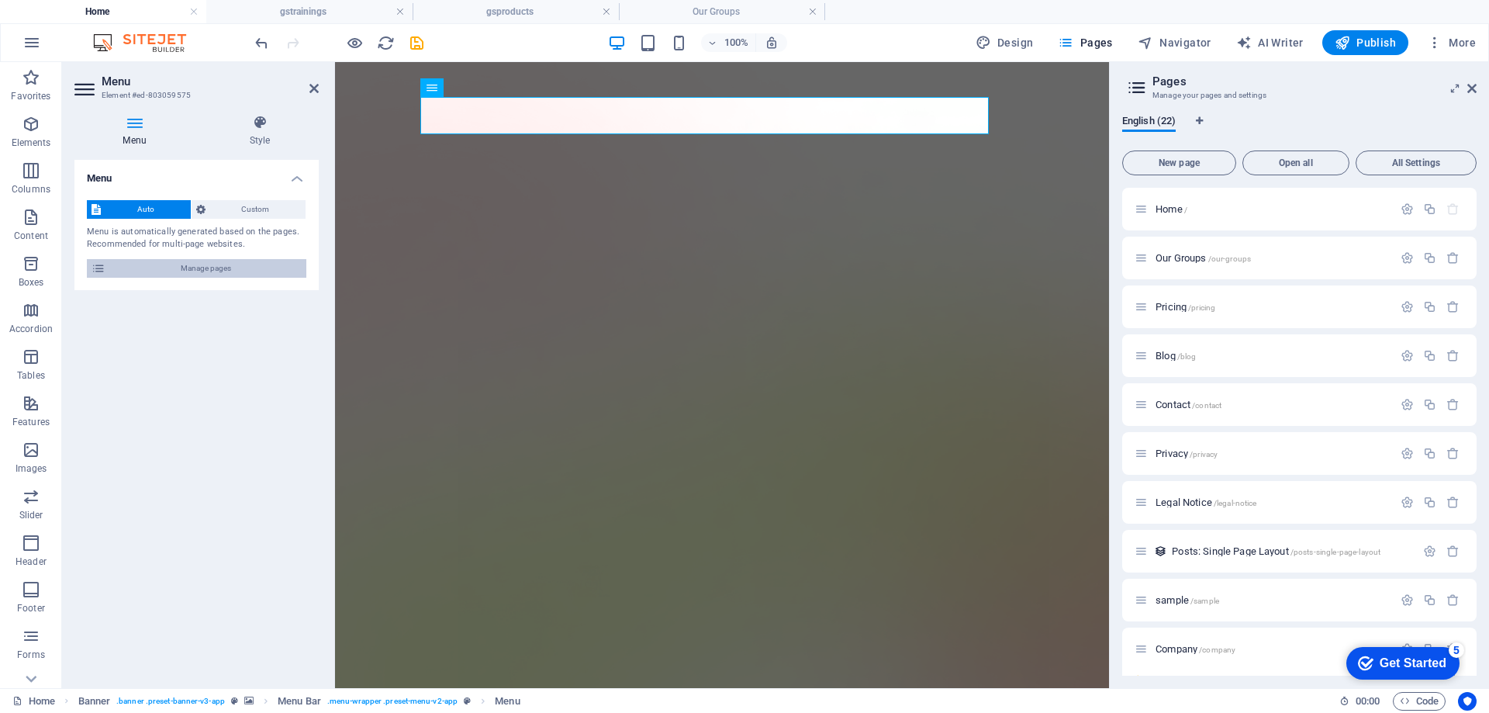
click at [137, 271] on span "Manage pages" at bounding box center [206, 268] width 192 height 19
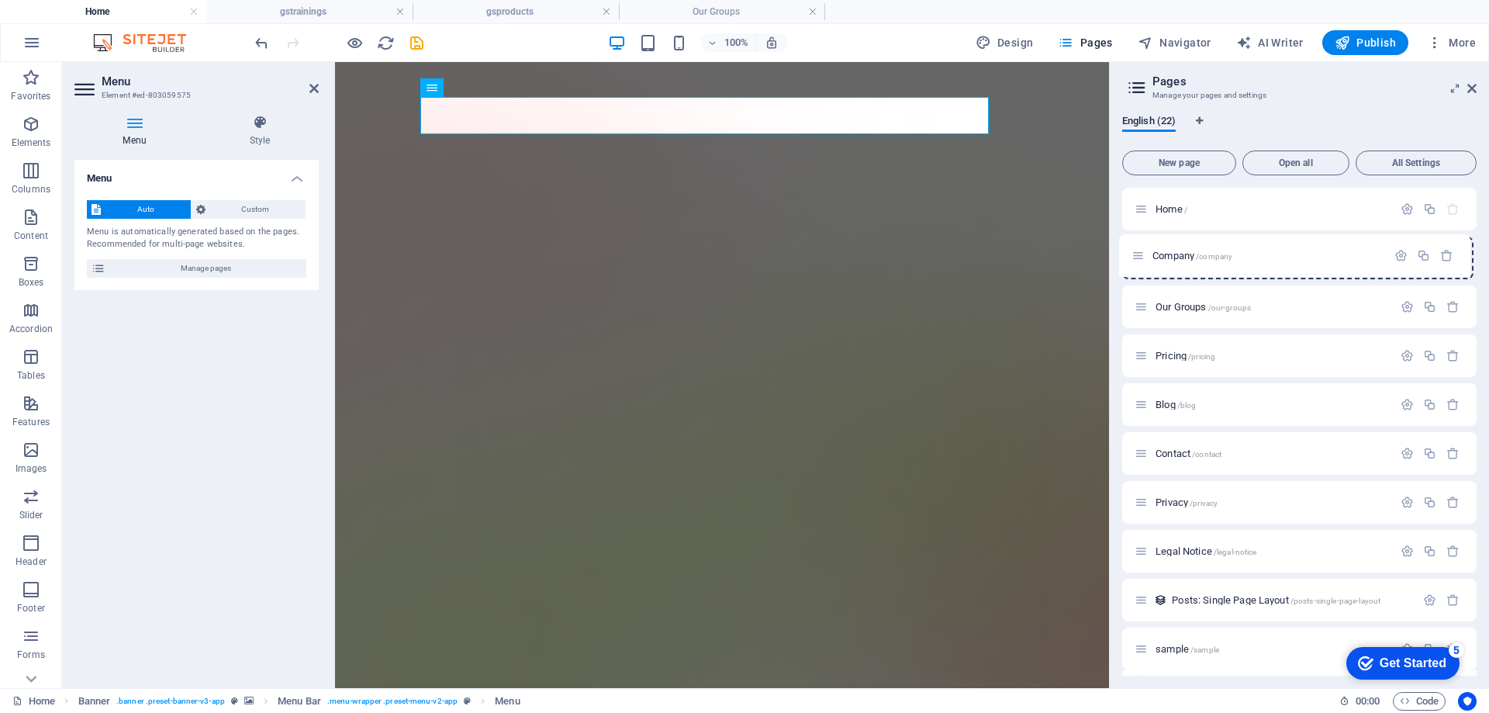
drag, startPoint x: 1141, startPoint y: 416, endPoint x: 1141, endPoint y: 254, distance: 162.8
click at [1141, 254] on div "Home / Our Groups /our-groups Pricing /pricing Blog /blog Contact /contact Priv…" at bounding box center [1299, 620] width 354 height 864
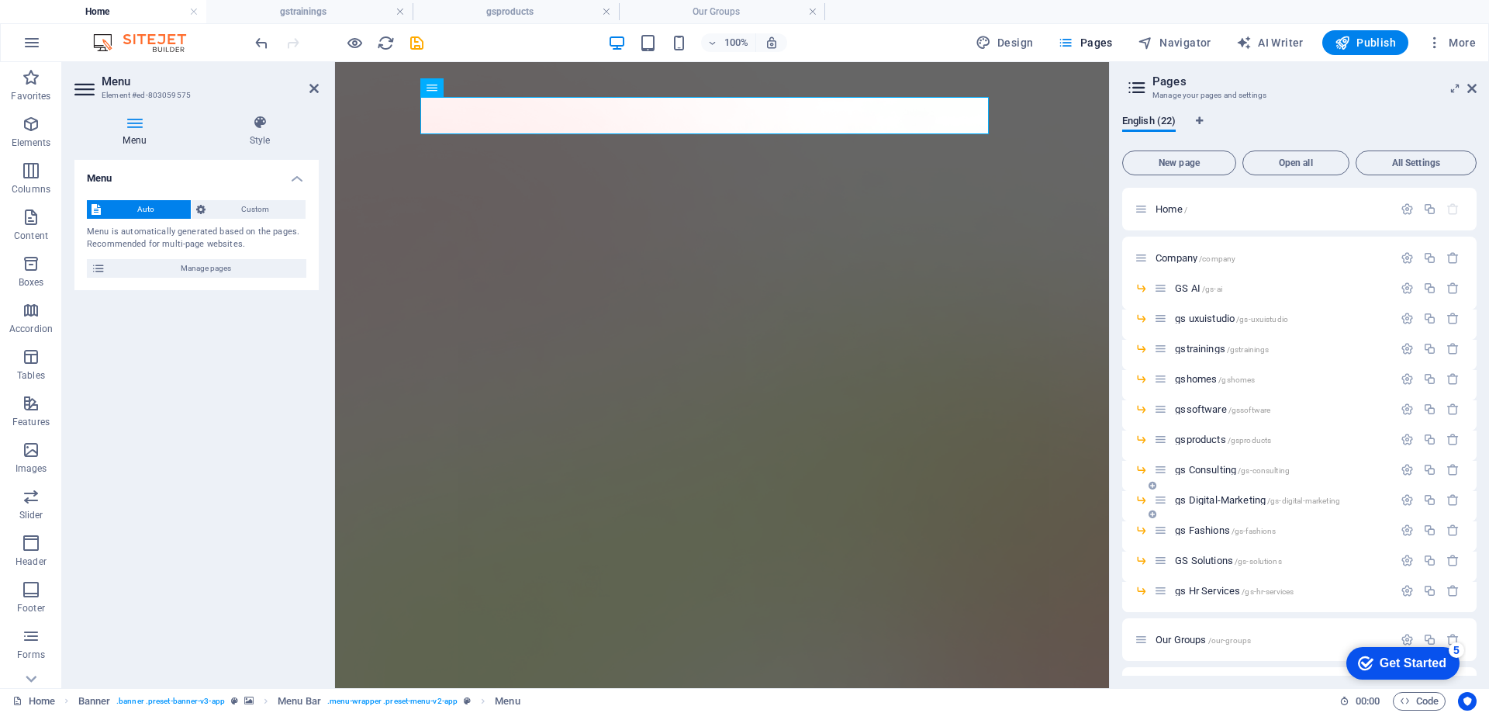
scroll to position [155, 0]
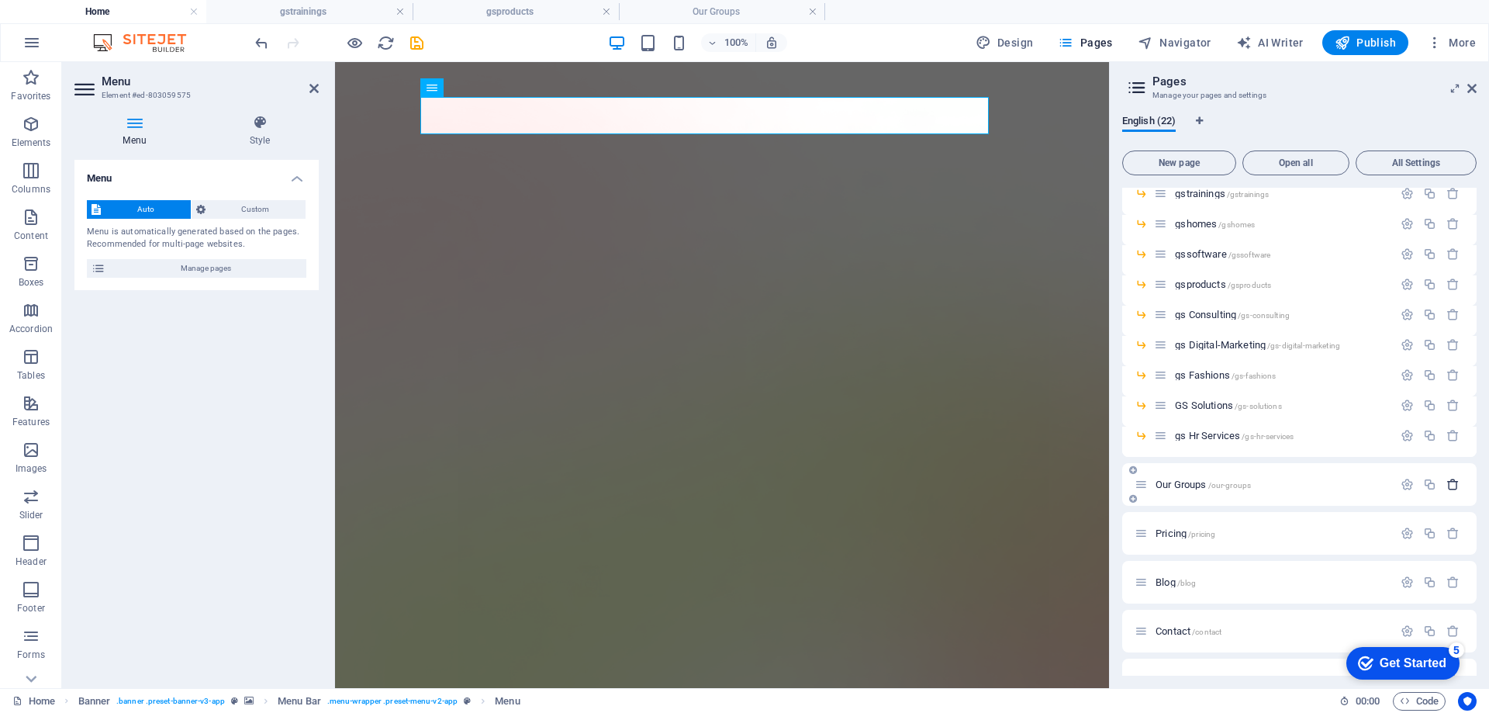
click at [1451, 485] on icon "button" at bounding box center [1452, 484] width 13 height 13
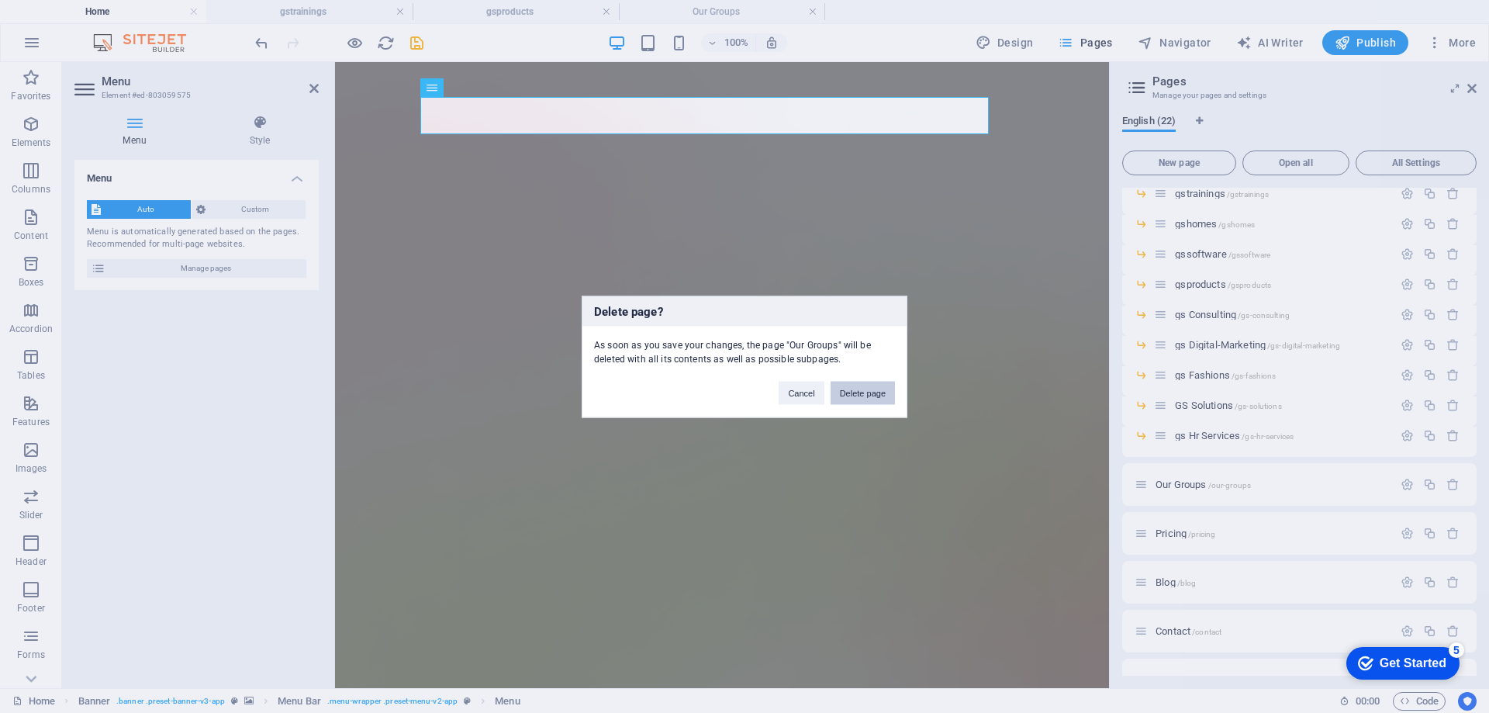
click at [875, 398] on button "Delete page" at bounding box center [862, 392] width 64 height 23
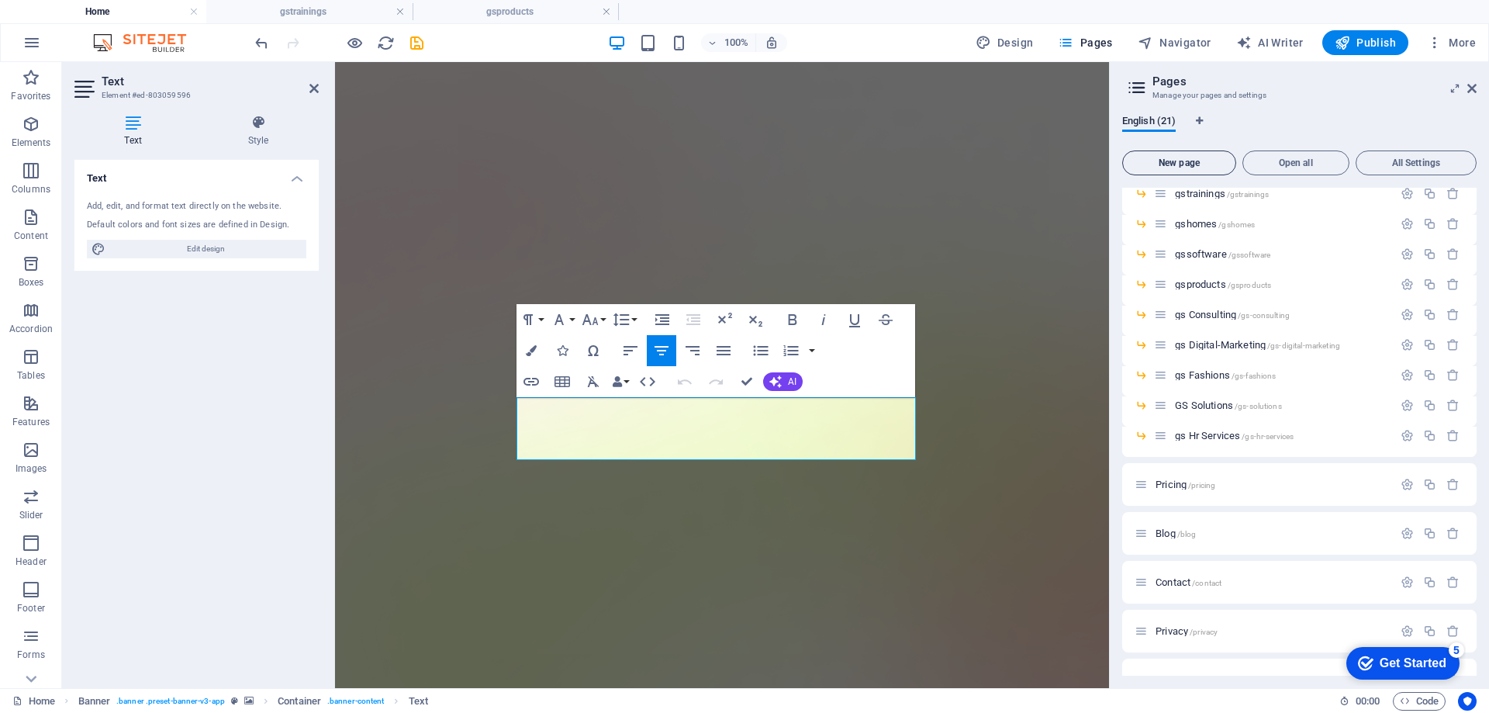
click at [1187, 163] on span "New page" at bounding box center [1179, 162] width 100 height 9
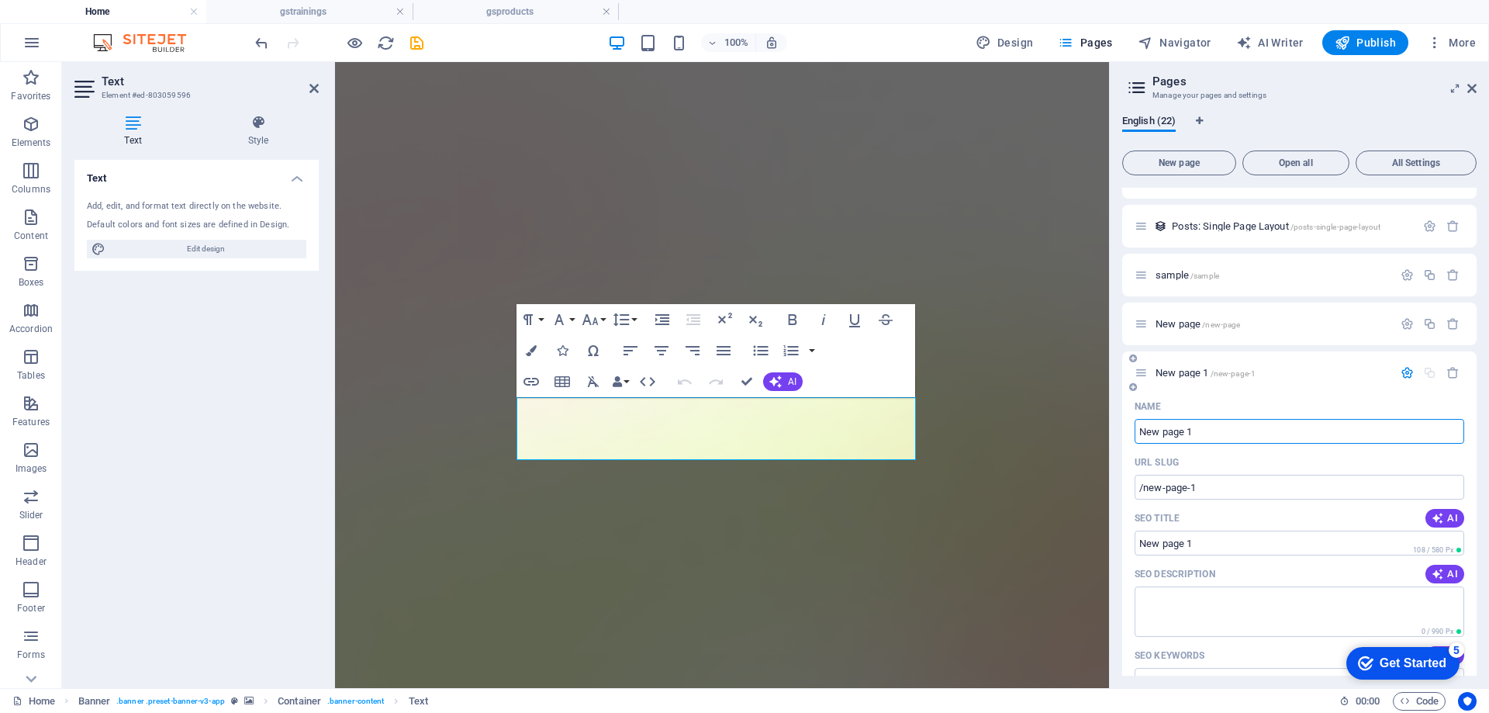
click at [1279, 440] on input "New page 1" at bounding box center [1299, 431] width 330 height 25
type input "about"
type input "/a"
type input "about"
type input "/about"
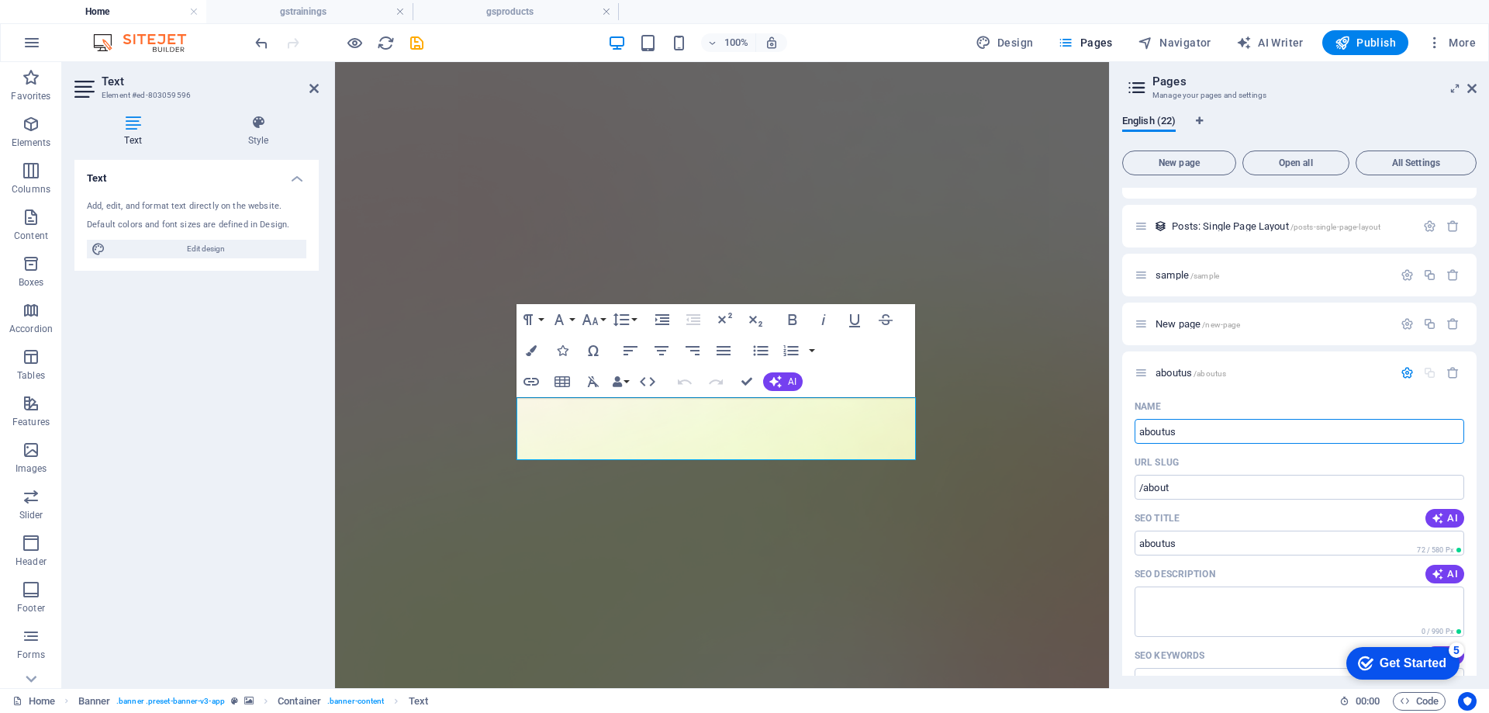
type input "aboutus"
type input "/aboutus"
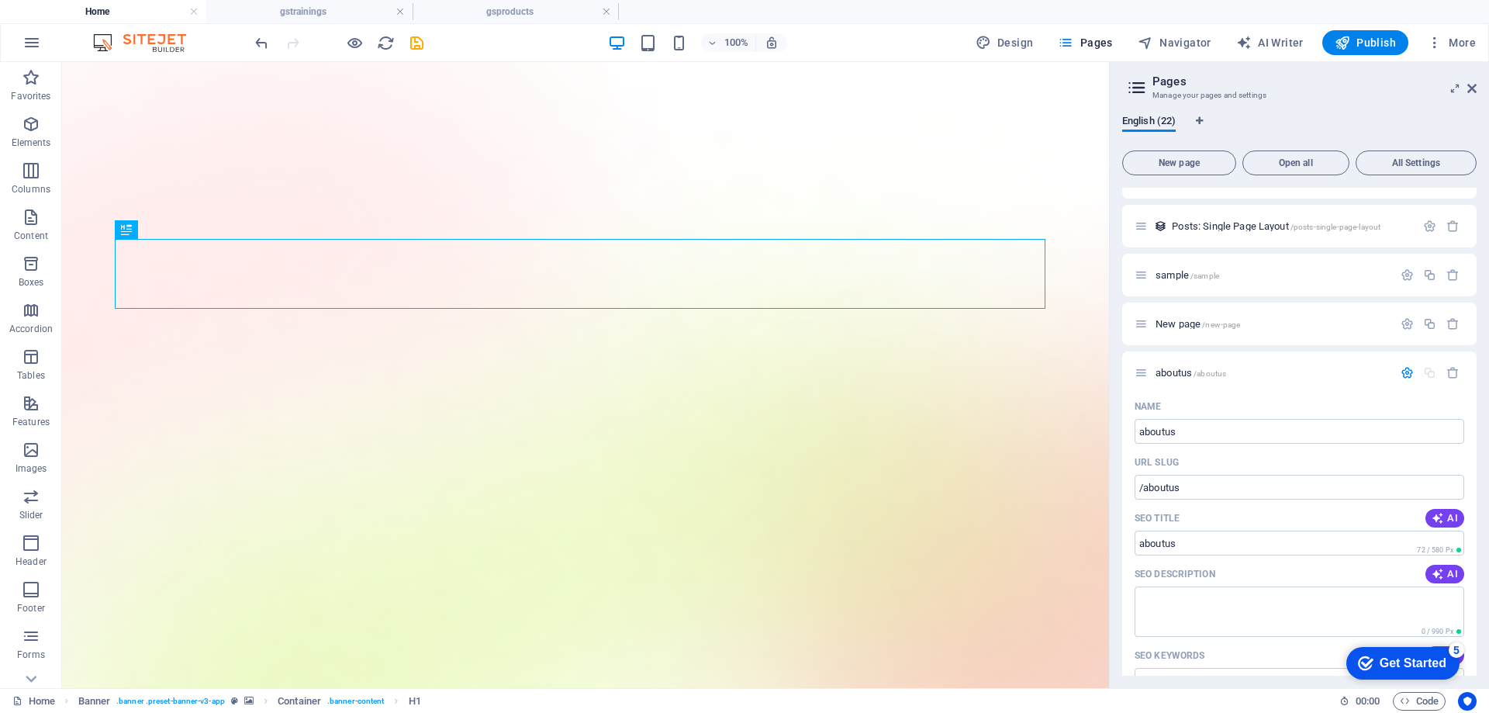
click at [1408, 95] on h3 "Manage your pages and settings" at bounding box center [1298, 95] width 293 height 14
click at [1420, 656] on div "Get Started" at bounding box center [1412, 663] width 67 height 14
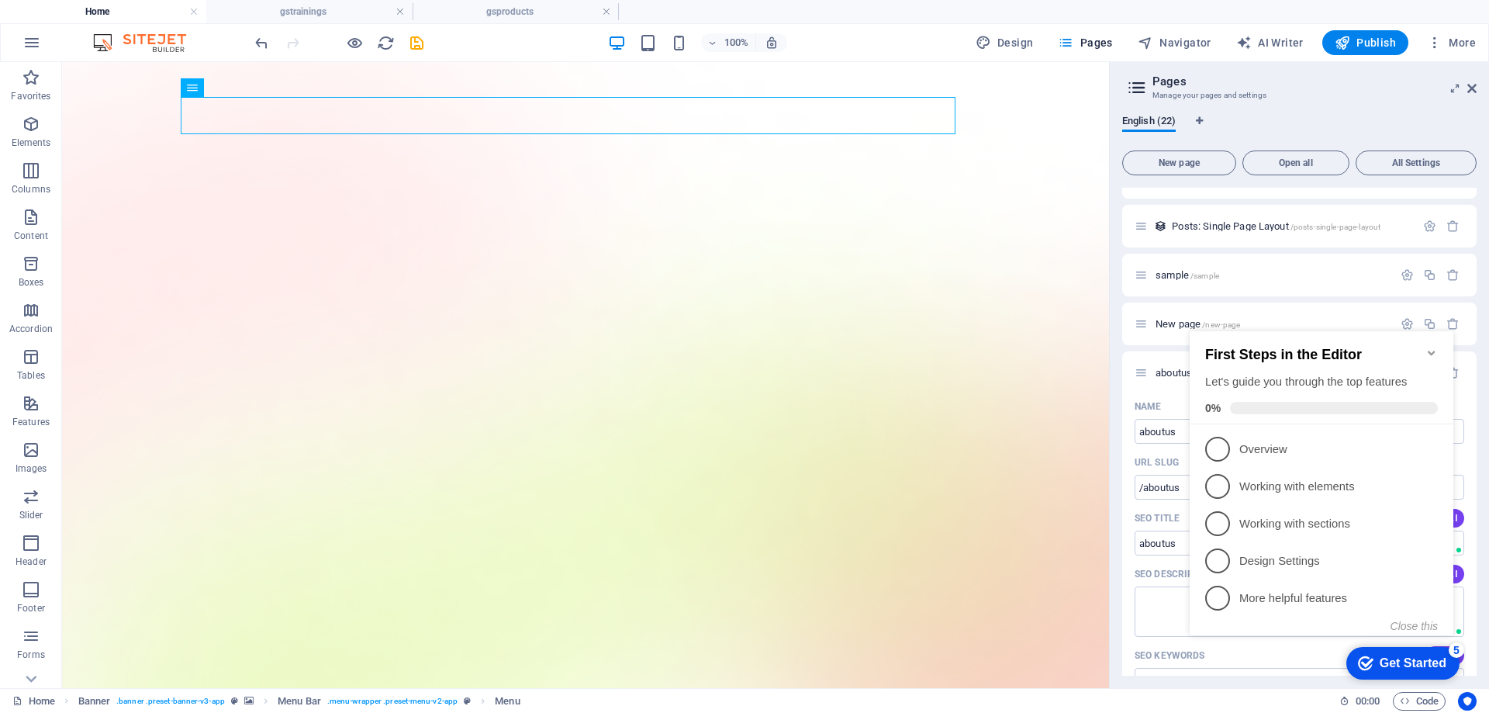
click at [1437, 124] on div "English (22)" at bounding box center [1299, 129] width 354 height 29
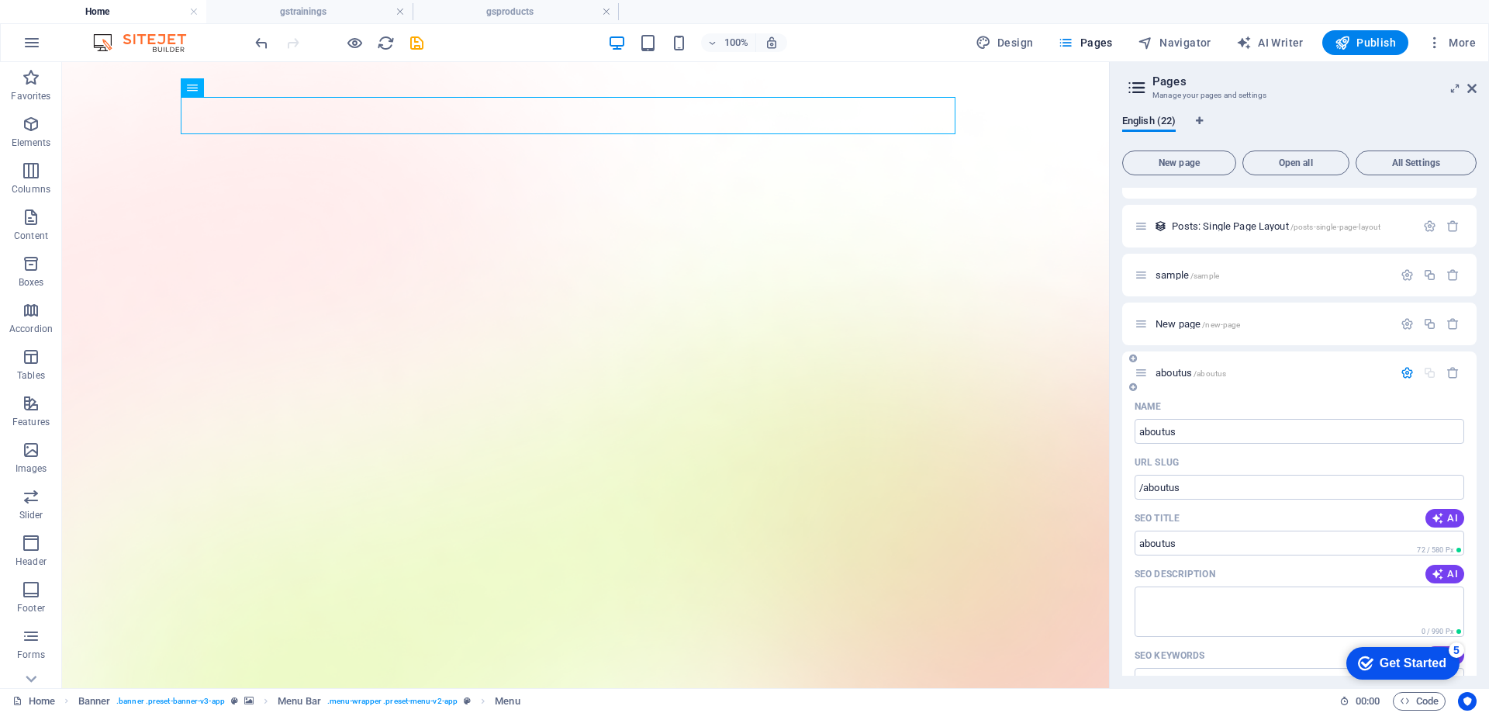
click at [1147, 371] on icon at bounding box center [1140, 372] width 13 height 13
click at [1174, 373] on span "aboutus /aboutus" at bounding box center [1190, 373] width 71 height 12
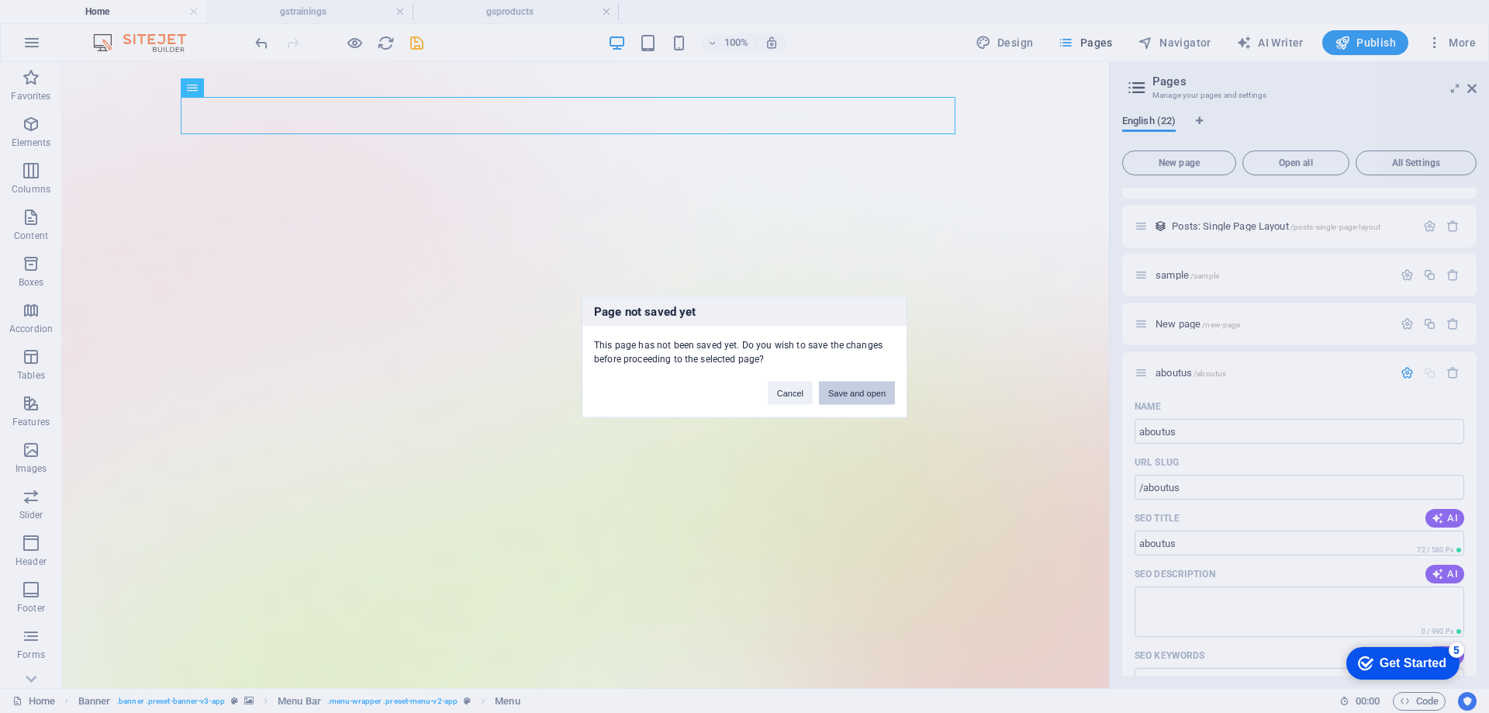
click at [842, 395] on button "Save and open" at bounding box center [857, 392] width 76 height 23
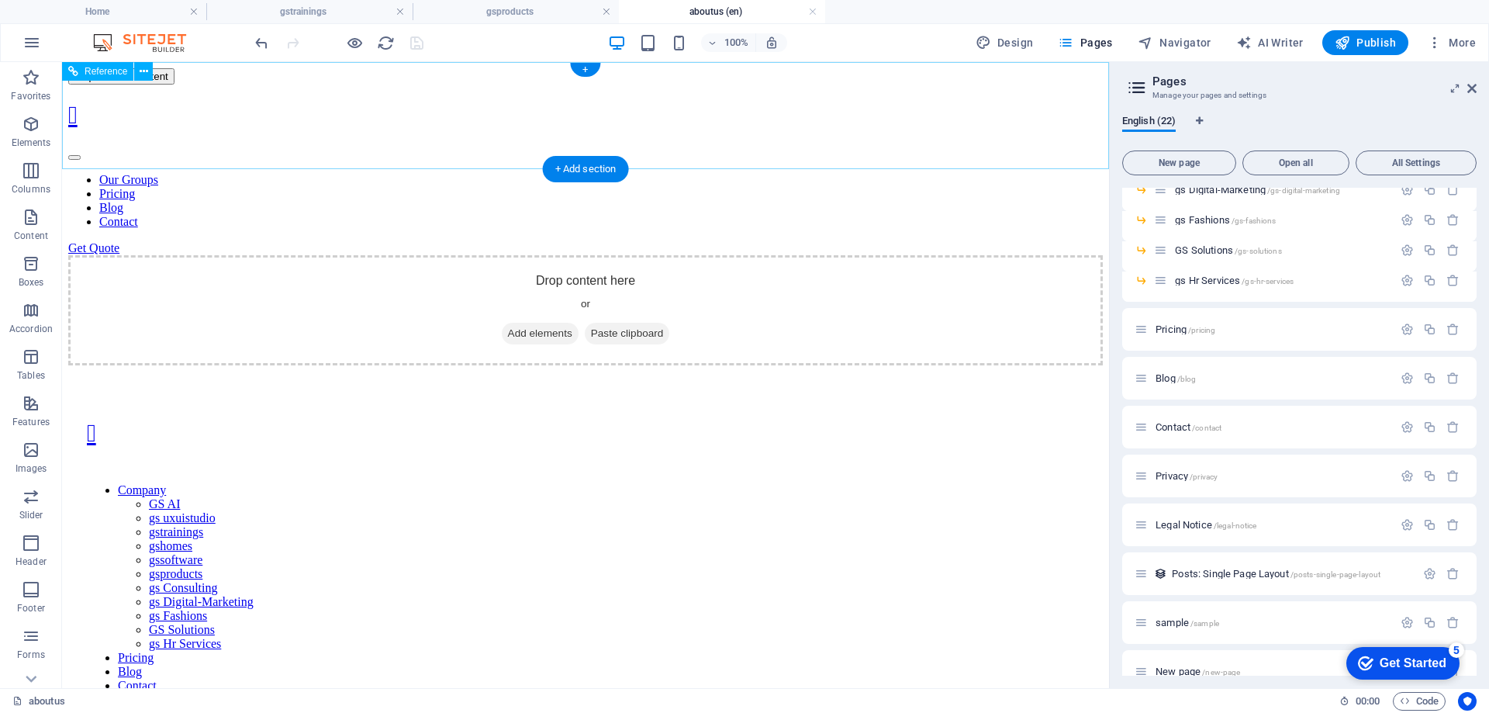
scroll to position [0, 0]
click at [1448, 164] on span "All Settings" at bounding box center [1415, 162] width 107 height 9
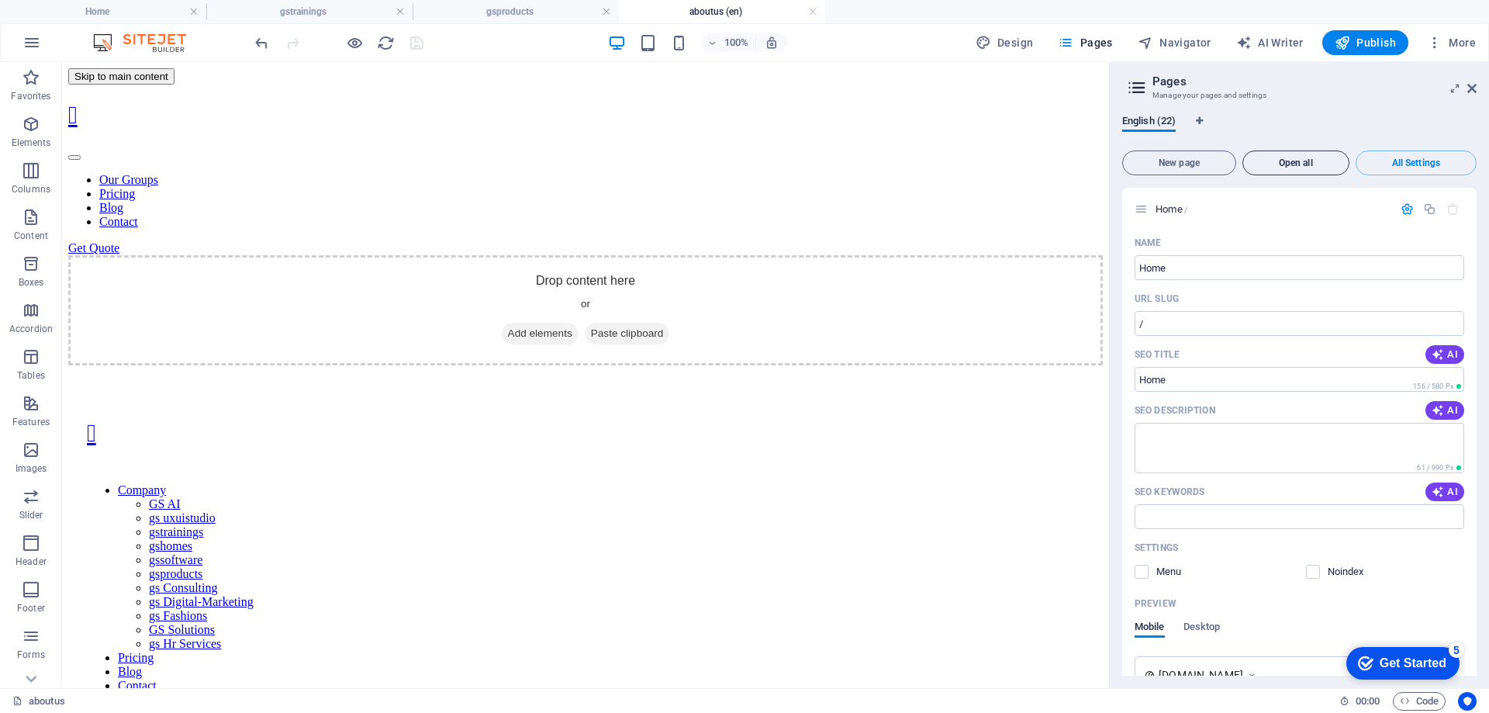
click at [1276, 164] on span "Open all" at bounding box center [1295, 162] width 93 height 9
click at [1201, 164] on span "New page" at bounding box center [1179, 162] width 100 height 9
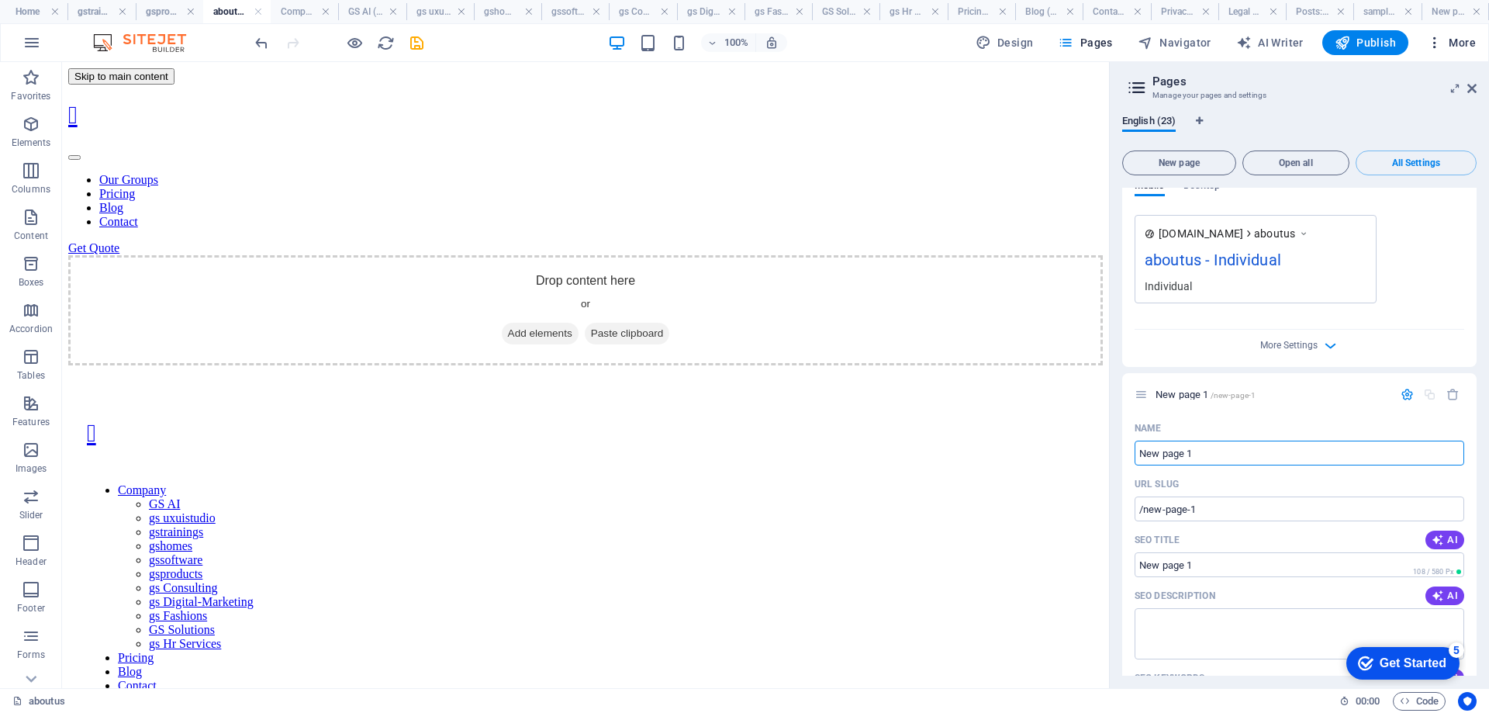
click at [1375, 48] on span "Publish" at bounding box center [1364, 43] width 61 height 16
click at [1456, 48] on span "More" at bounding box center [1451, 43] width 49 height 16
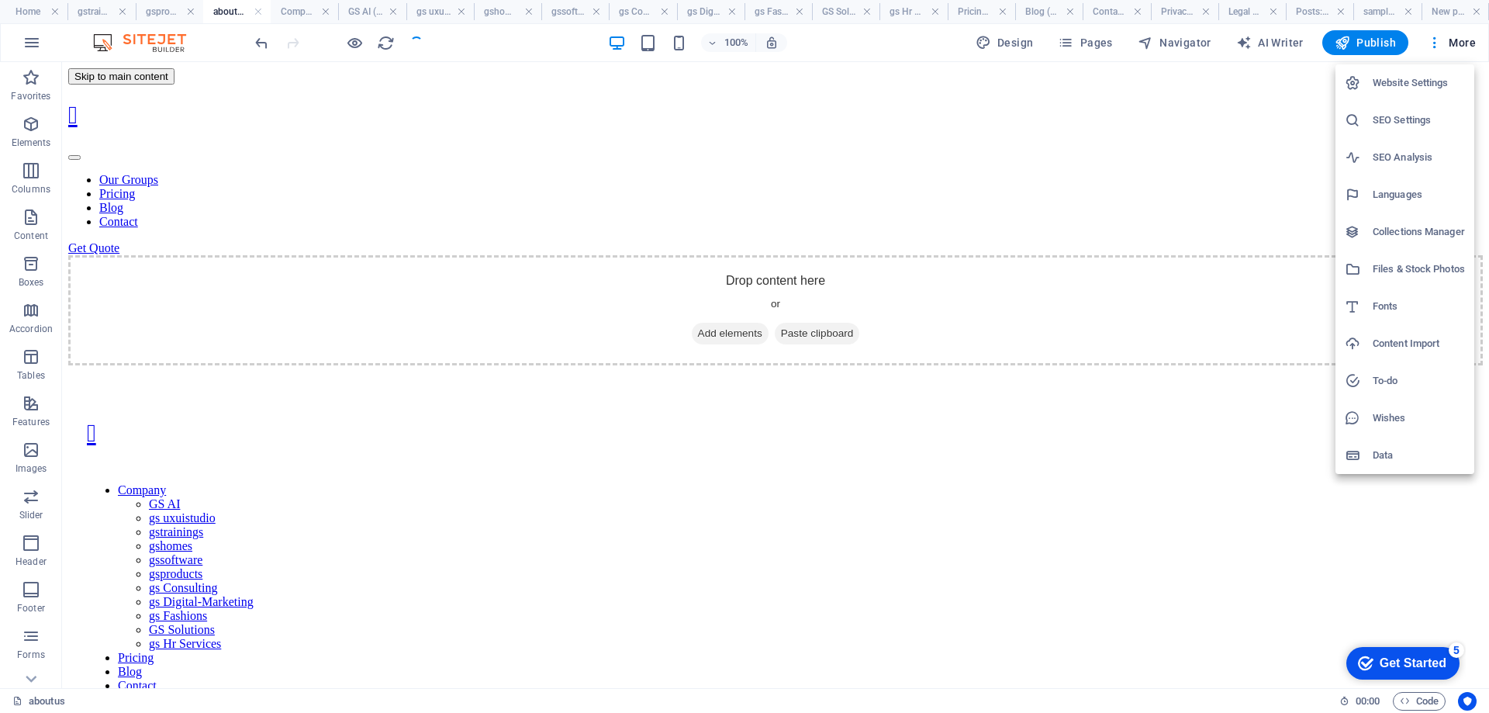
click at [1365, 50] on div at bounding box center [744, 356] width 1489 height 713
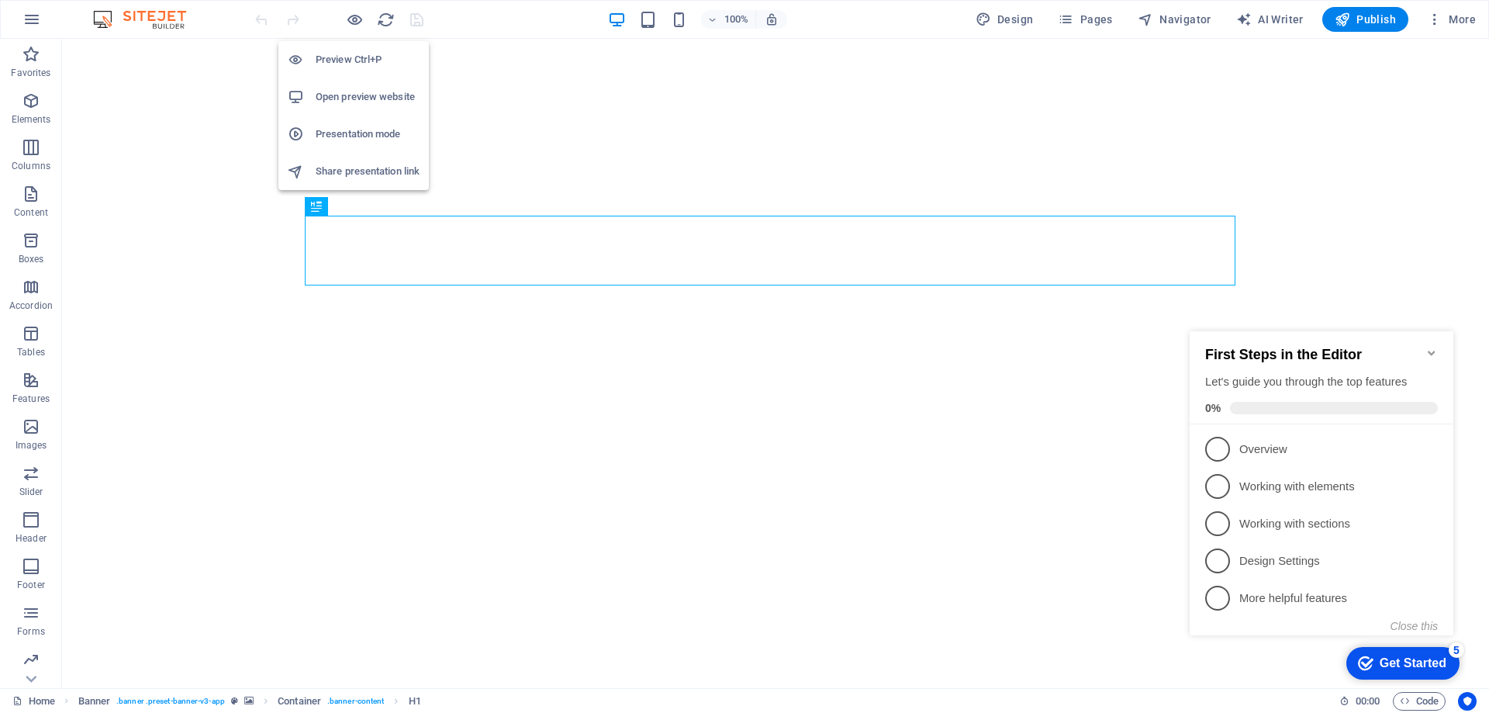
click at [364, 105] on h6 "Open preview website" at bounding box center [368, 97] width 104 height 19
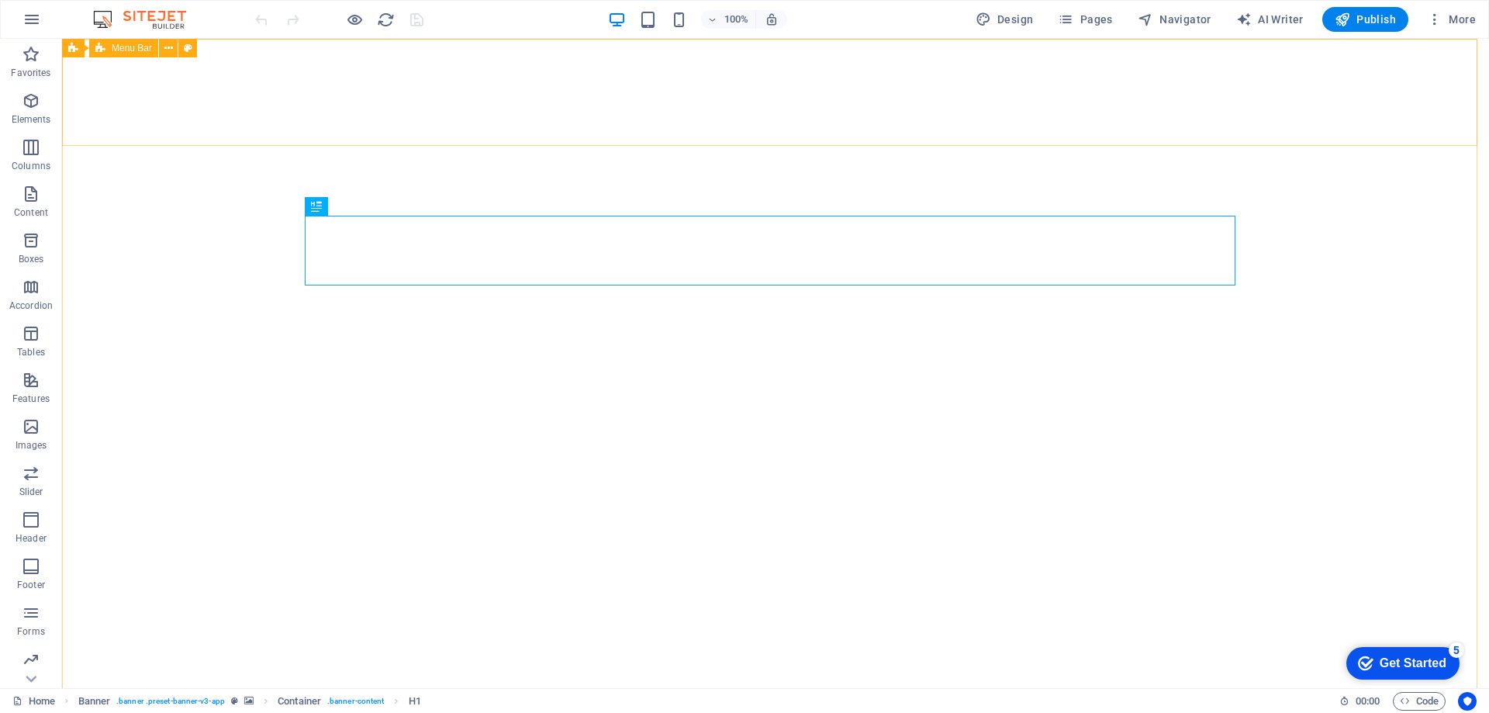
click at [134, 48] on span "Menu Bar" at bounding box center [132, 47] width 40 height 9
